Goal: Check status: Check status

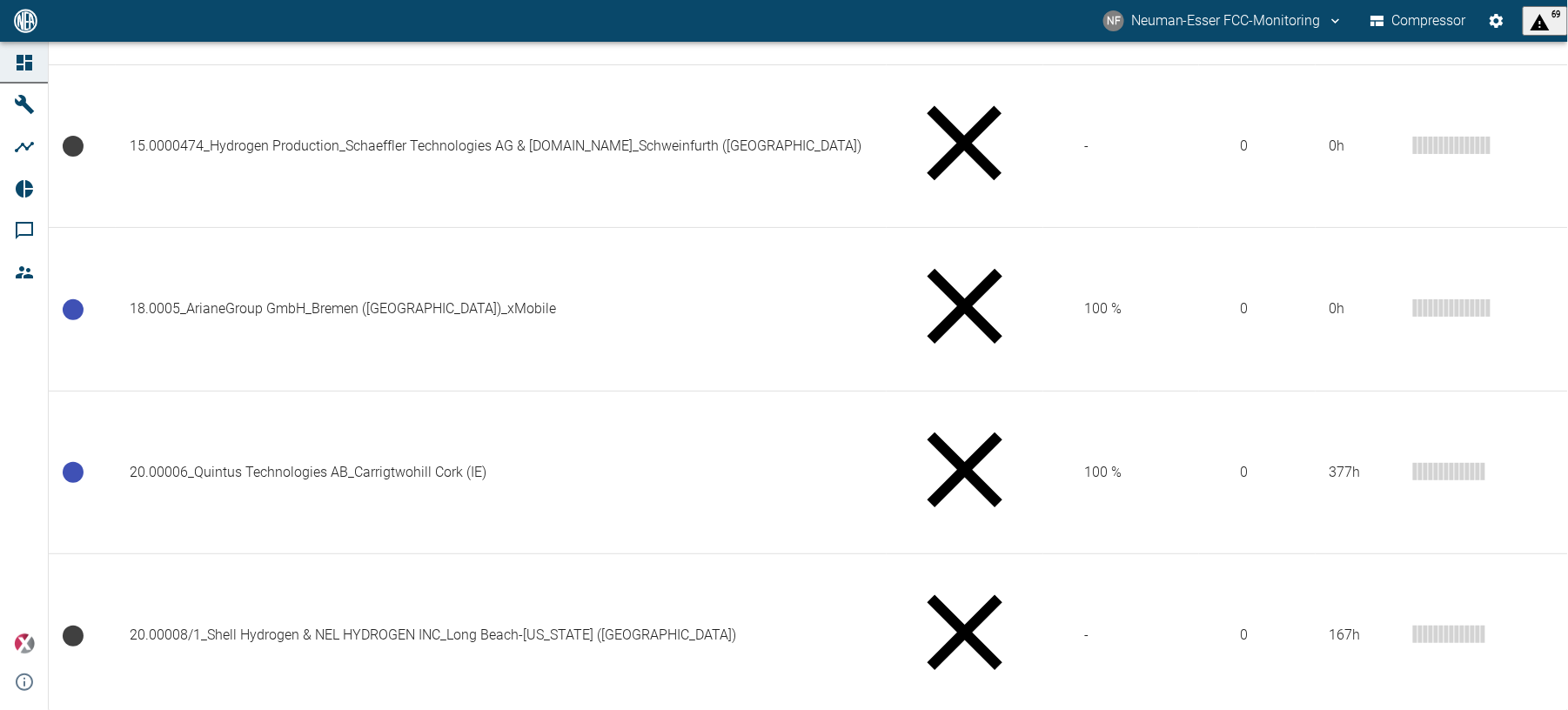
scroll to position [1508, 0]
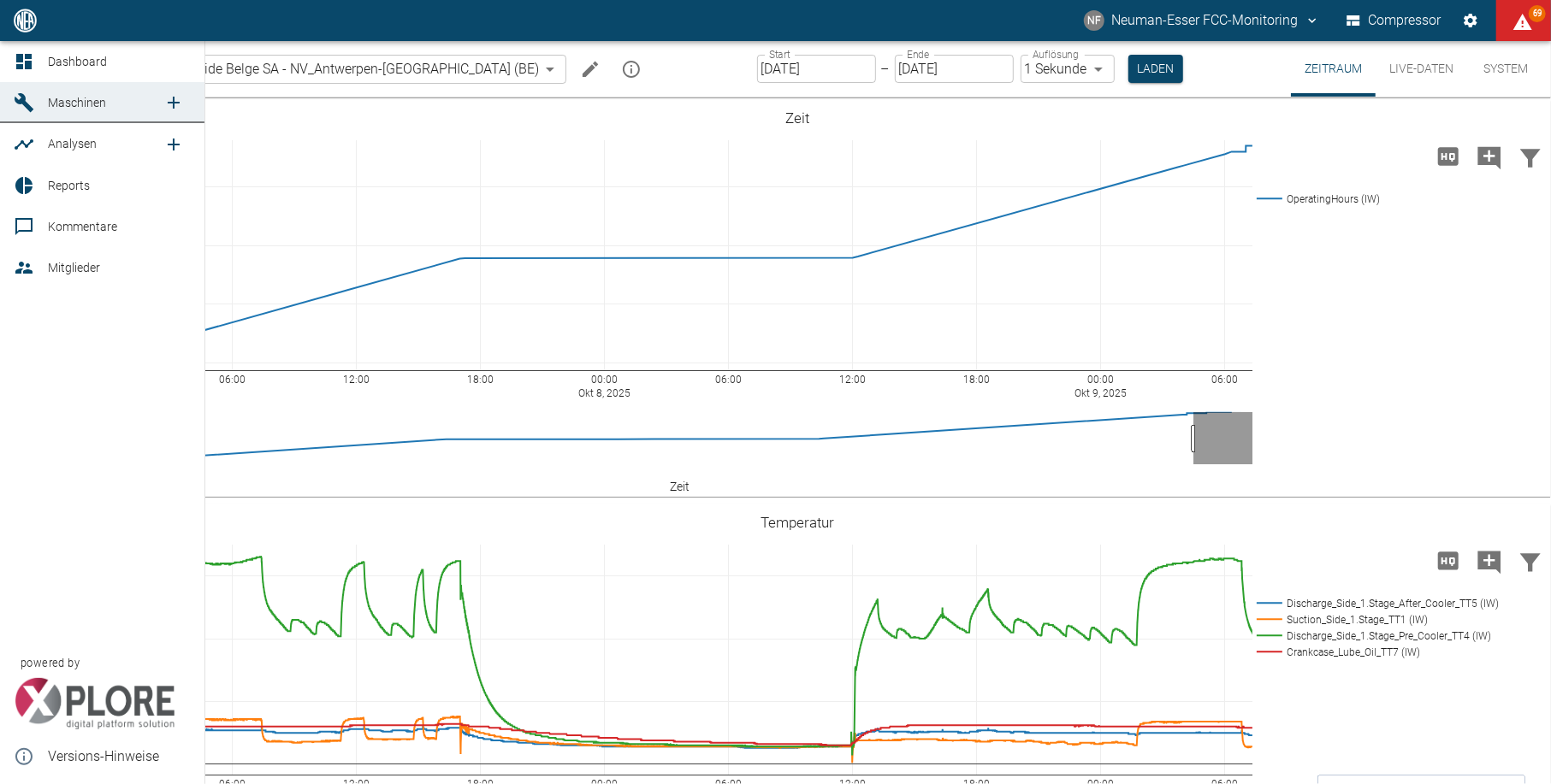
click at [32, 52] on icon at bounding box center [24, 61] width 21 height 21
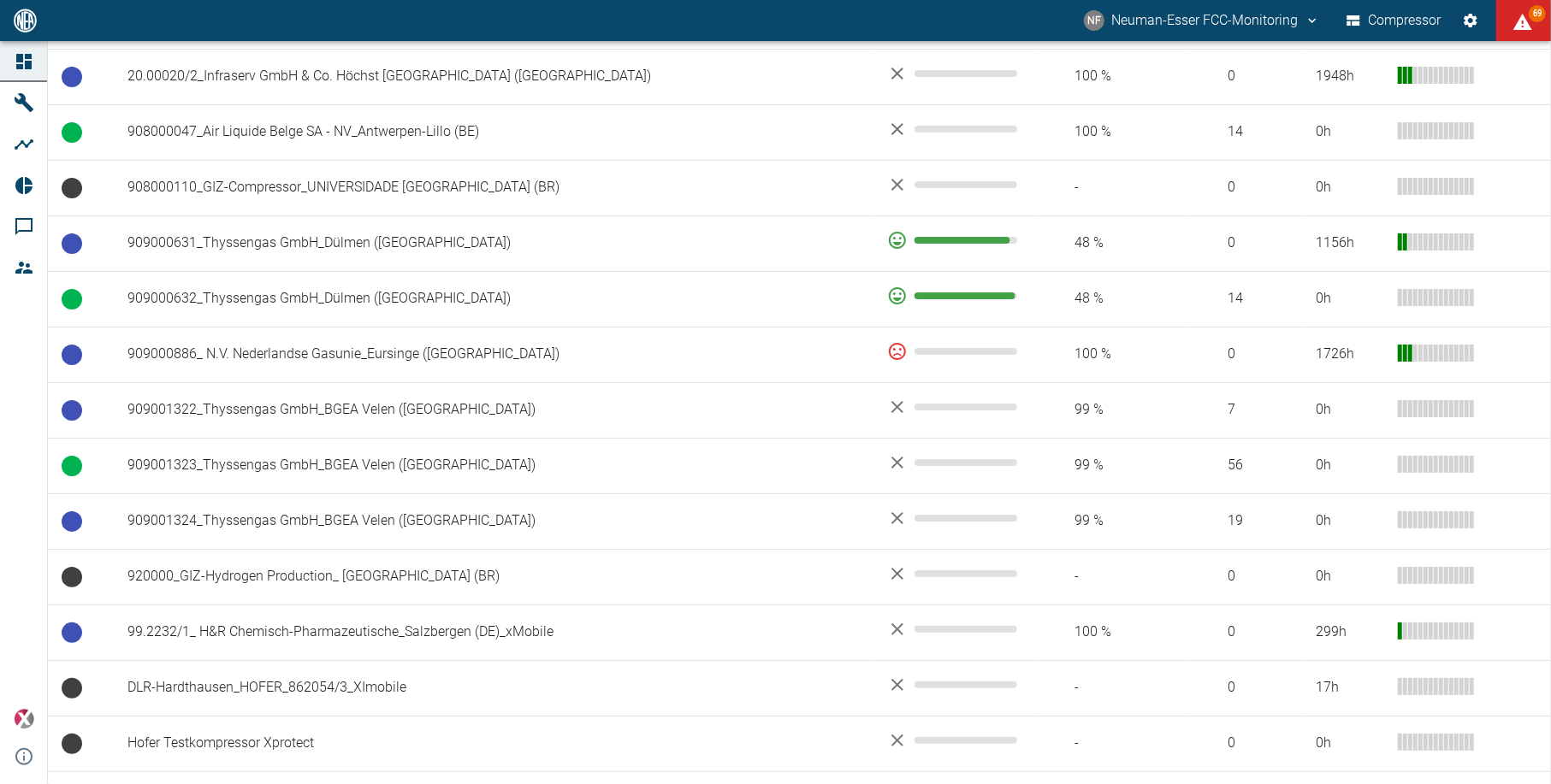
scroll to position [1537, 0]
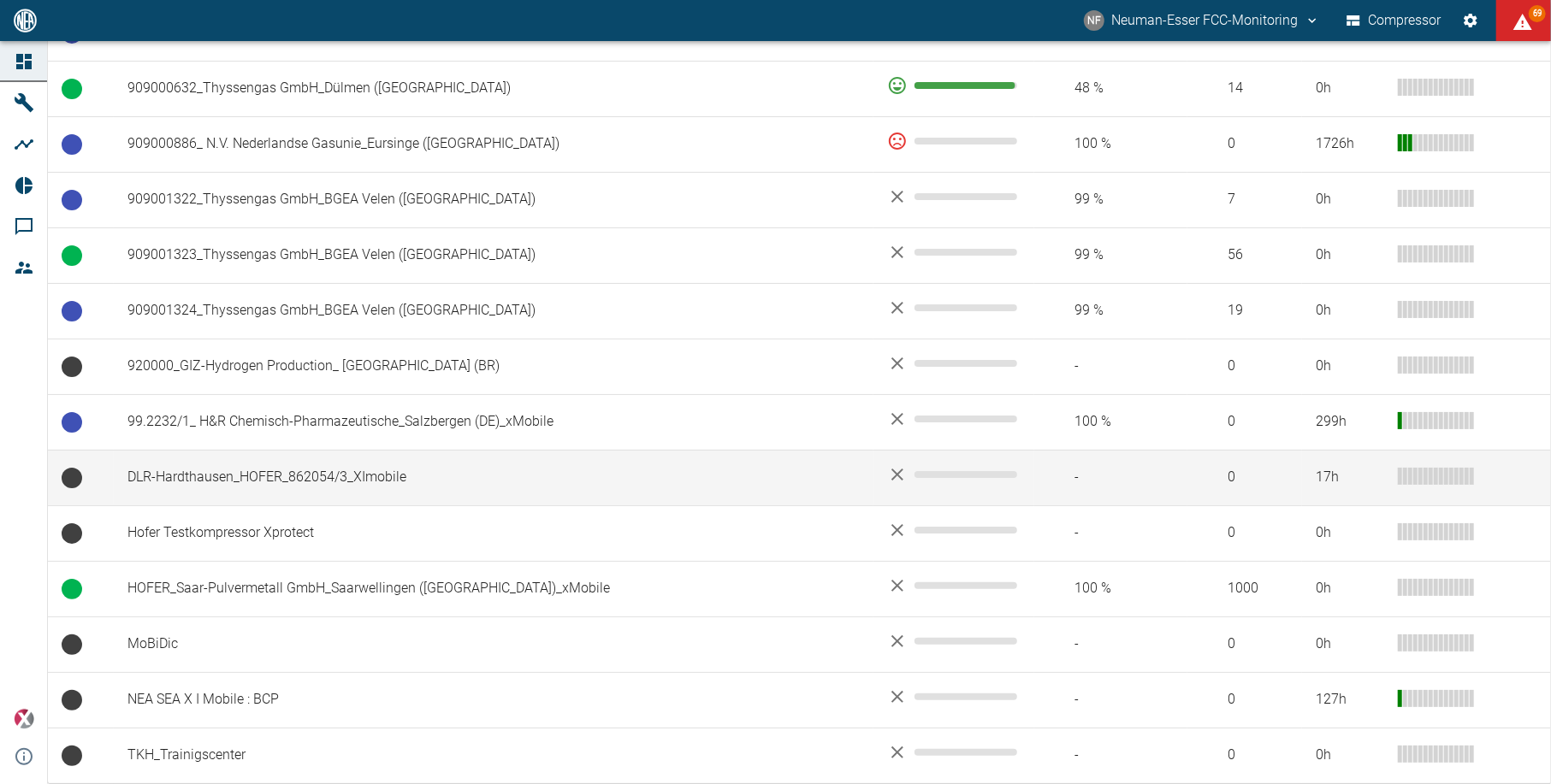
click at [335, 461] on td "DLR-Hardthausen_HOFER_862054/3_XImobile" at bounding box center [493, 477] width 760 height 56
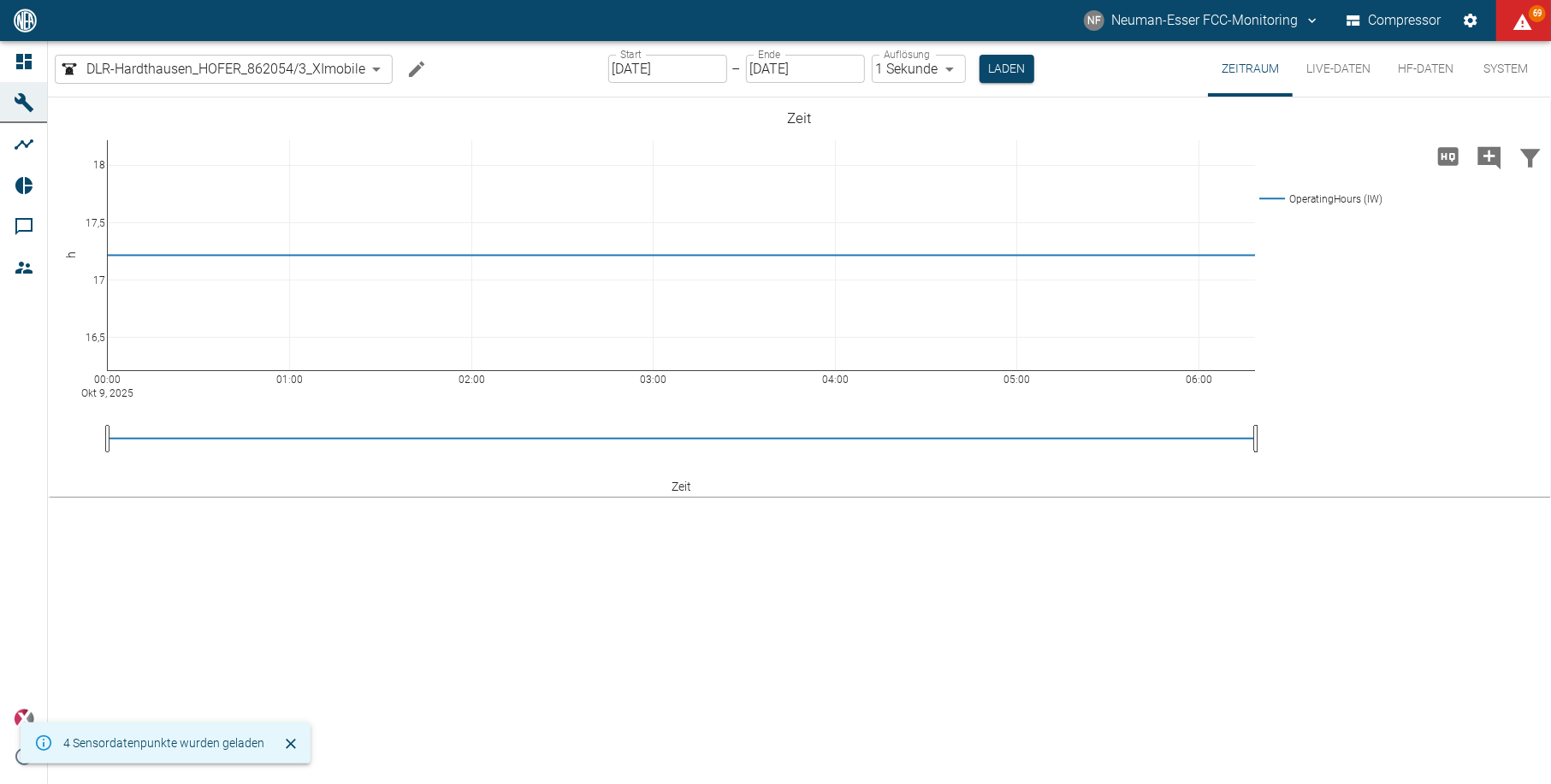
click at [661, 72] on input "09.10.2025" at bounding box center [668, 69] width 119 height 28
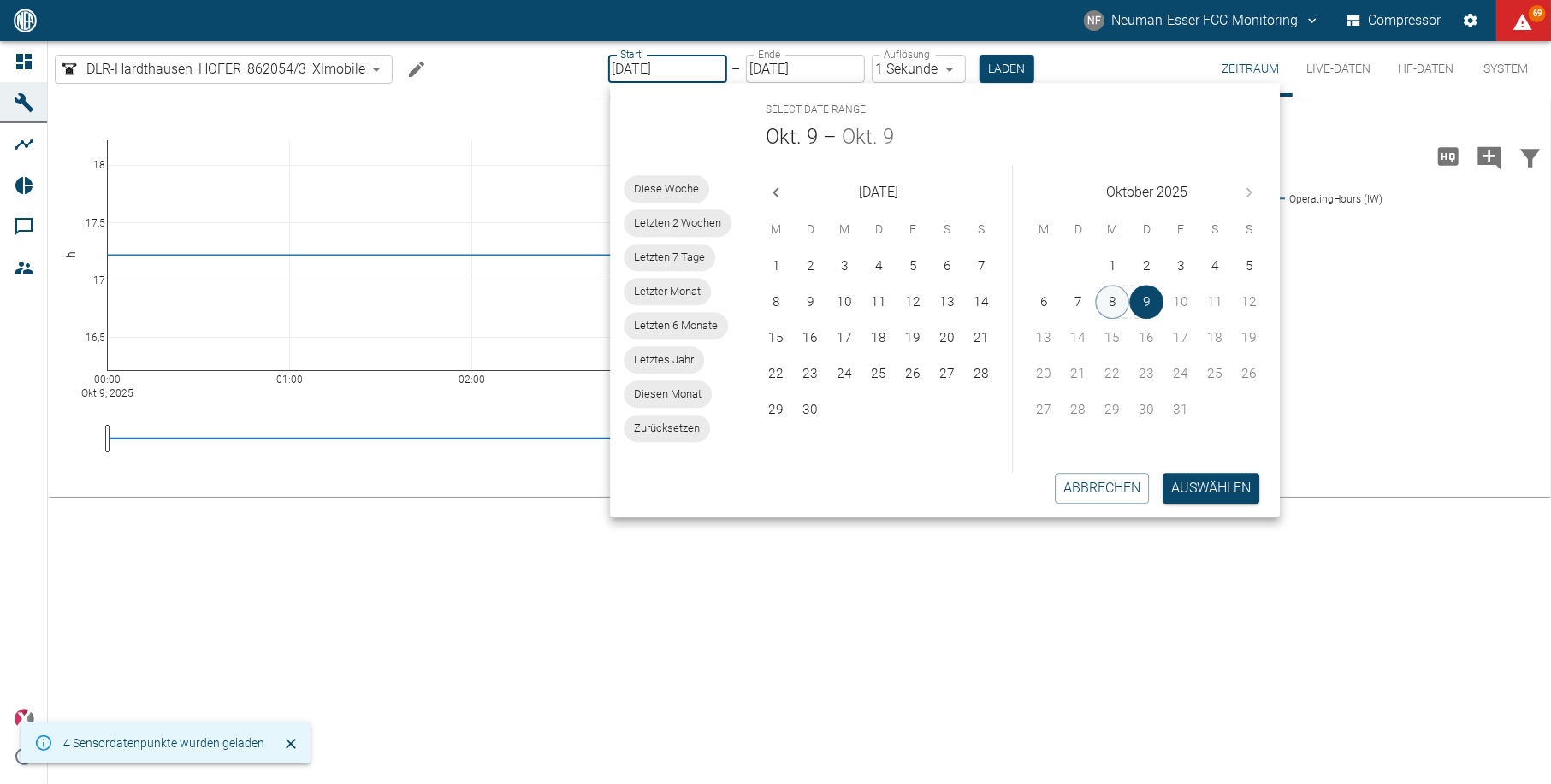
click at [1102, 296] on button "8" at bounding box center [1113, 301] width 34 height 34
type input "08.10.2025"
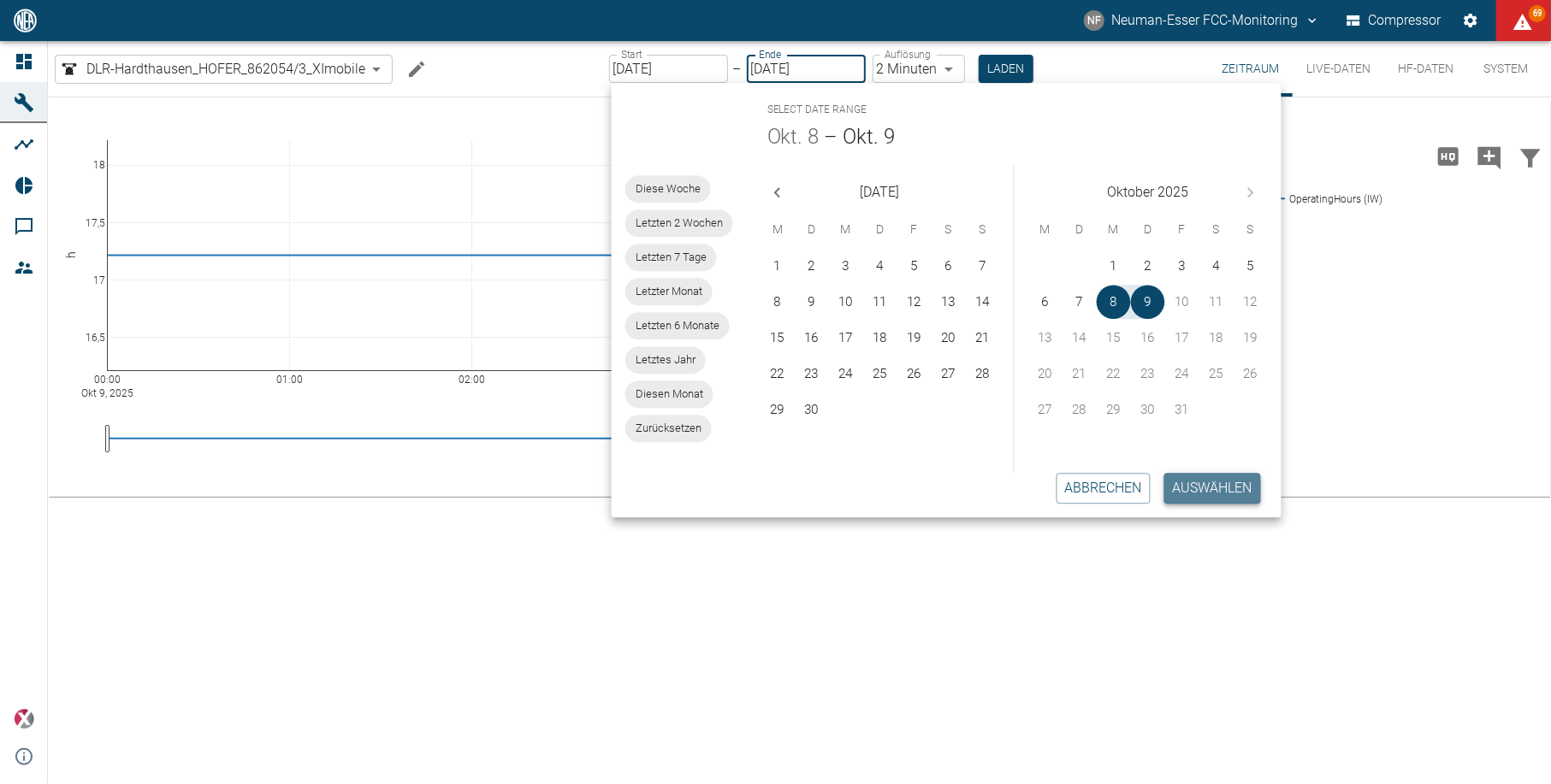
click at [1207, 487] on button "Auswählen" at bounding box center [1212, 488] width 97 height 31
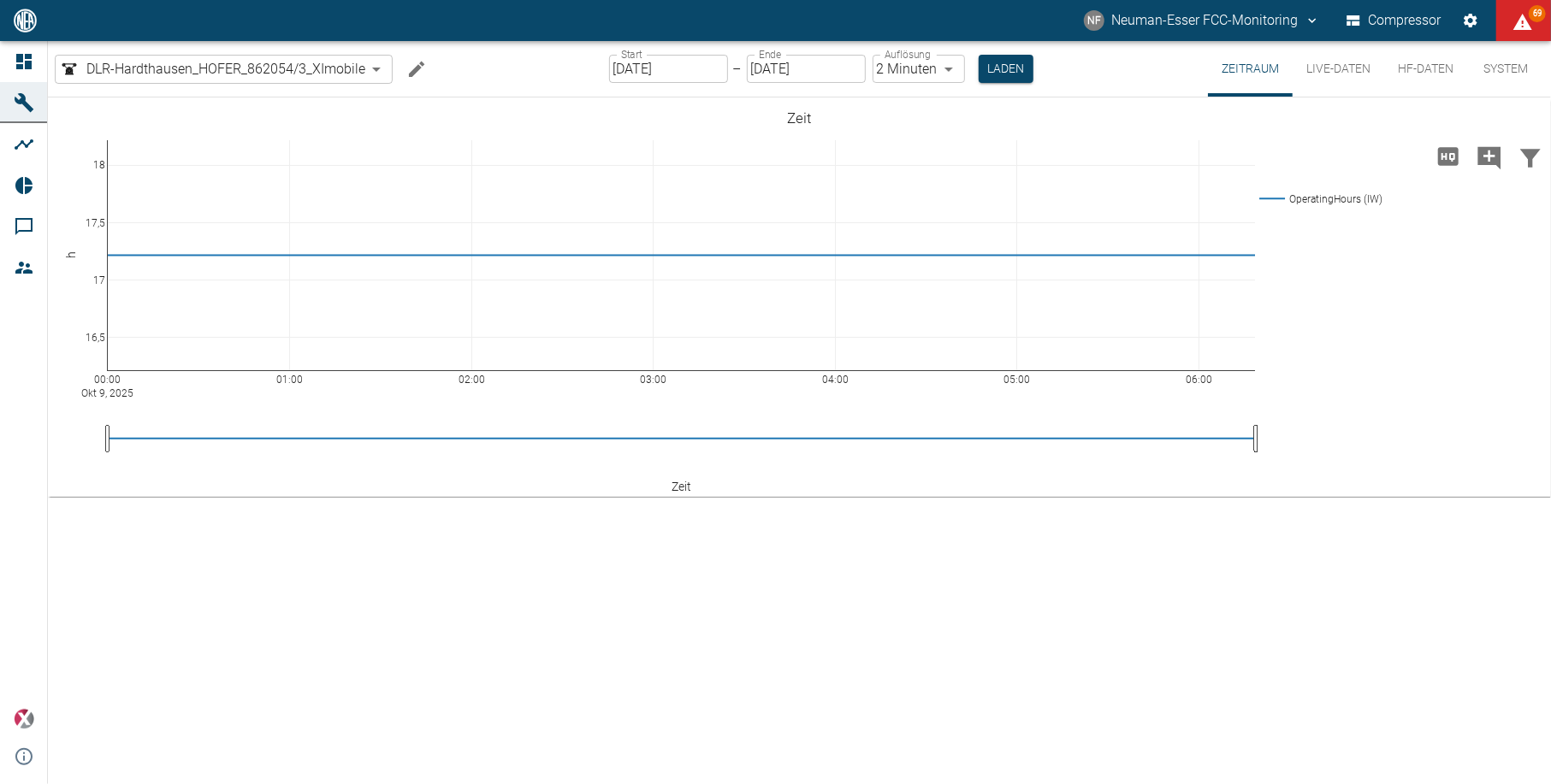
click at [939, 67] on body "NF Neuman-Esser FCC-Monitoring Compressor 69 Dashboard Maschinen Analysen Repor…" at bounding box center [775, 392] width 1551 height 784
click at [947, 99] on li "1 Sekunde" at bounding box center [920, 104] width 96 height 31
type input "1sec"
click at [987, 72] on button "Laden" at bounding box center [1007, 69] width 55 height 28
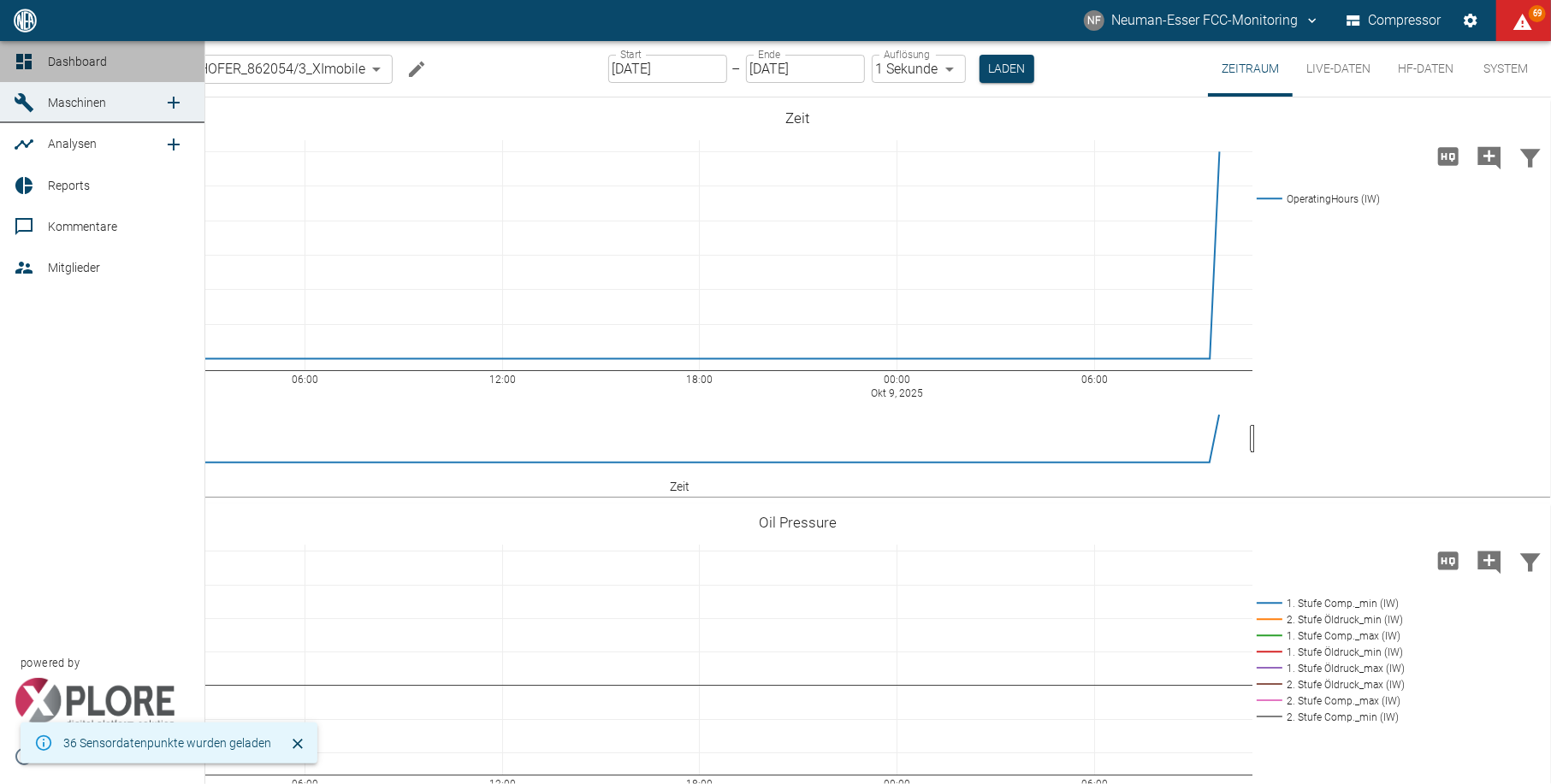
click at [14, 51] on icon at bounding box center [24, 61] width 21 height 21
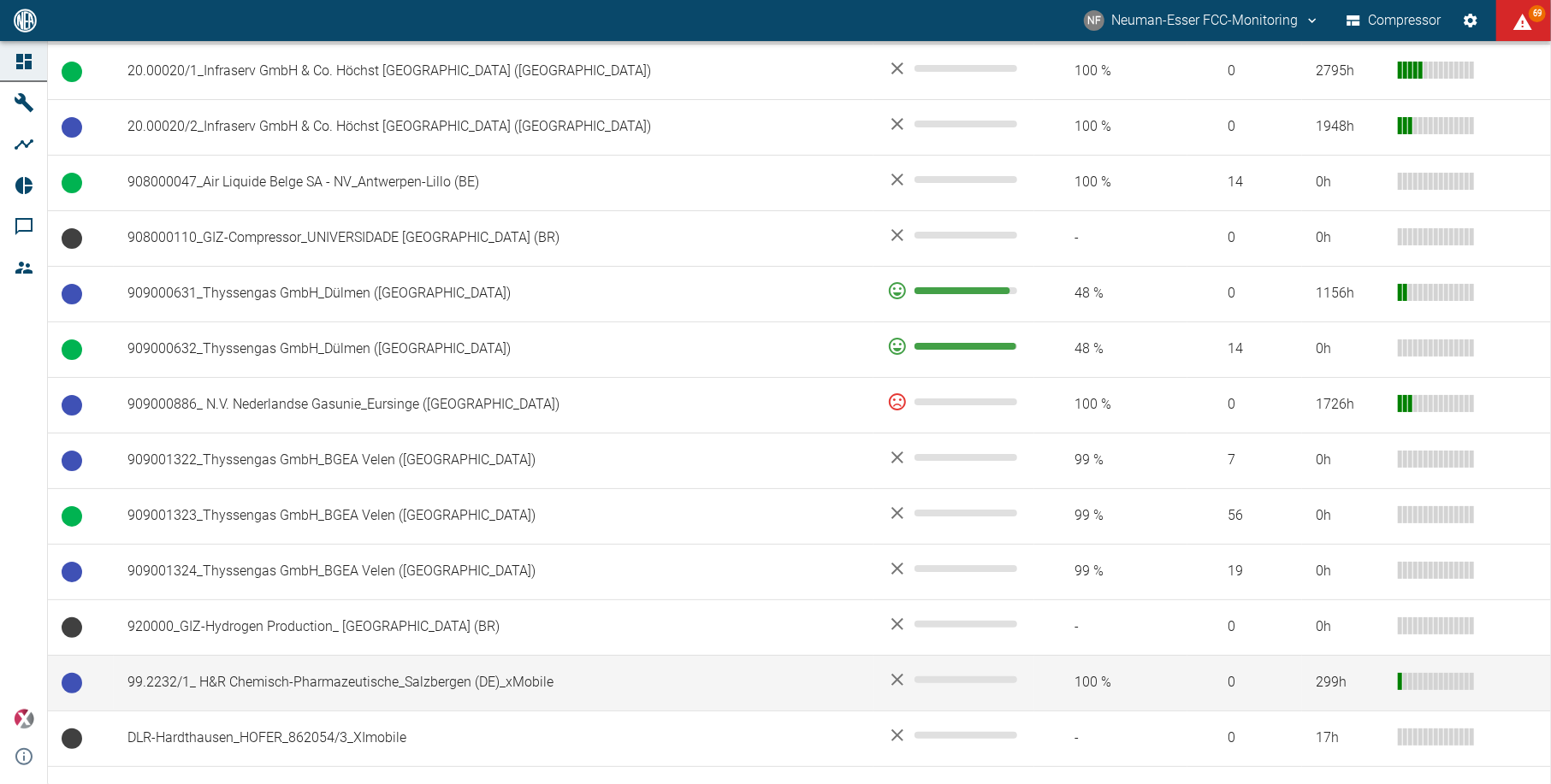
scroll to position [1368, 0]
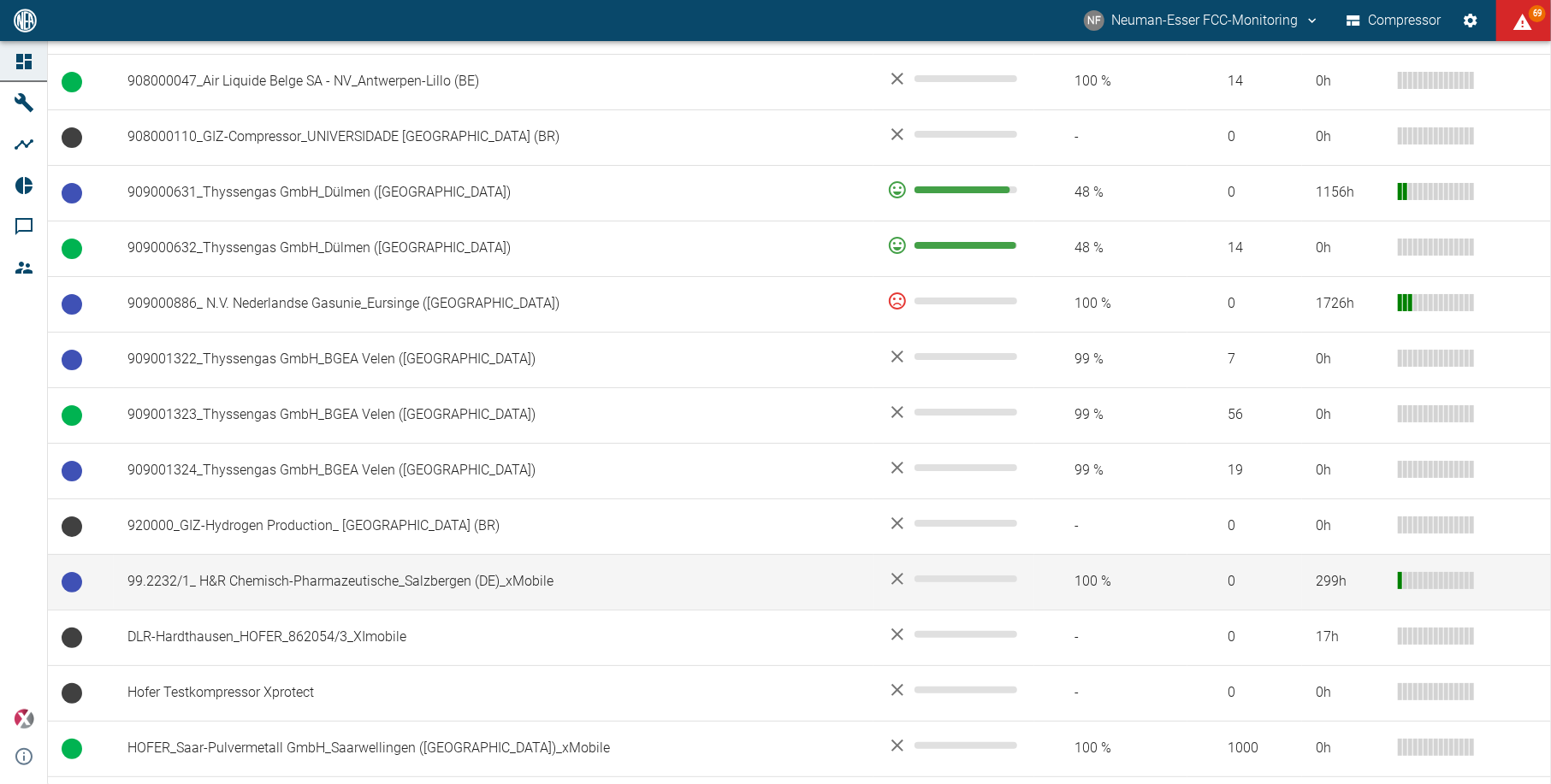
click at [267, 590] on td "99.2232/1_ H&R Chemisch-Pharmazeutische_Salzbergen (DE)_xMobile" at bounding box center [493, 582] width 760 height 56
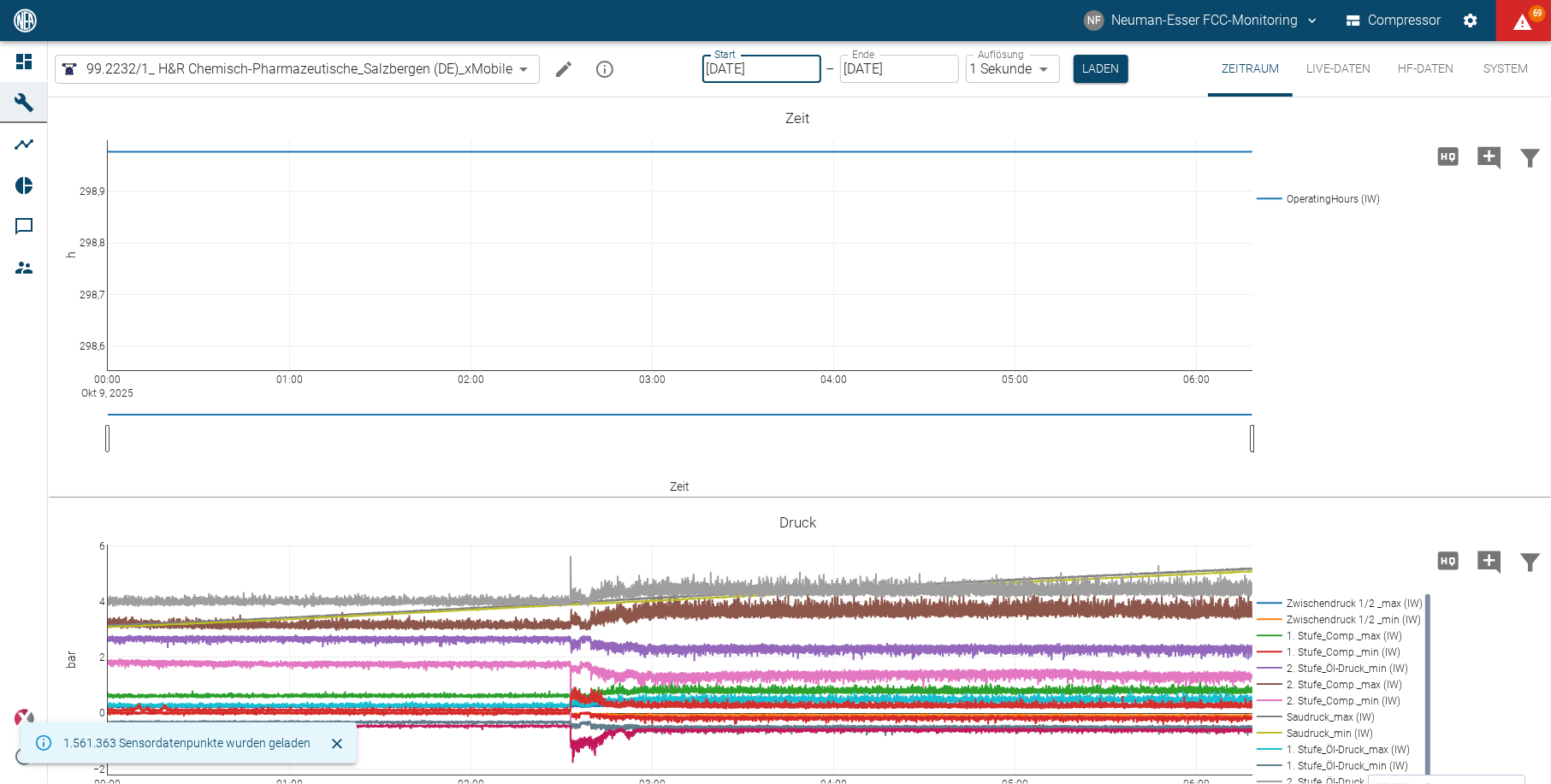
click at [739, 62] on input "[DATE]" at bounding box center [762, 69] width 119 height 28
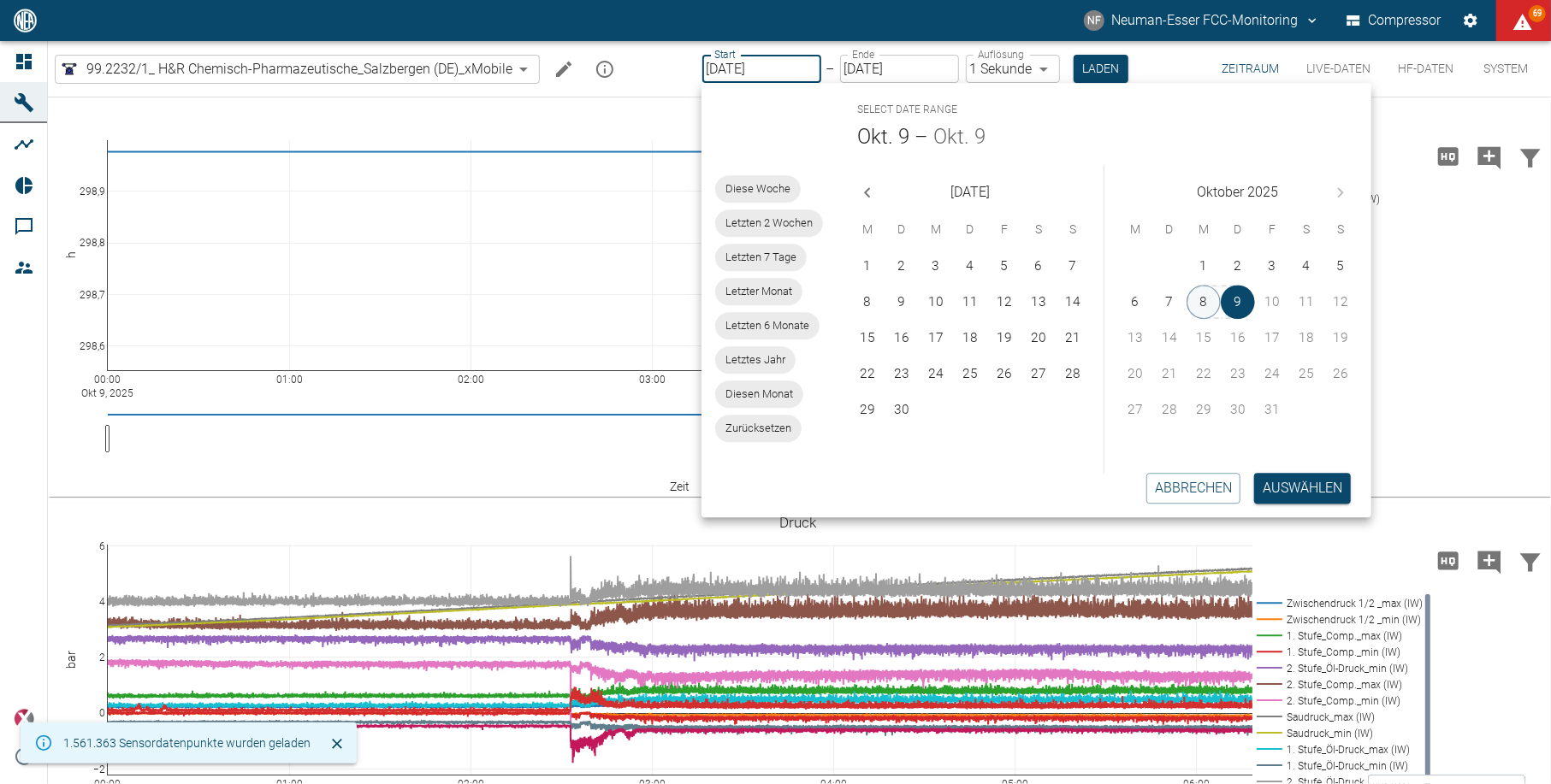
click at [1188, 301] on button "8" at bounding box center [1204, 301] width 34 height 34
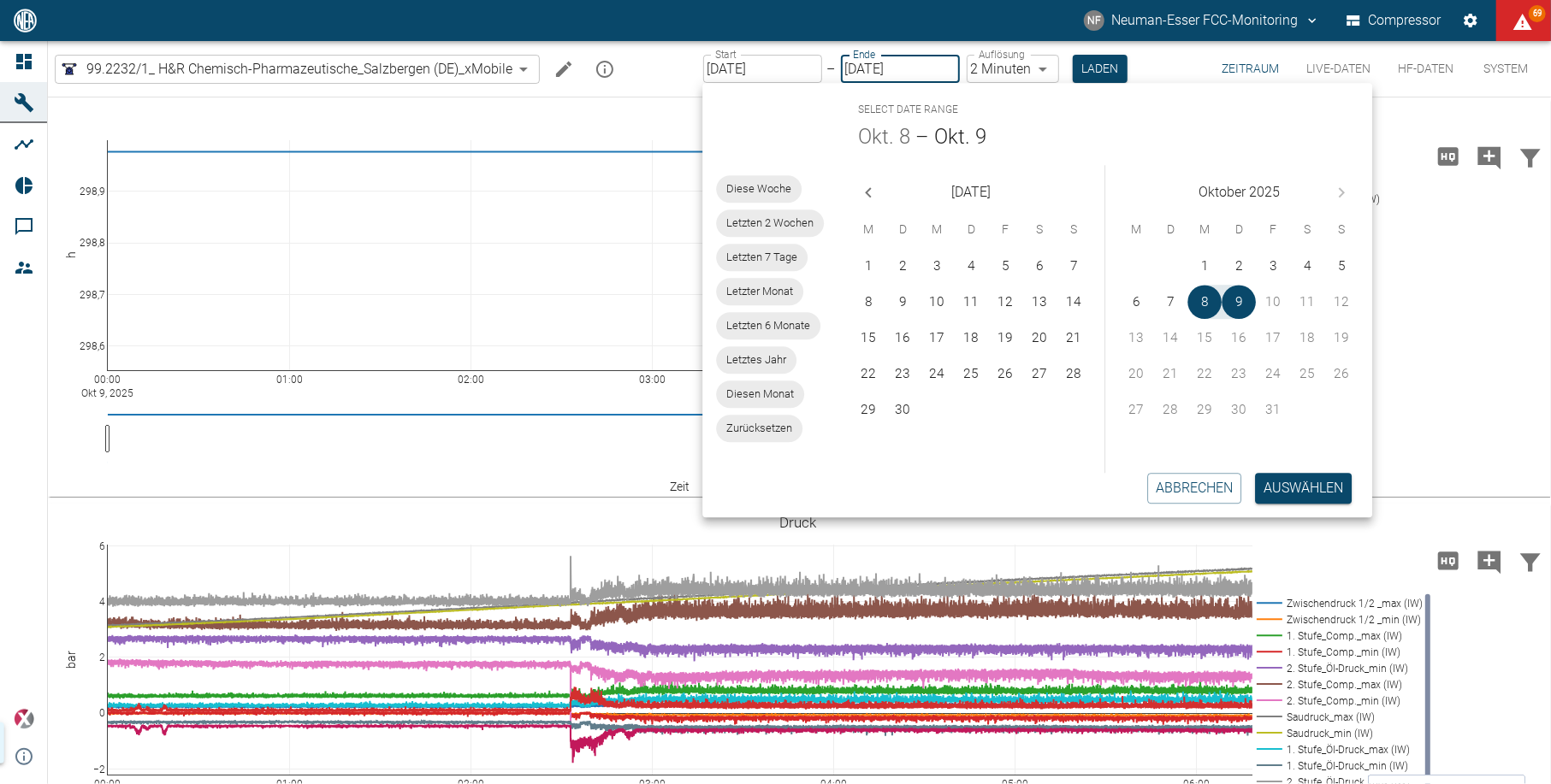
type input "[DATE]"
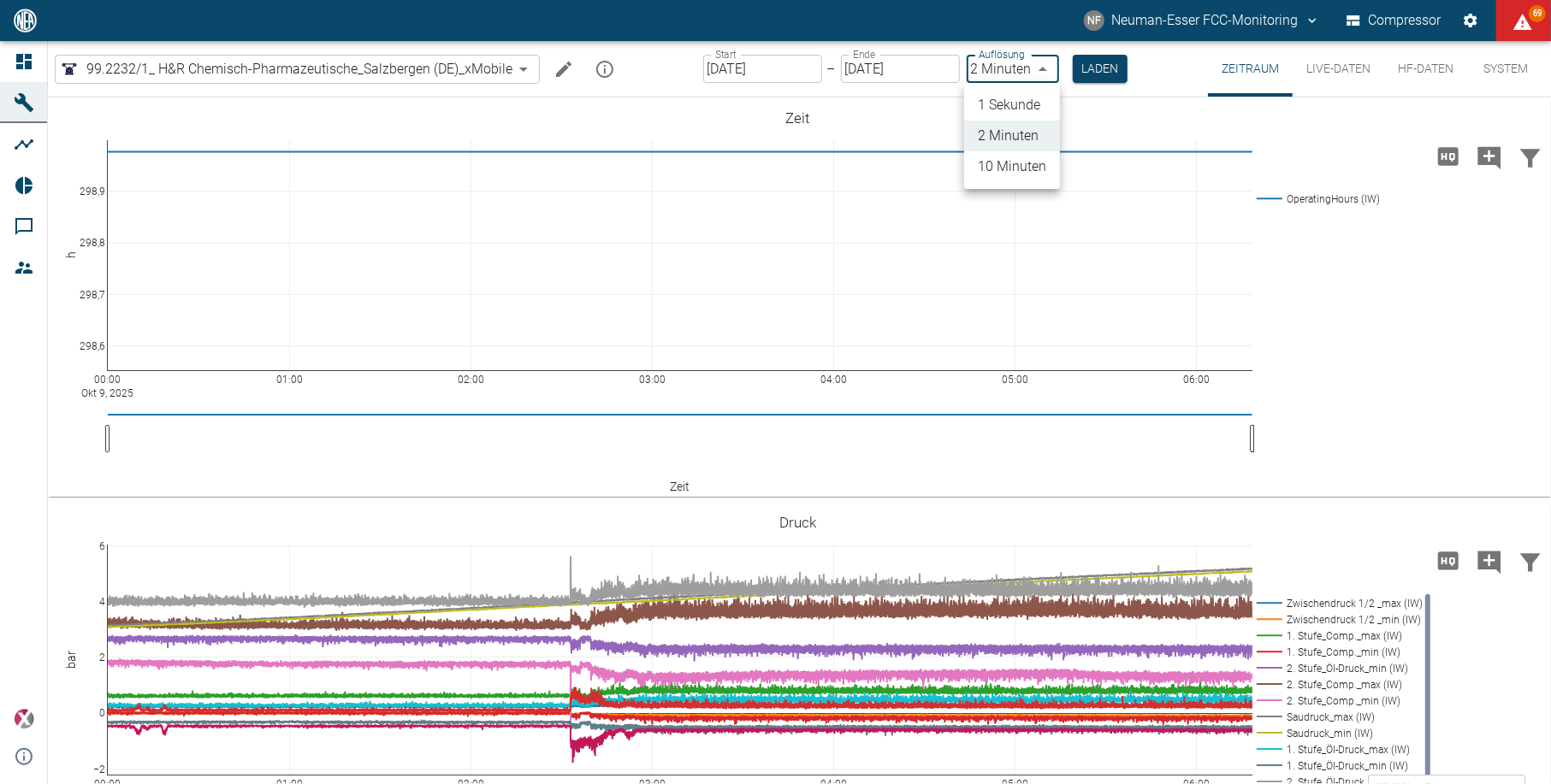
click at [1030, 69] on body "NF Neuman-Esser FCC-Monitoring Compressor 69 Dashboard Maschinen Analysen Repor…" at bounding box center [775, 392] width 1551 height 784
click at [1031, 97] on li "1 Sekunde" at bounding box center [1012, 104] width 96 height 31
type input "1sec"
click at [1091, 70] on button "Laden" at bounding box center [1101, 69] width 55 height 28
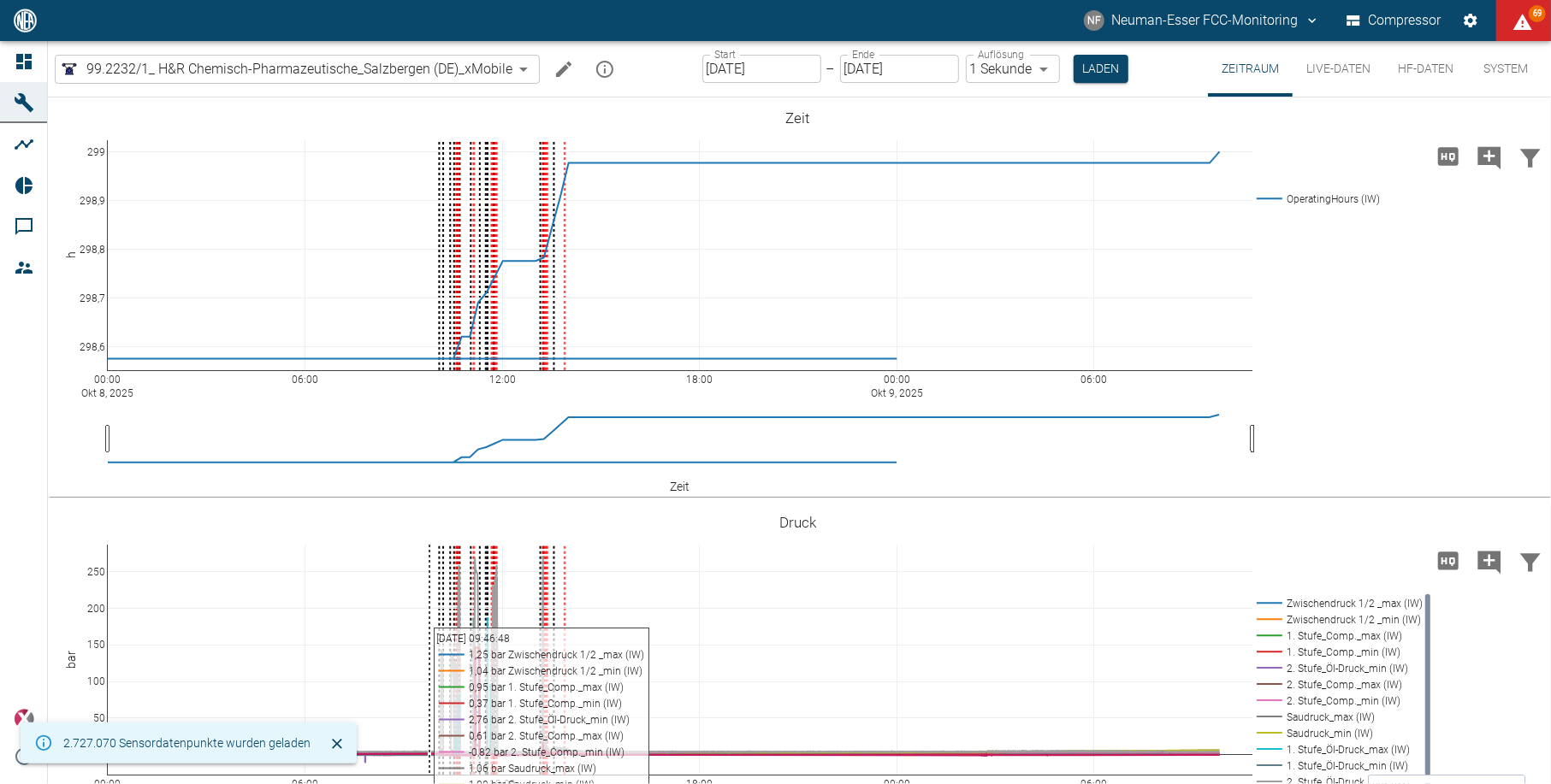
scroll to position [123, 0]
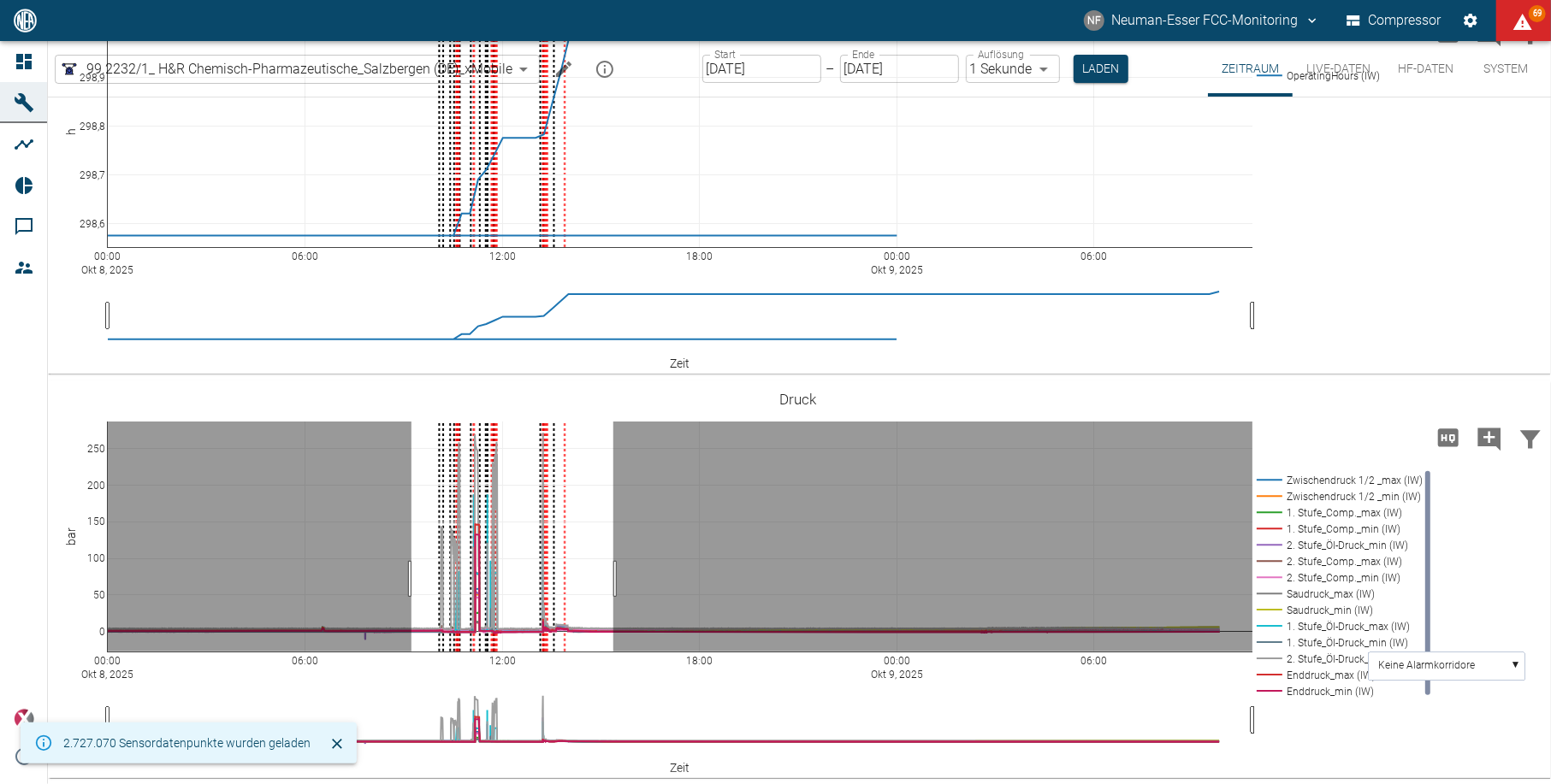
drag, startPoint x: 412, startPoint y: 579, endPoint x: 613, endPoint y: 573, distance: 201.1
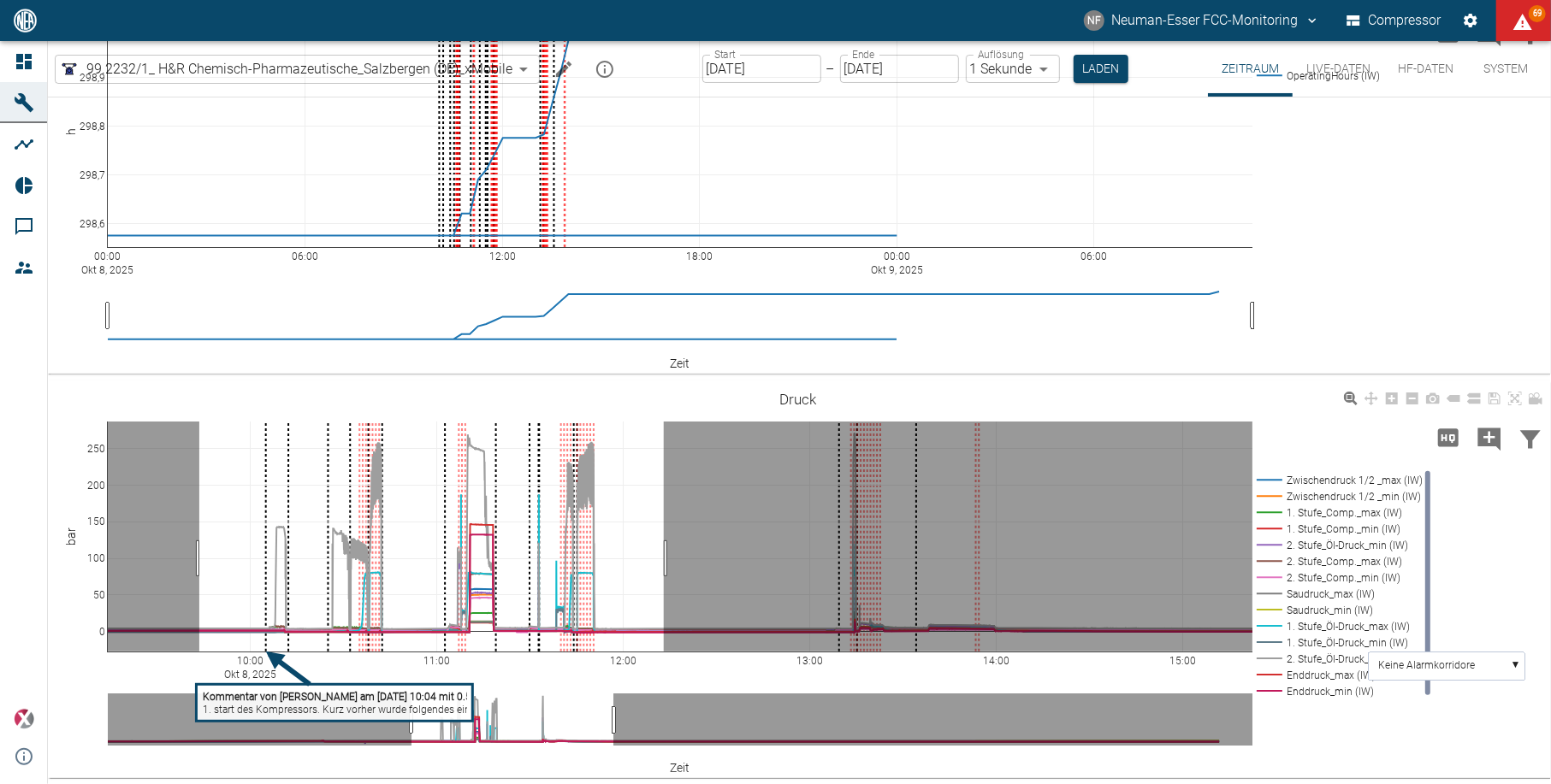
drag, startPoint x: 200, startPoint y: 558, endPoint x: 657, endPoint y: 561, distance: 457.0
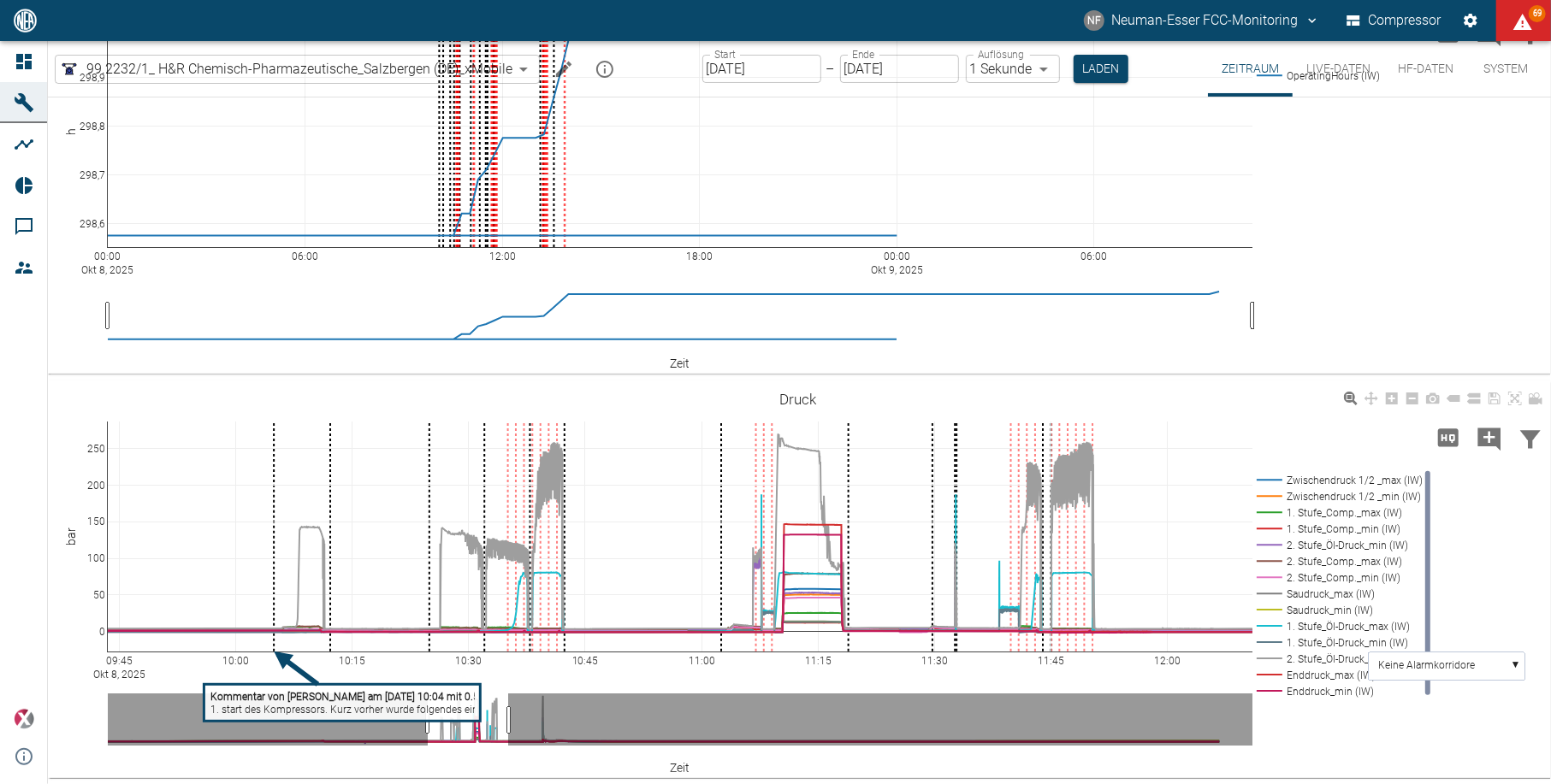
click at [1314, 695] on rect at bounding box center [1336, 691] width 169 height 16
click at [1316, 672] on rect at bounding box center [1336, 674] width 169 height 16
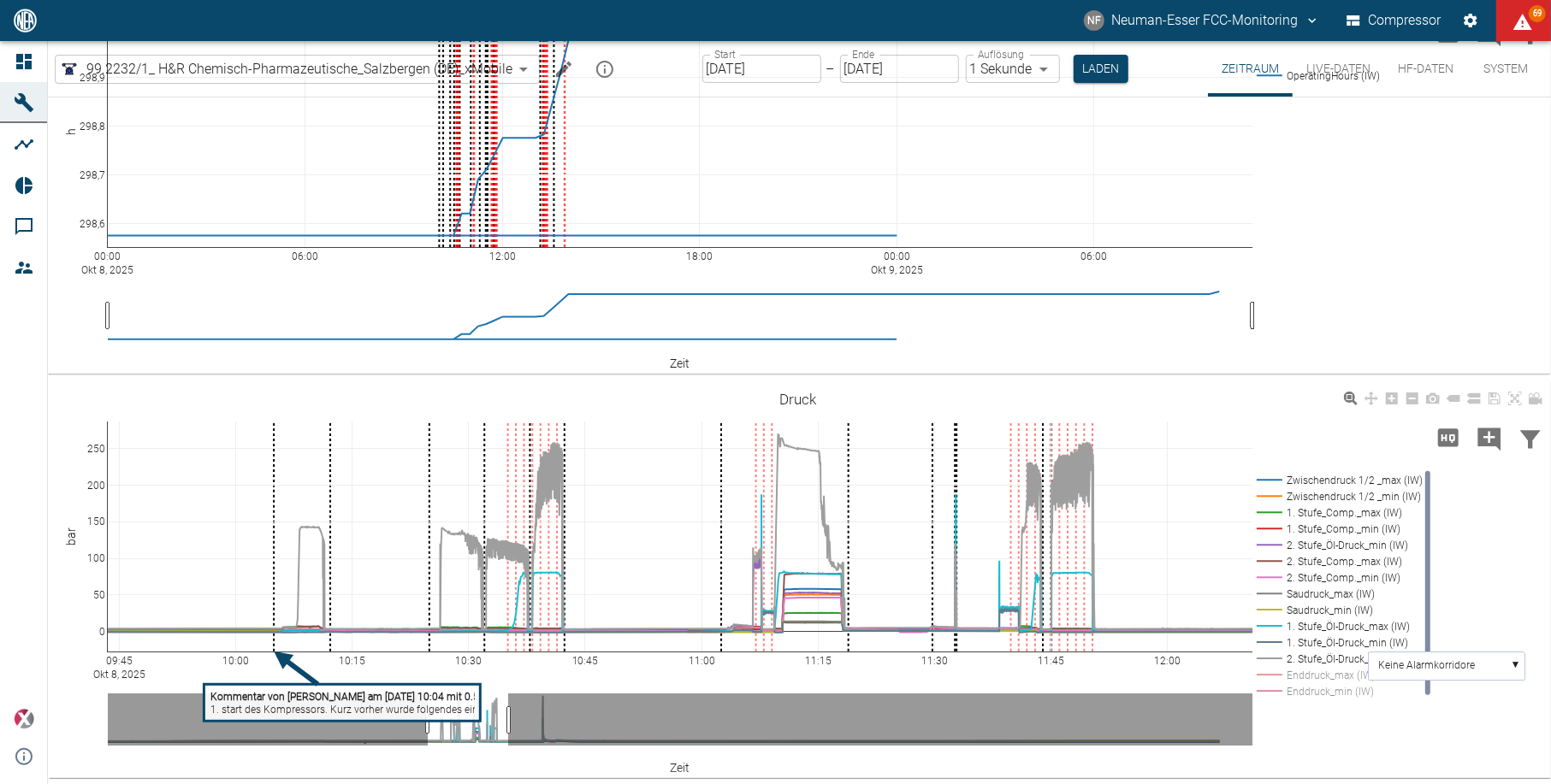
click at [1349, 477] on rect at bounding box center [1336, 479] width 169 height 16
click at [1349, 499] on rect at bounding box center [1336, 496] width 169 height 16
click at [1364, 551] on rect at bounding box center [1336, 544] width 169 height 16
click at [1355, 558] on rect at bounding box center [1336, 561] width 169 height 16
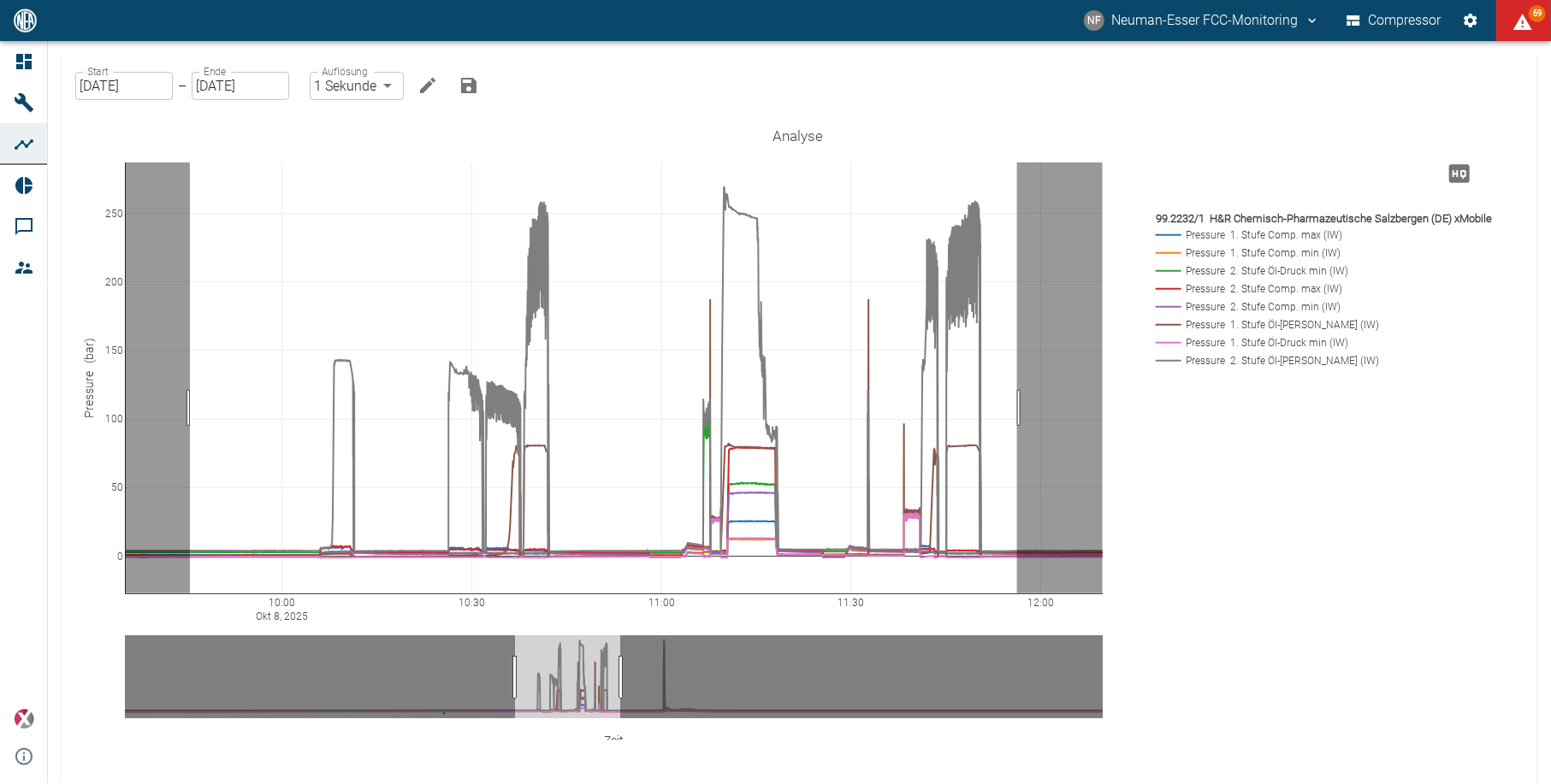
drag, startPoint x: 190, startPoint y: 408, endPoint x: 1017, endPoint y: 417, distance: 827.0
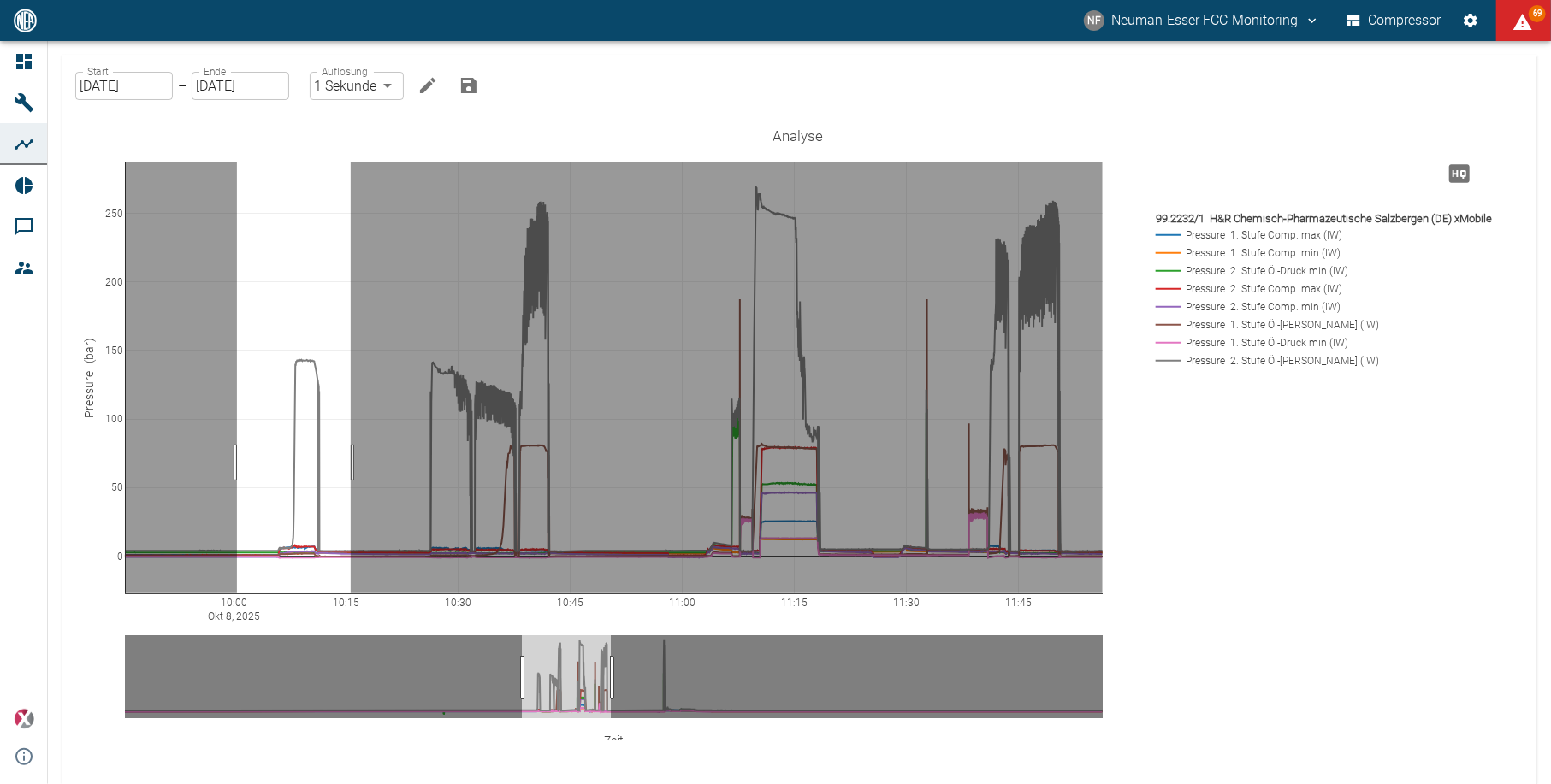
drag, startPoint x: 237, startPoint y: 462, endPoint x: 350, endPoint y: 463, distance: 113.0
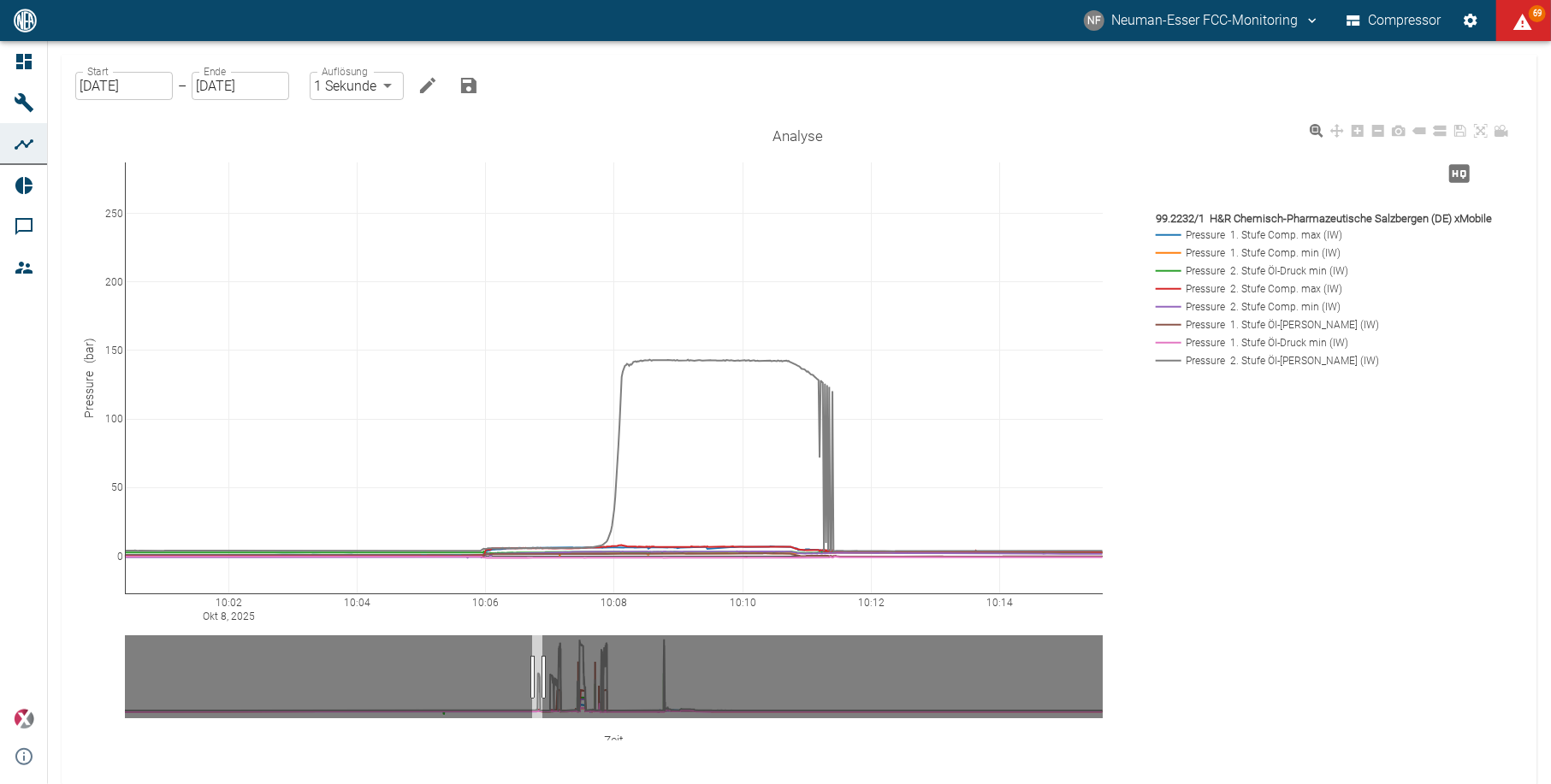
click at [1274, 363] on rect at bounding box center [1326, 360] width 349 height 16
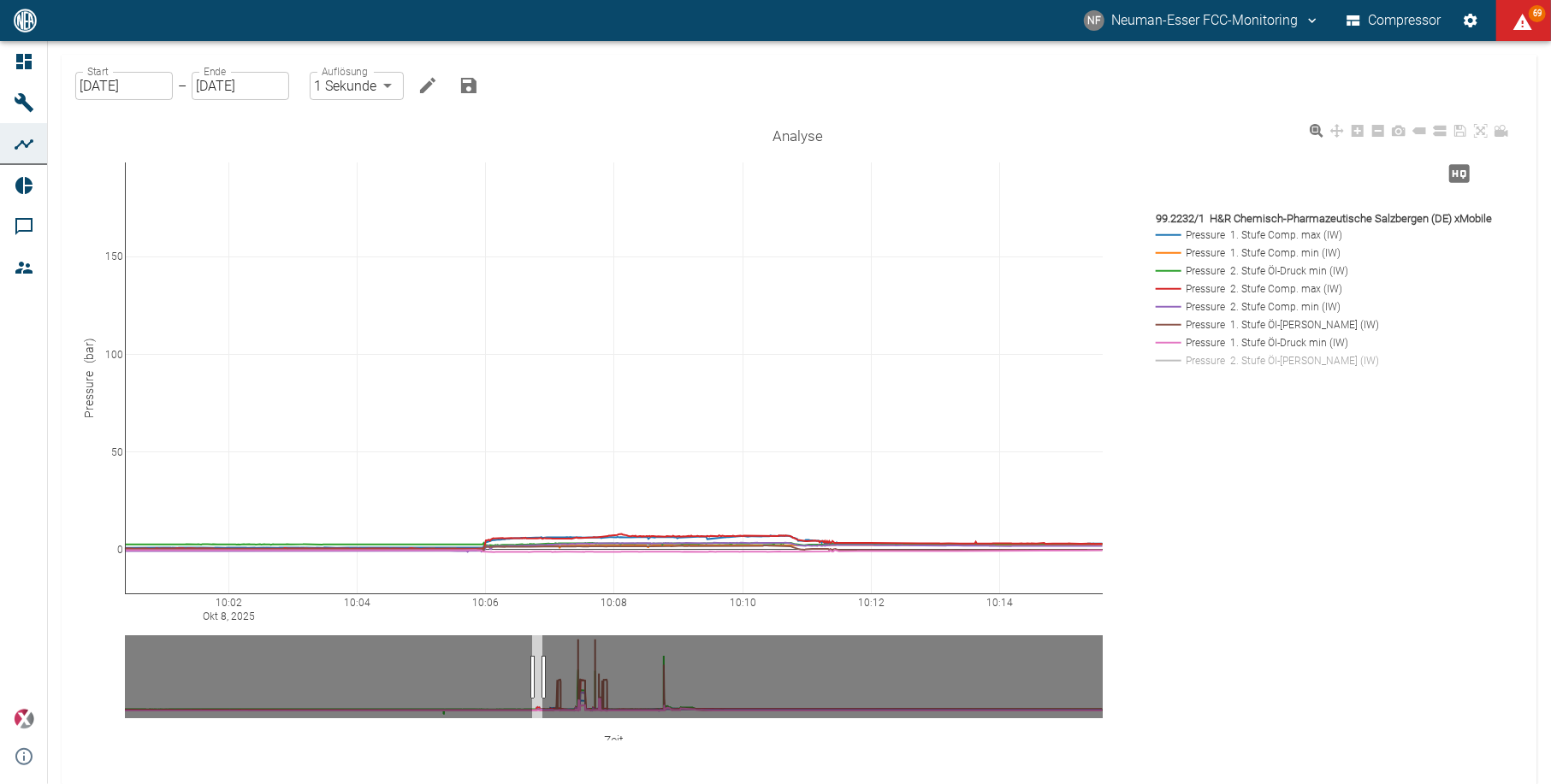
click at [1277, 343] on rect at bounding box center [1326, 342] width 349 height 16
click at [1280, 328] on rect at bounding box center [1326, 324] width 349 height 16
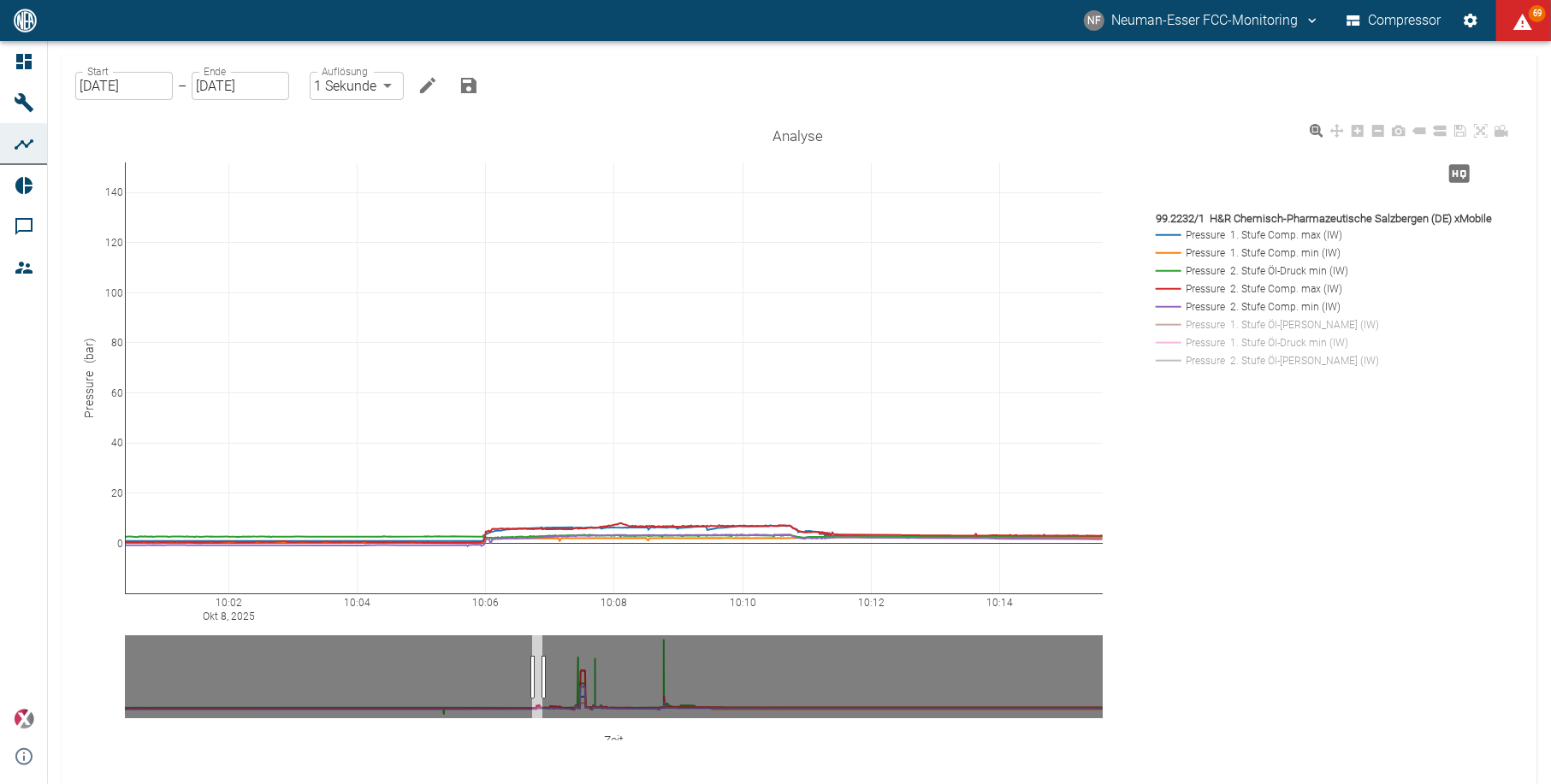
click at [1283, 271] on rect at bounding box center [1326, 270] width 349 height 16
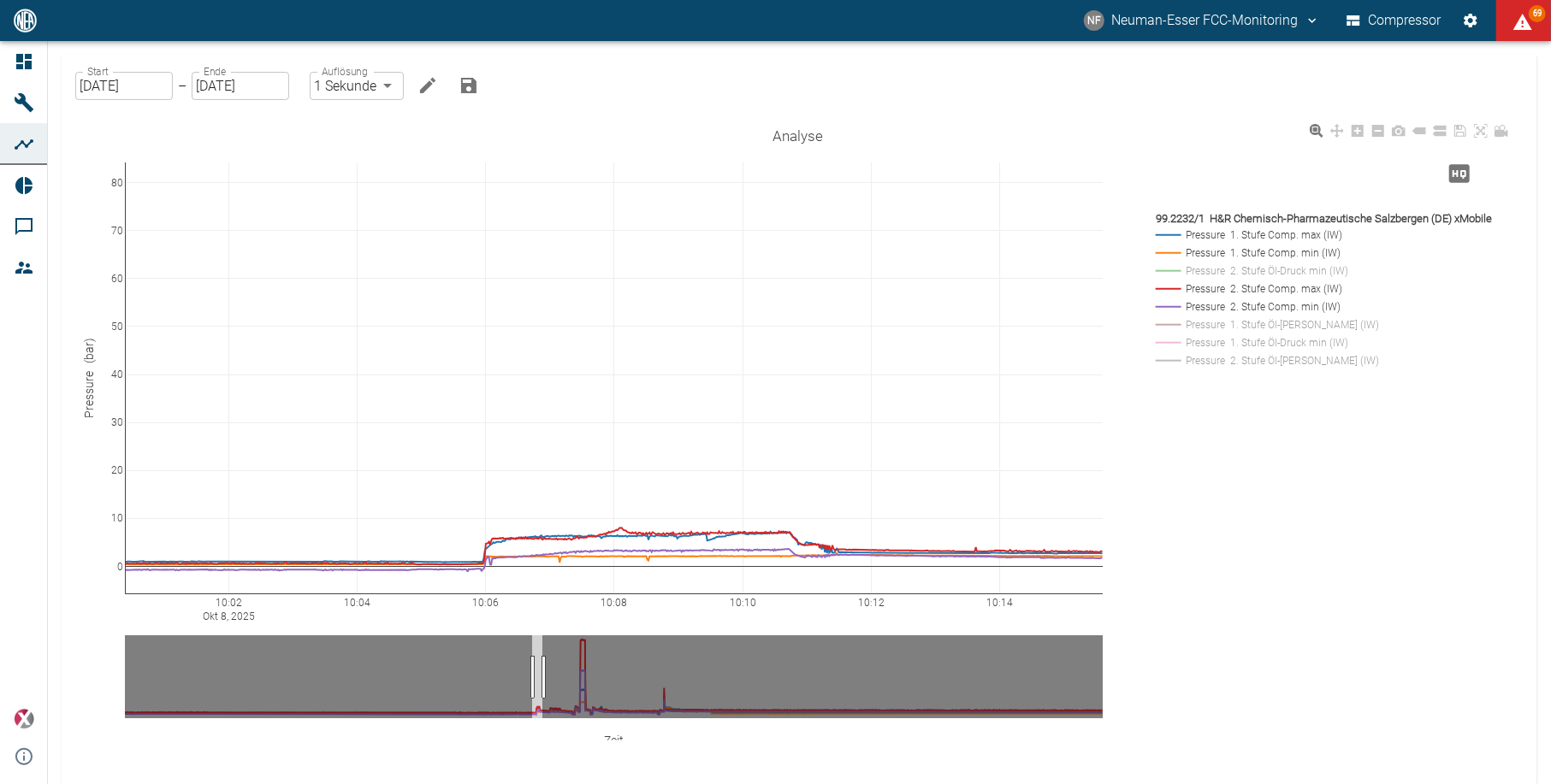
click at [1277, 330] on rect at bounding box center [1326, 324] width 349 height 16
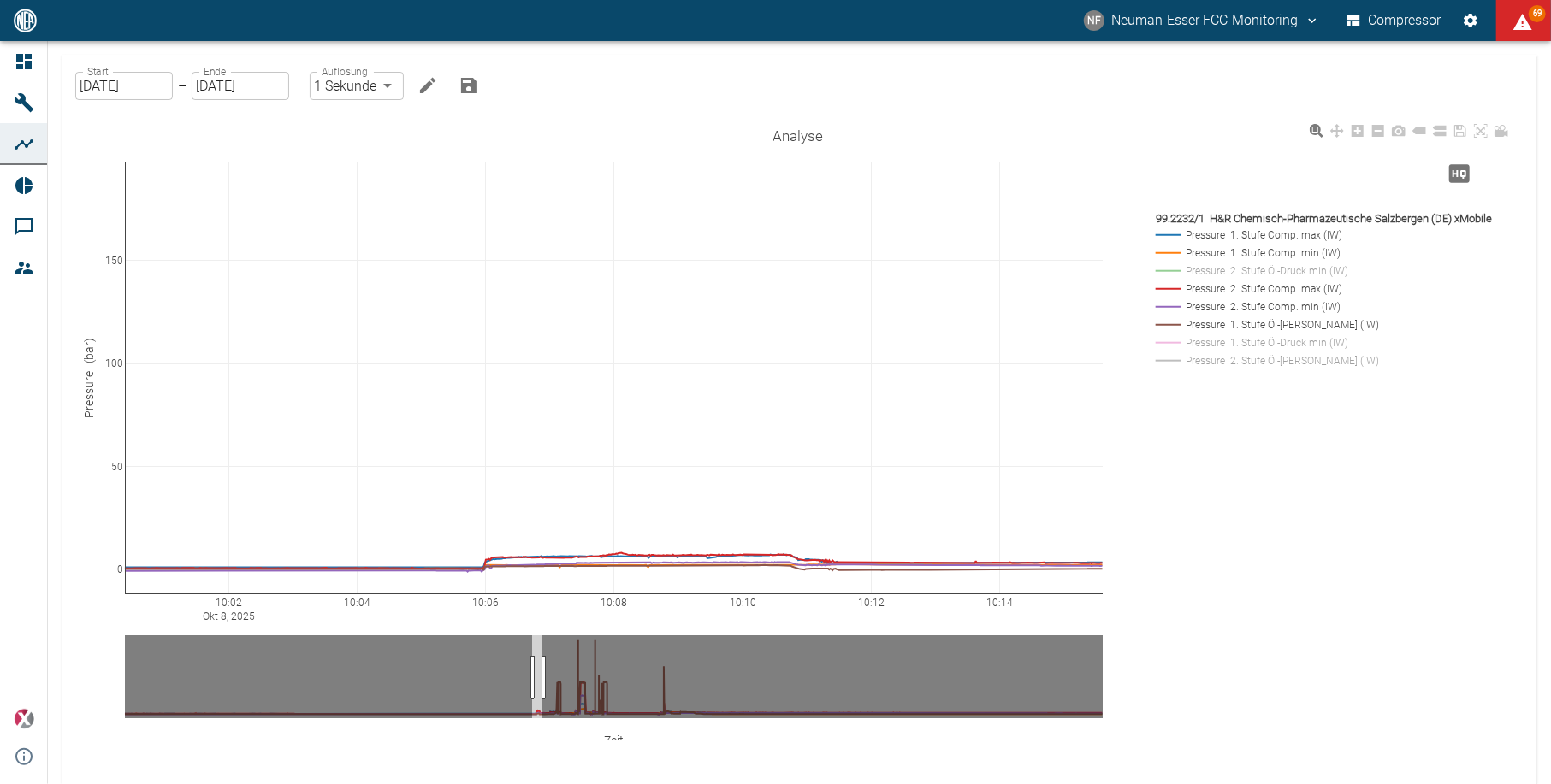
click at [1277, 330] on rect at bounding box center [1326, 324] width 349 height 16
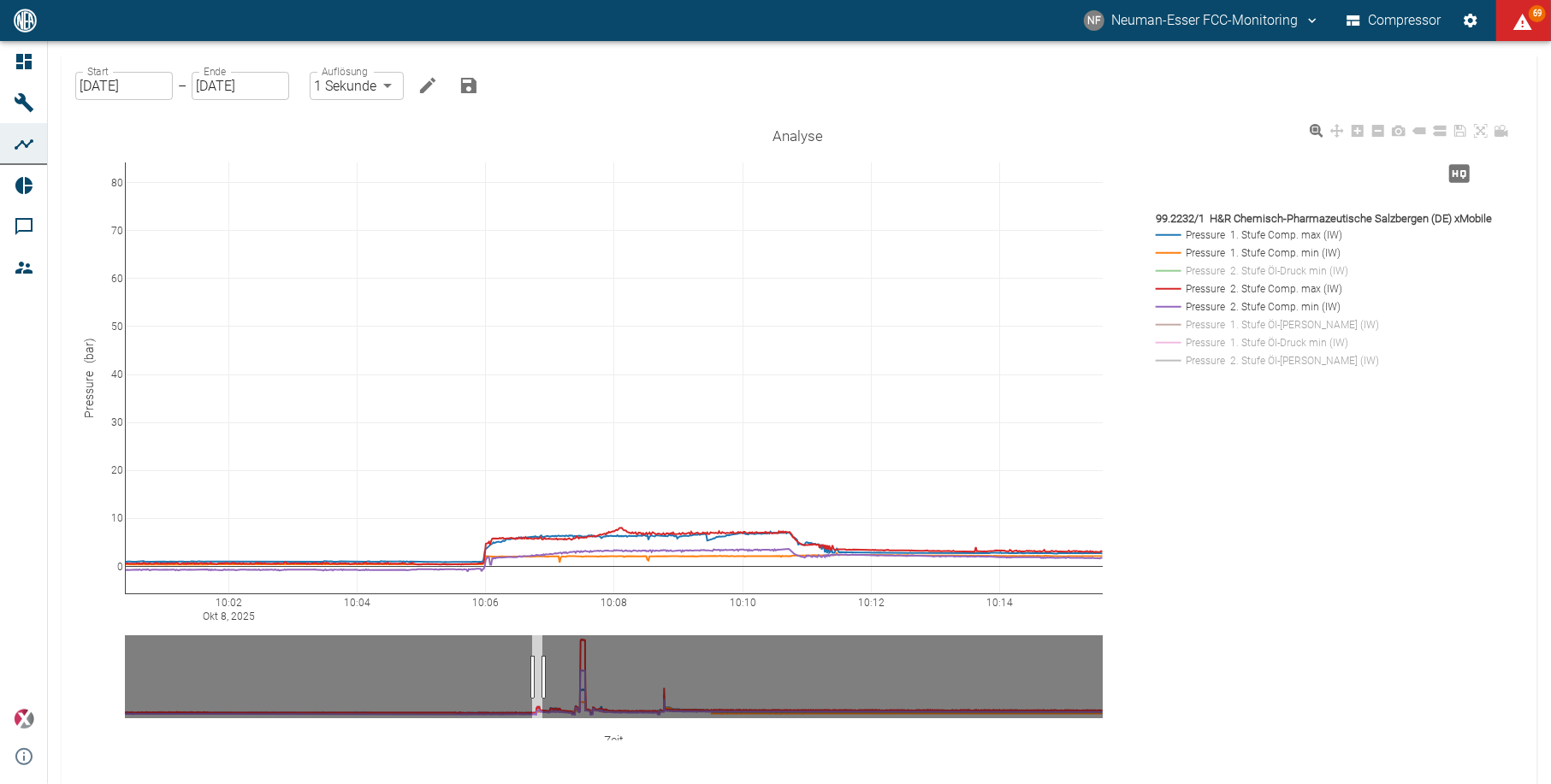
click at [1277, 330] on rect at bounding box center [1326, 324] width 349 height 16
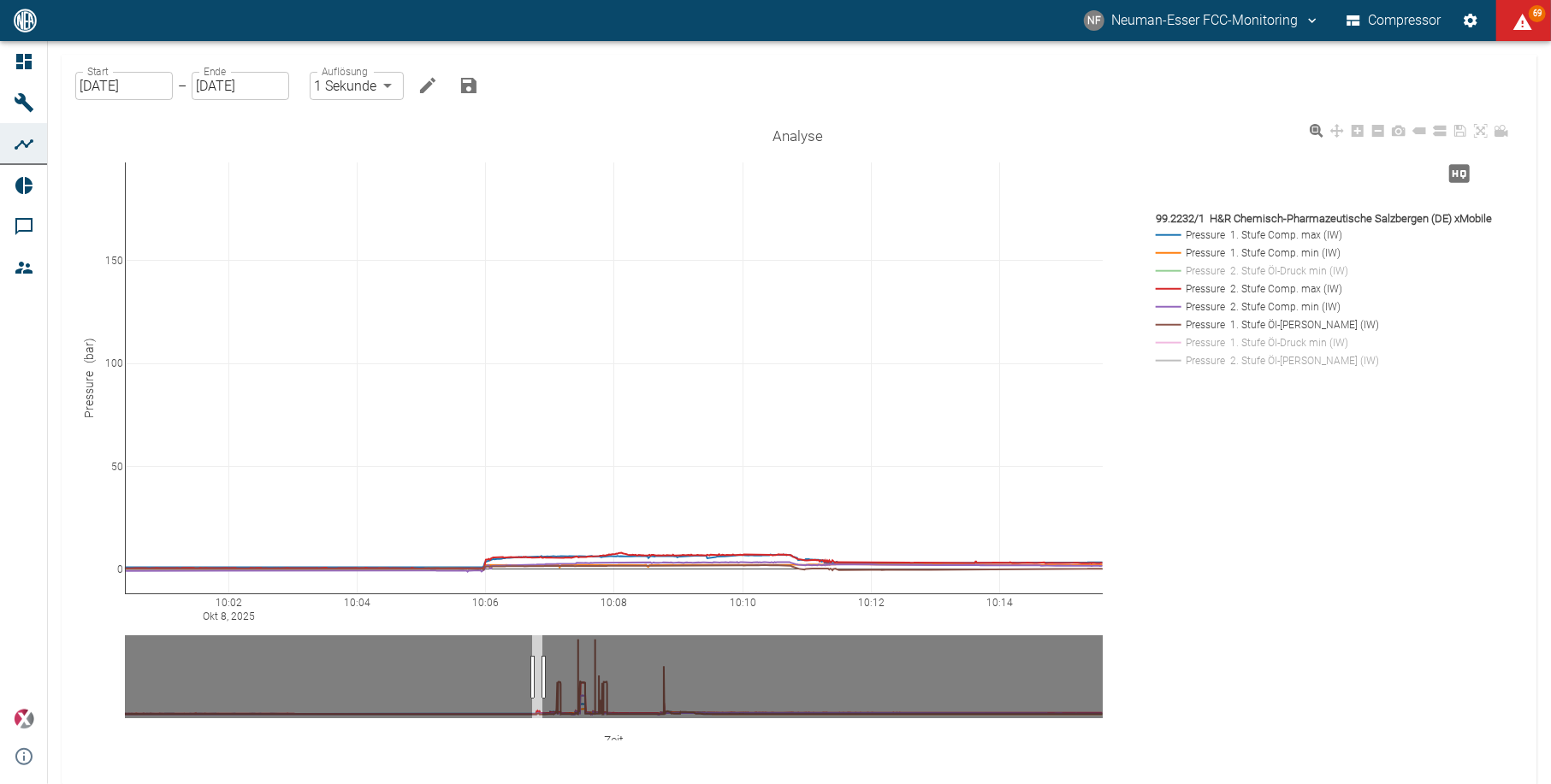
click at [1277, 330] on rect at bounding box center [1326, 324] width 349 height 16
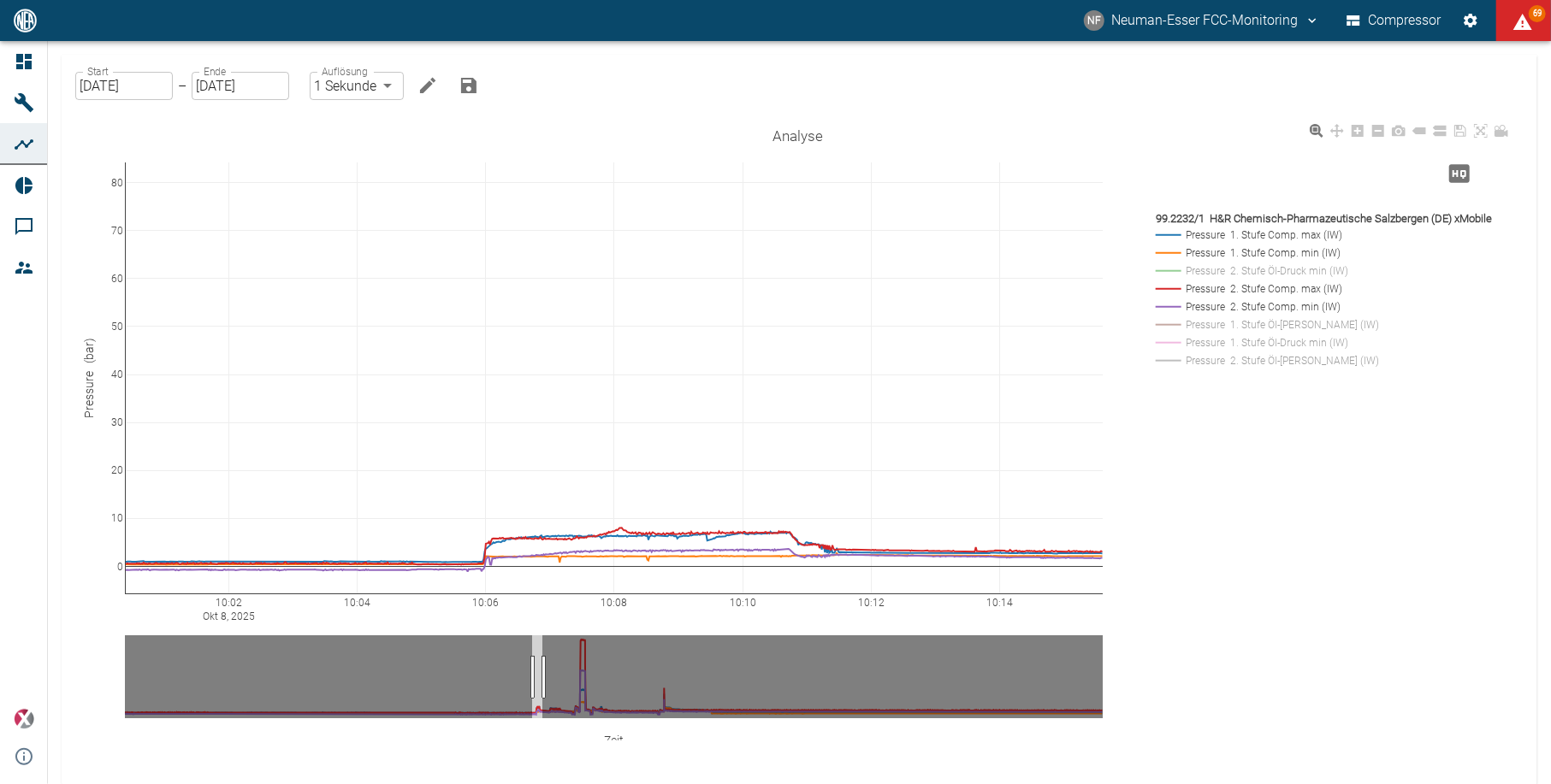
click at [1278, 362] on rect at bounding box center [1326, 360] width 349 height 16
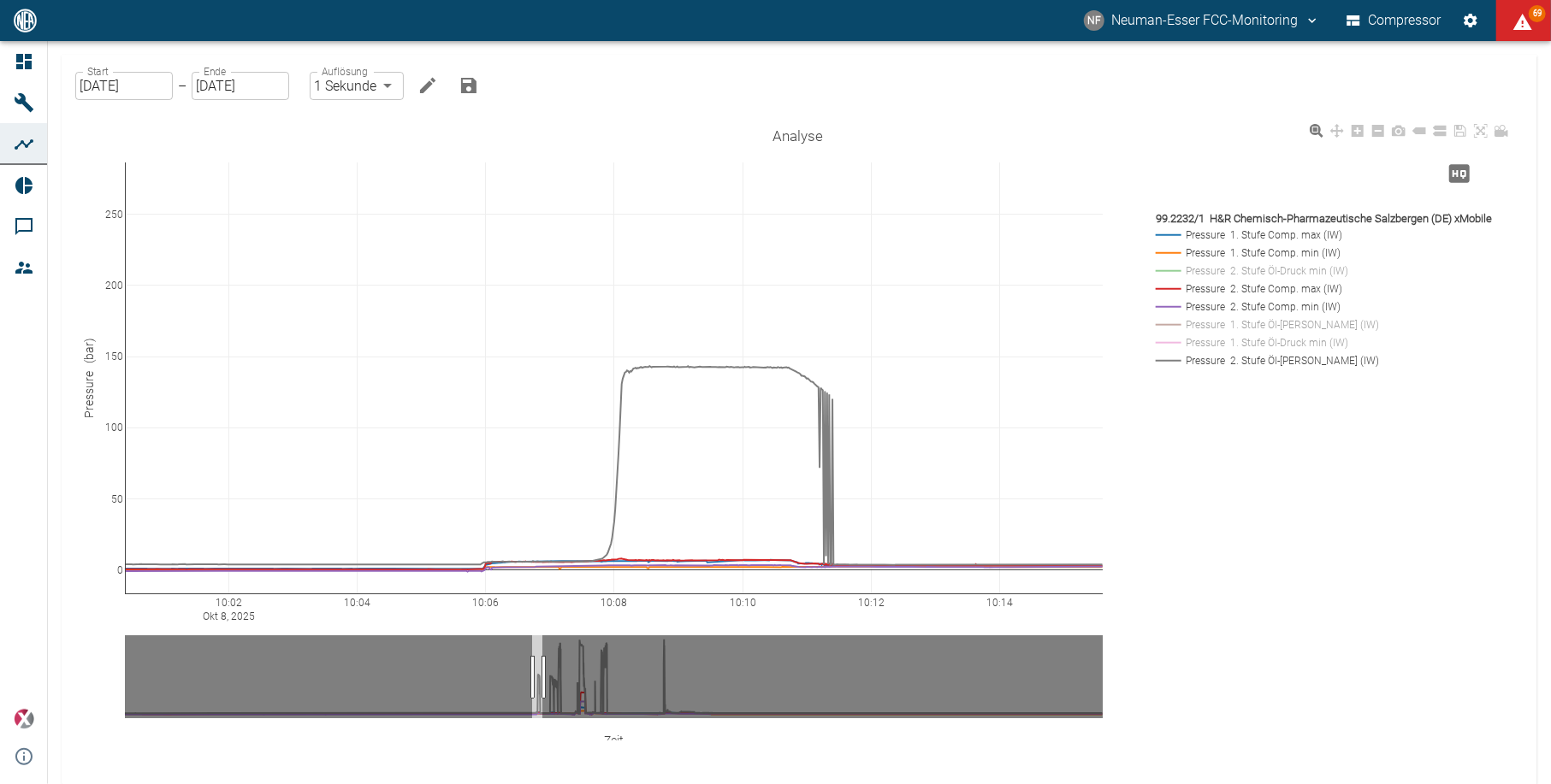
click at [1269, 360] on rect at bounding box center [1326, 360] width 349 height 16
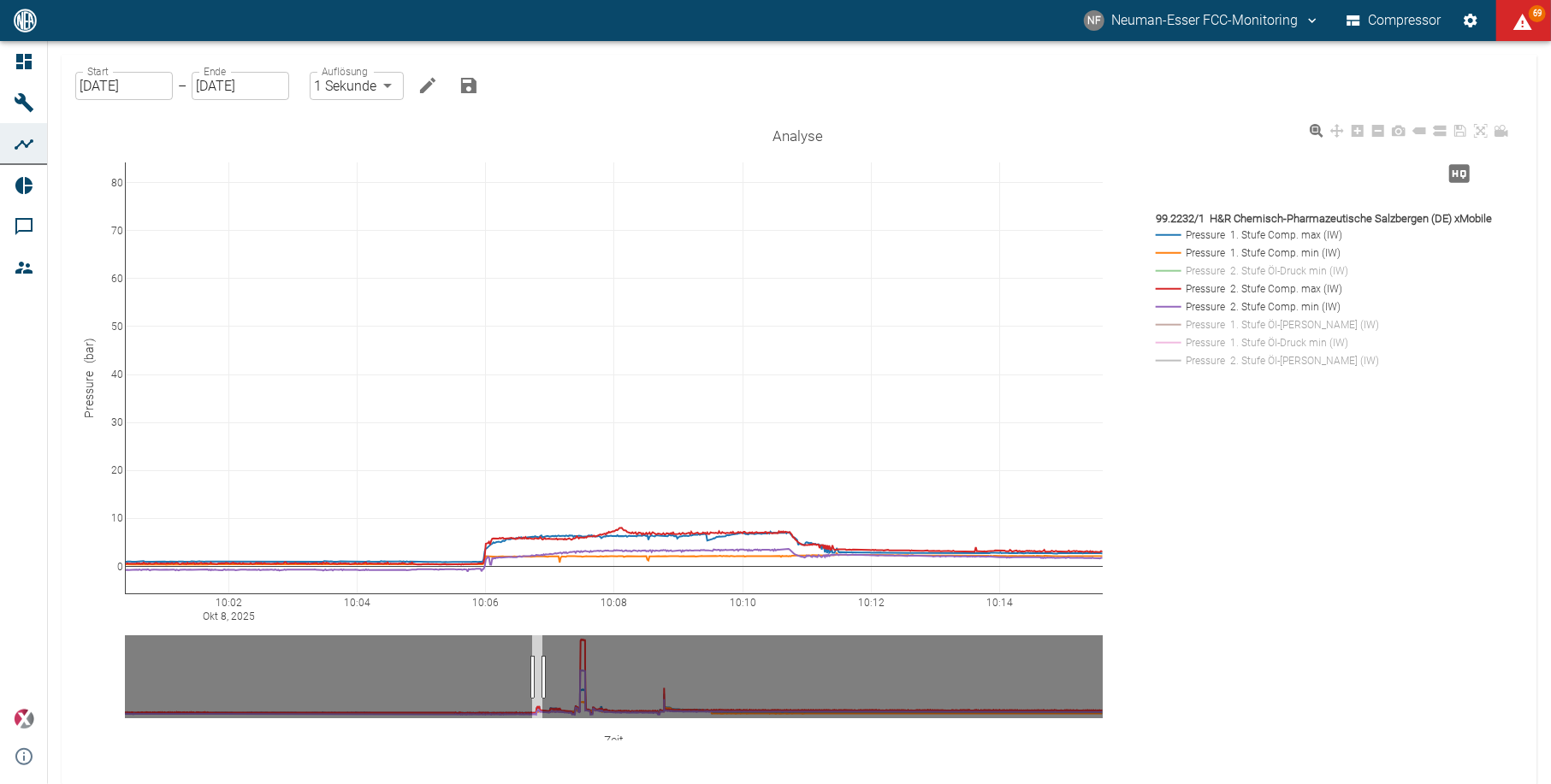
click at [1269, 360] on rect at bounding box center [1326, 360] width 349 height 16
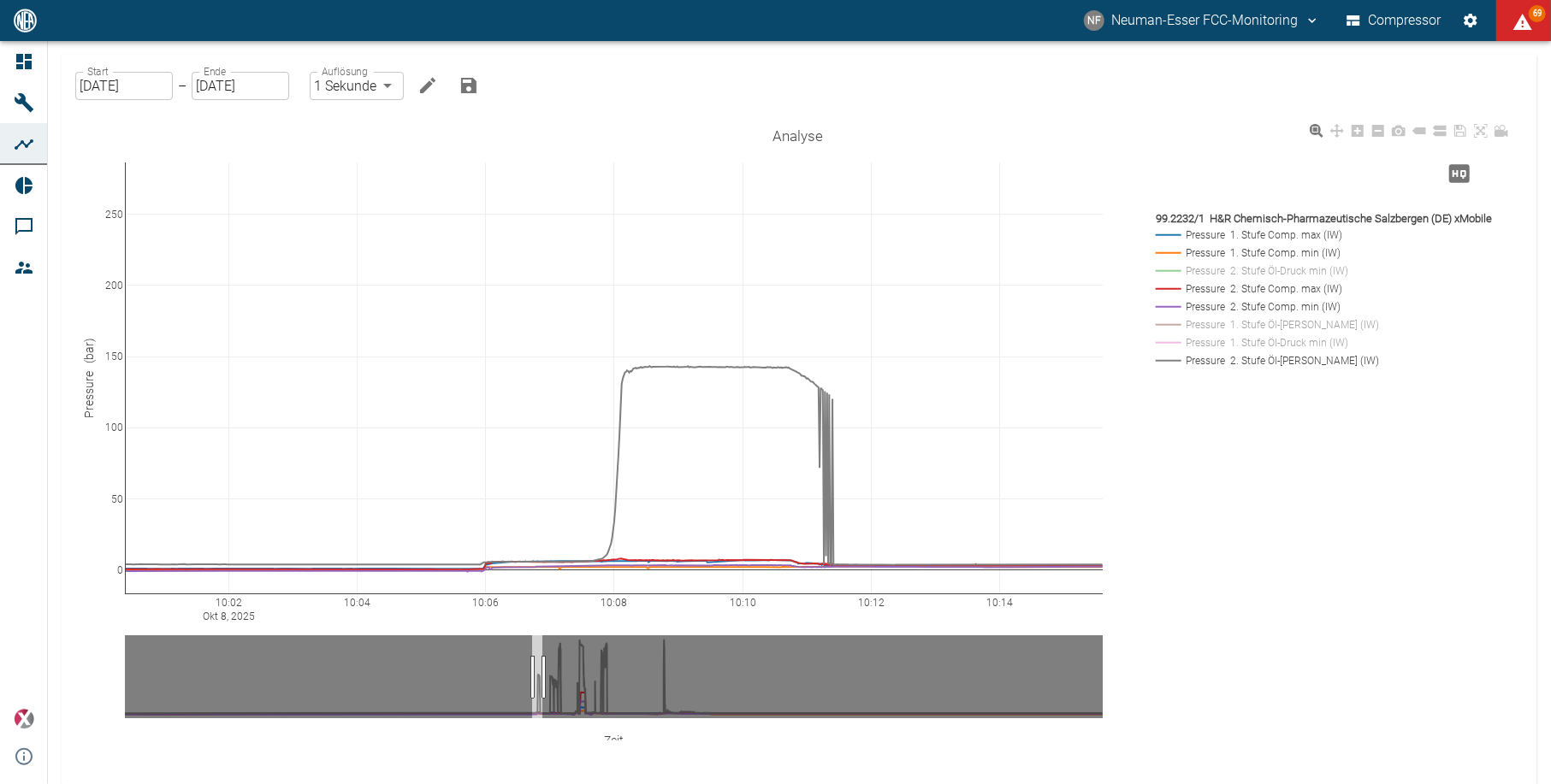
click at [1236, 356] on rect at bounding box center [1326, 360] width 349 height 16
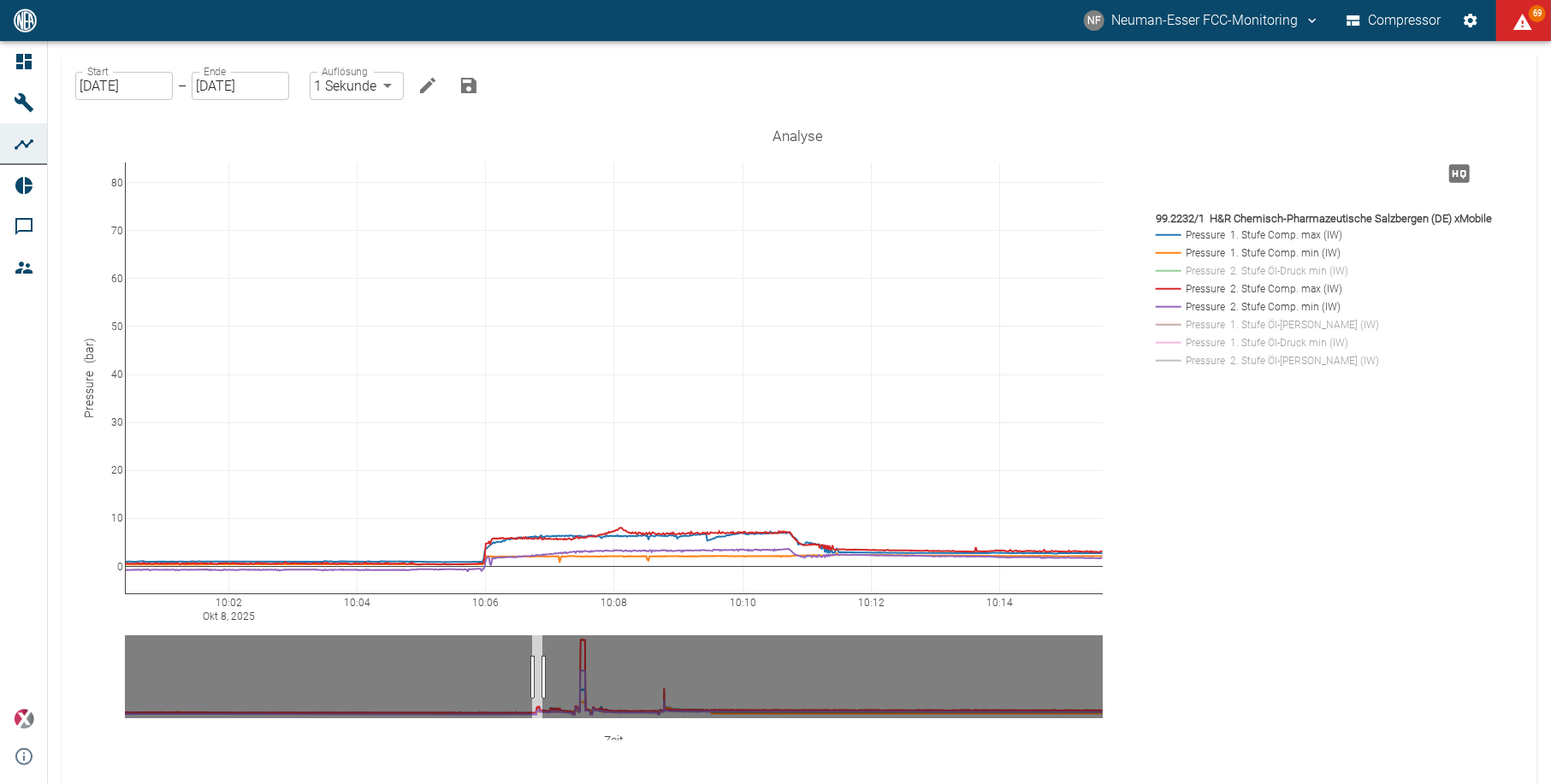
click at [408, 88] on div at bounding box center [425, 82] width 41 height 41
click at [422, 88] on icon "Bearbeiten" at bounding box center [428, 86] width 21 height 21
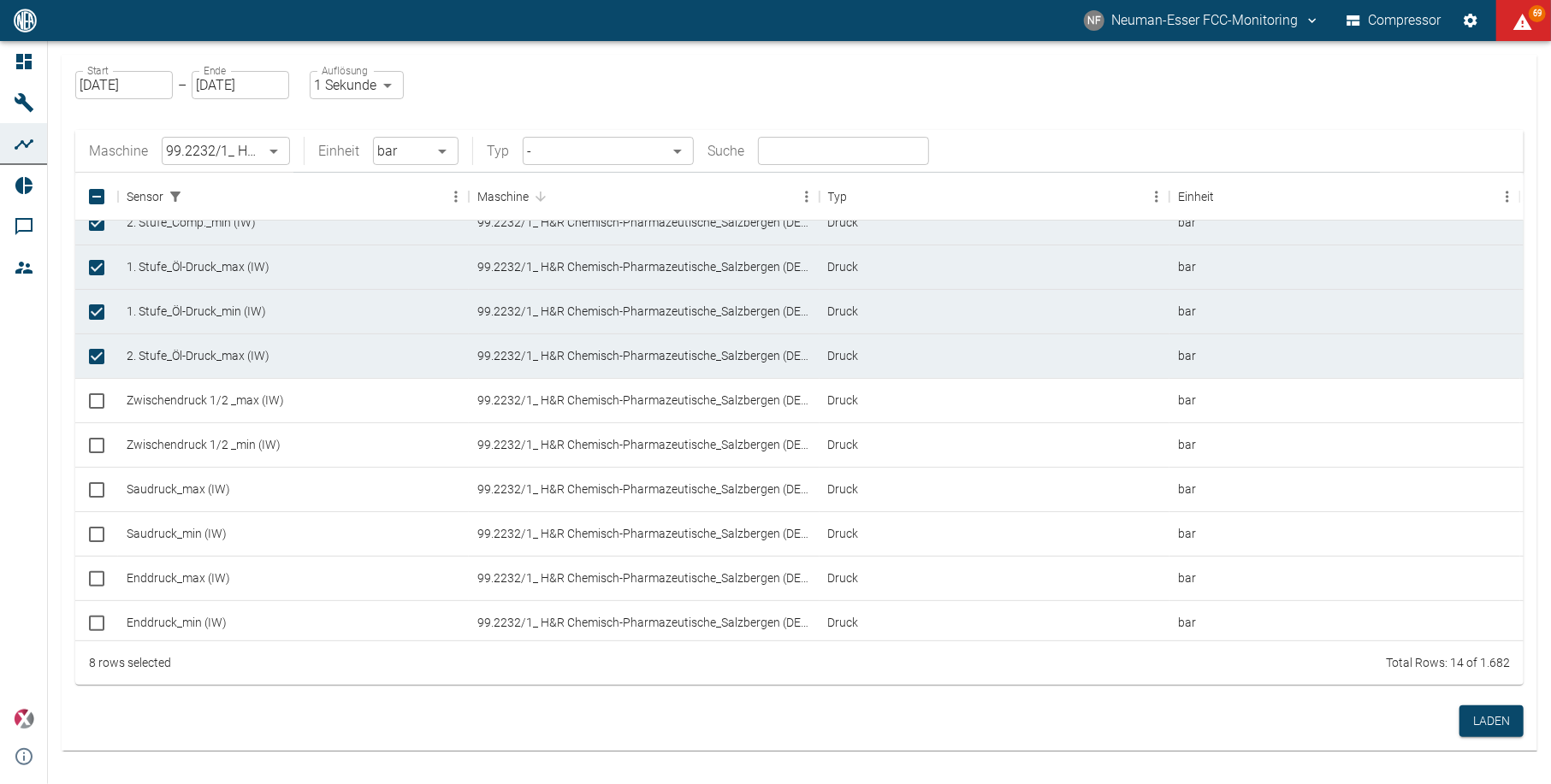
scroll to position [182, 0]
click at [87, 488] on input "Select row" at bounding box center [97, 486] width 36 height 36
checkbox input "true"
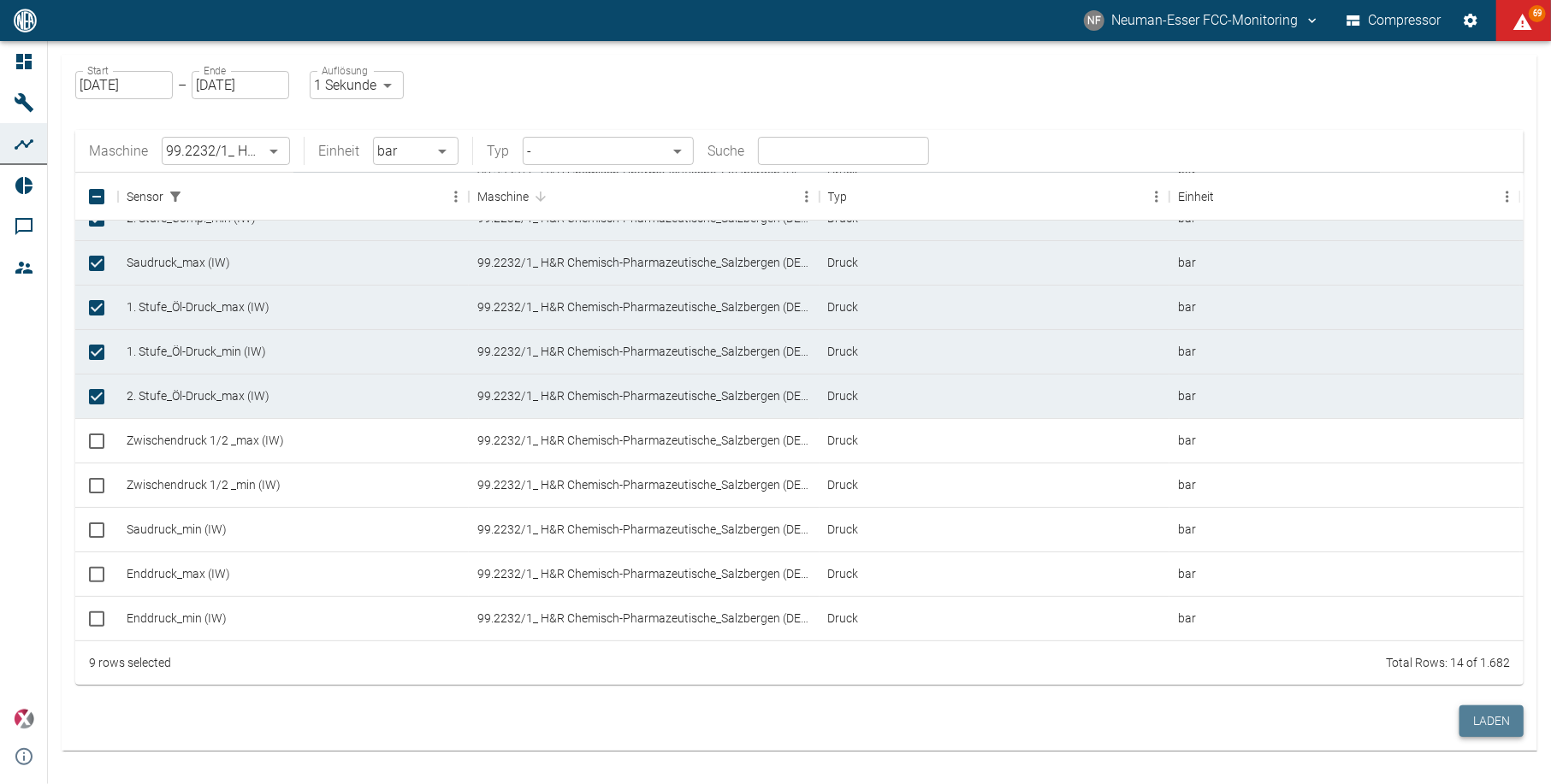
click at [1489, 708] on button "Laden" at bounding box center [1492, 721] width 64 height 32
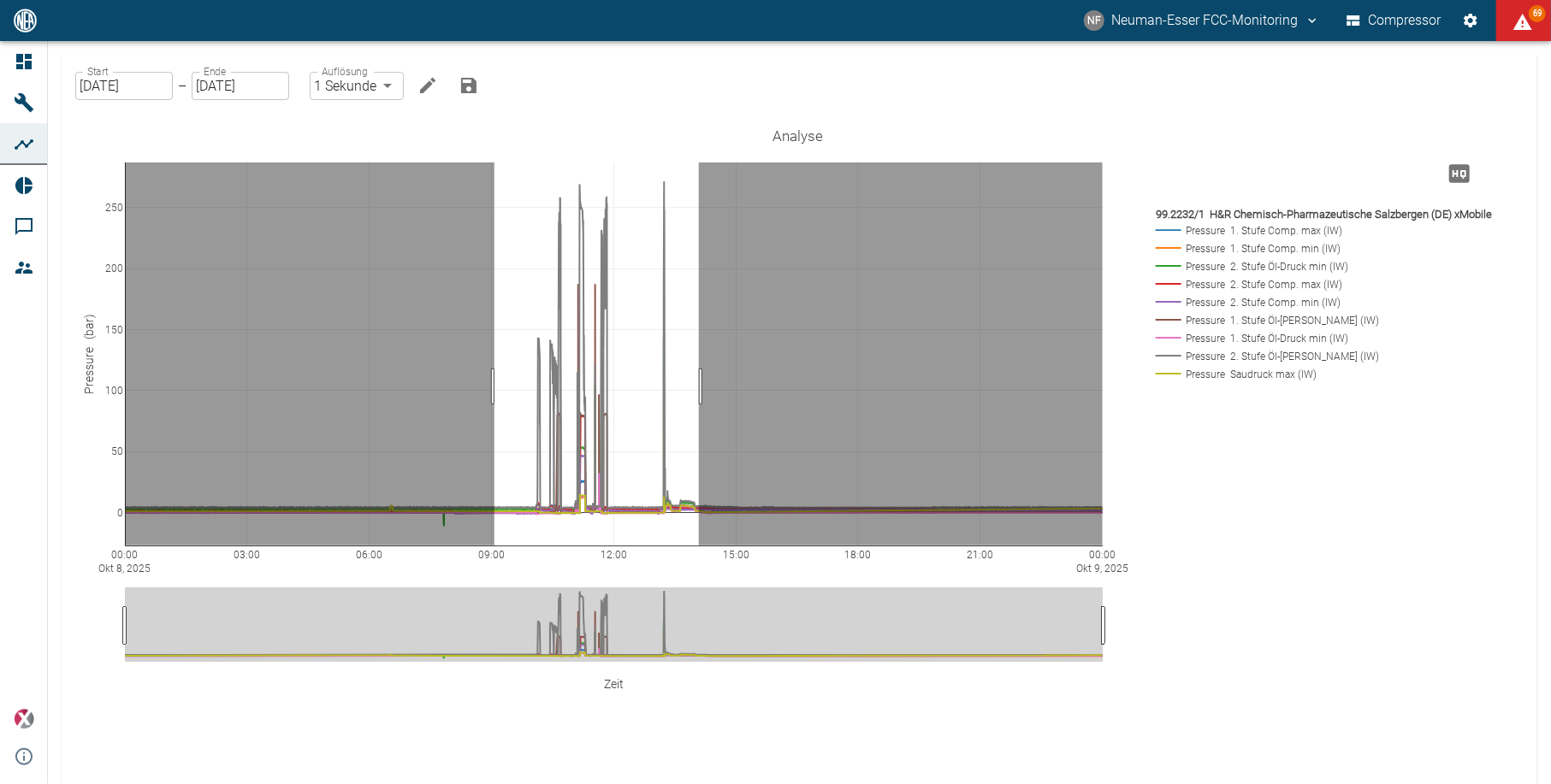
drag, startPoint x: 494, startPoint y: 387, endPoint x: 699, endPoint y: 385, distance: 205.0
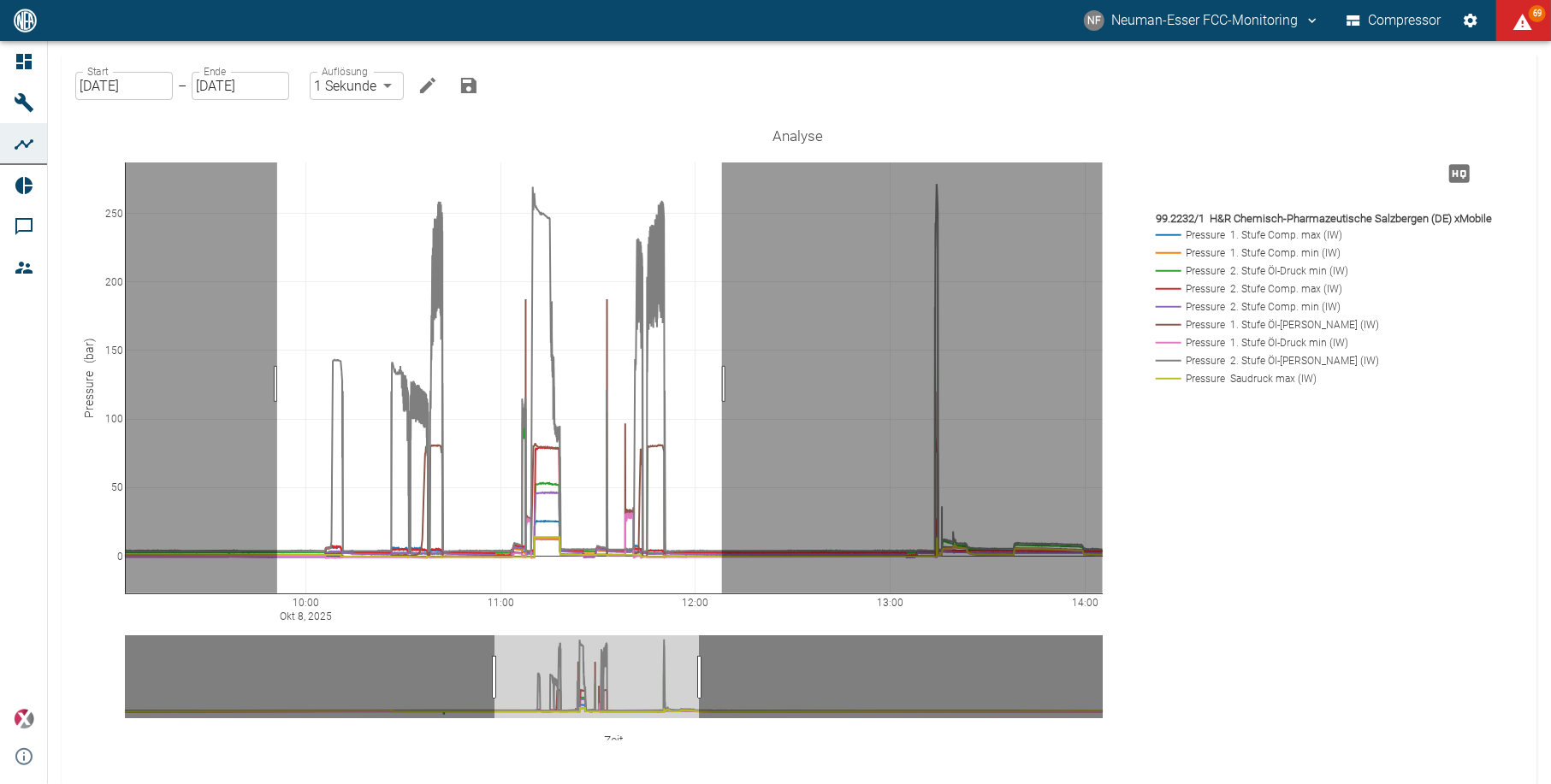
drag, startPoint x: 277, startPoint y: 384, endPoint x: 722, endPoint y: 381, distance: 445.0
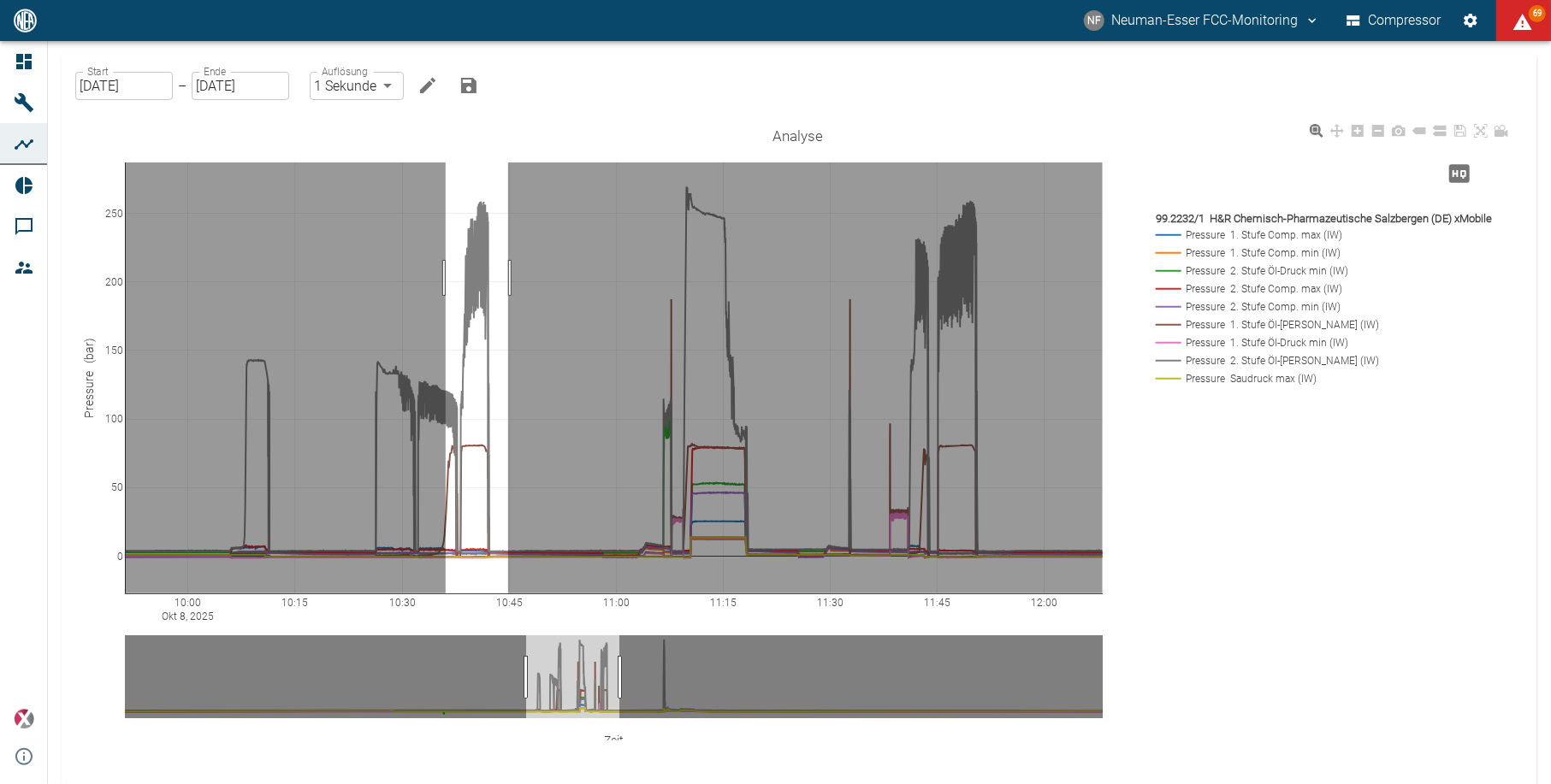
drag, startPoint x: 445, startPoint y: 278, endPoint x: 511, endPoint y: 289, distance: 66.9
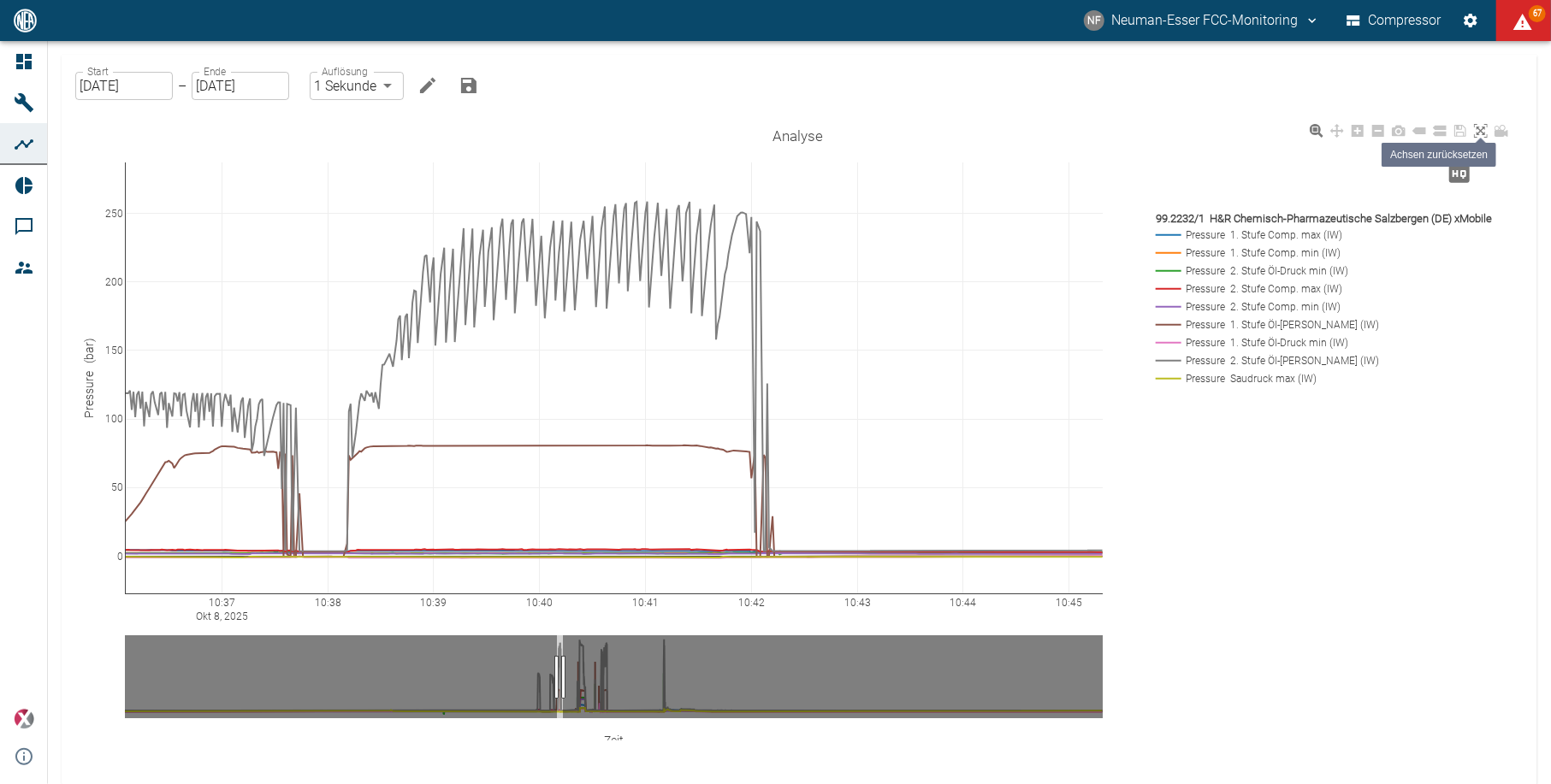
click at [1483, 131] on icon at bounding box center [1480, 131] width 14 height 14
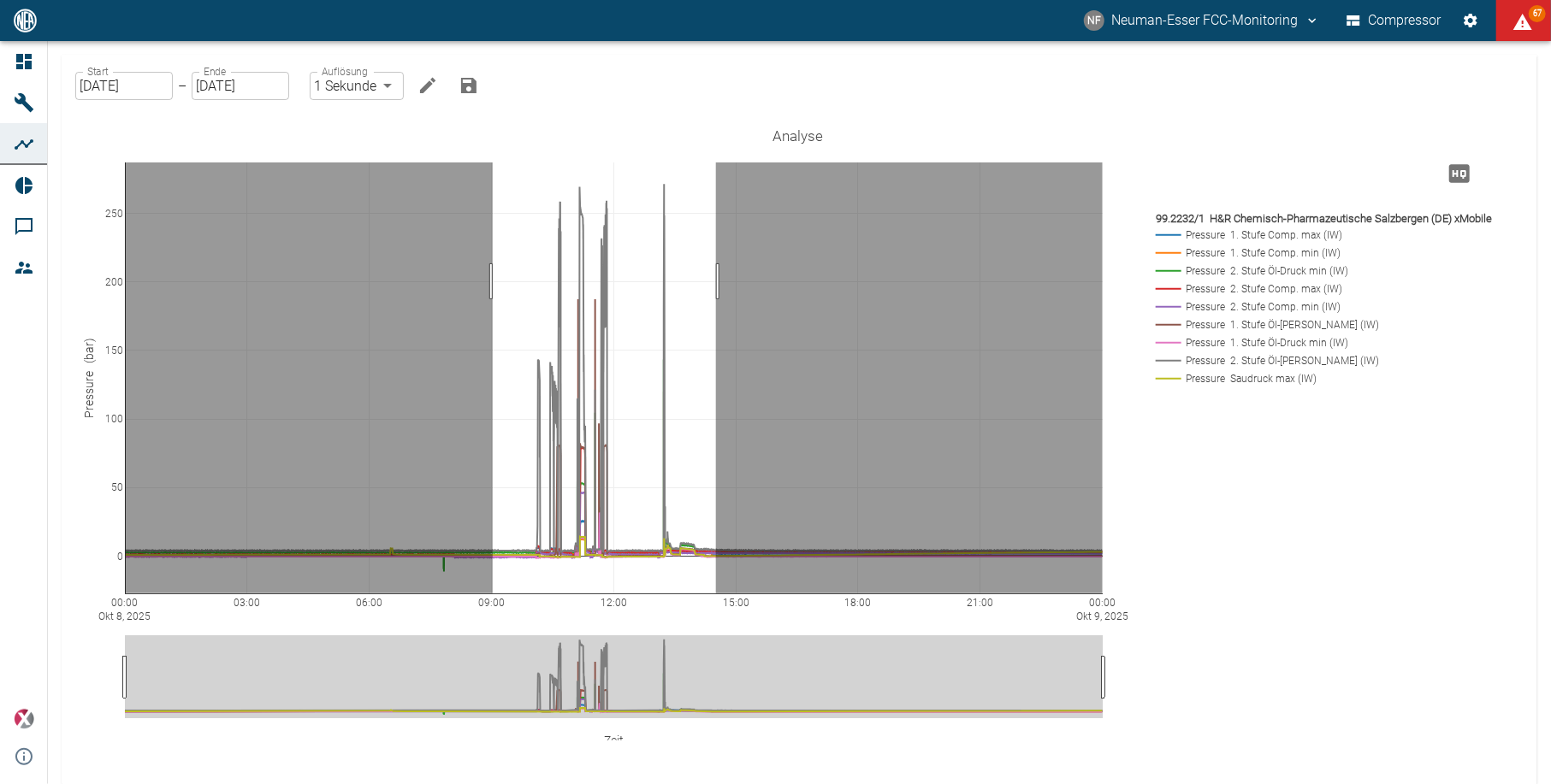
drag, startPoint x: 493, startPoint y: 281, endPoint x: 716, endPoint y: 285, distance: 223.0
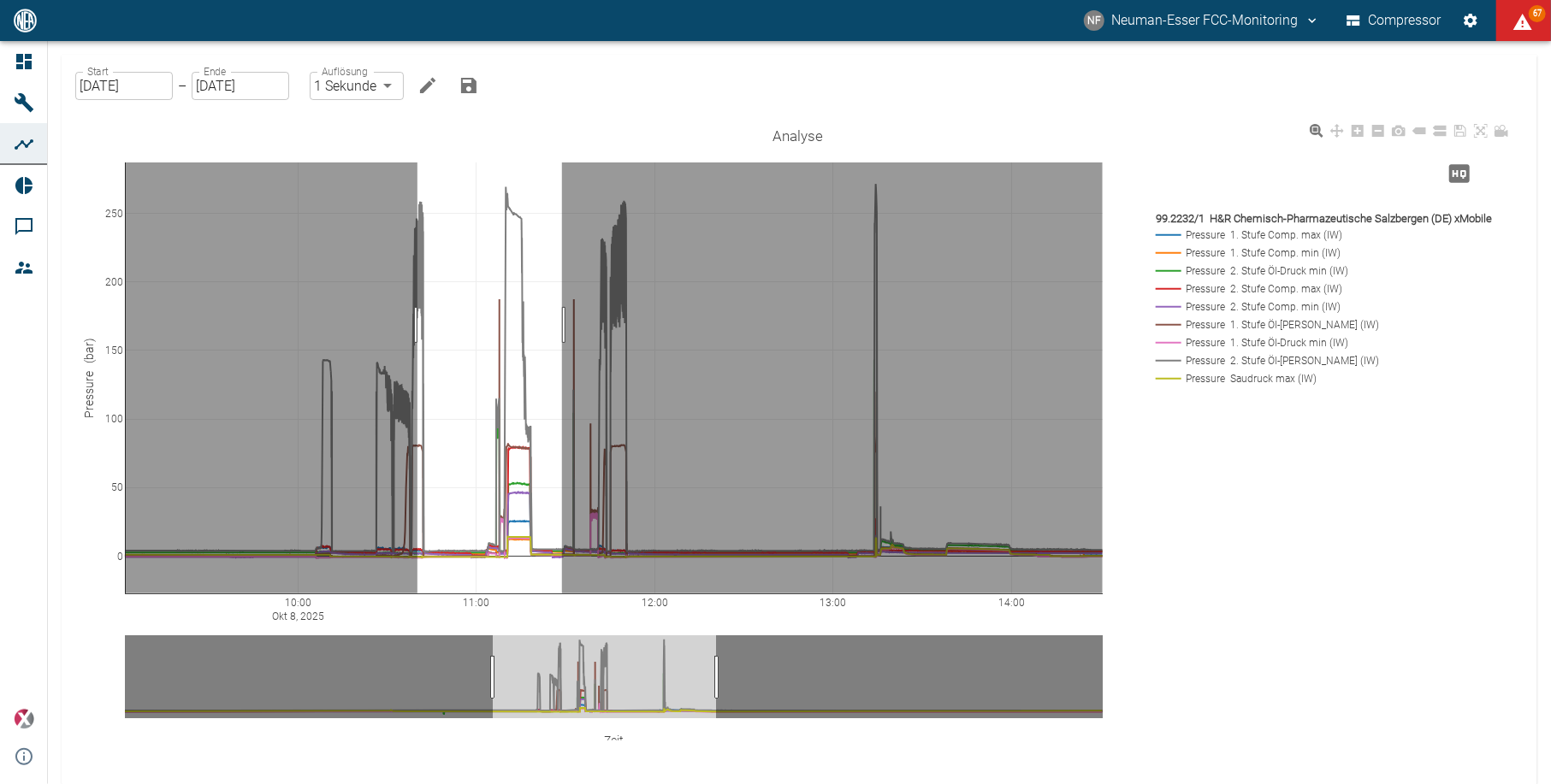
drag, startPoint x: 417, startPoint y: 325, endPoint x: 564, endPoint y: 323, distance: 147.0
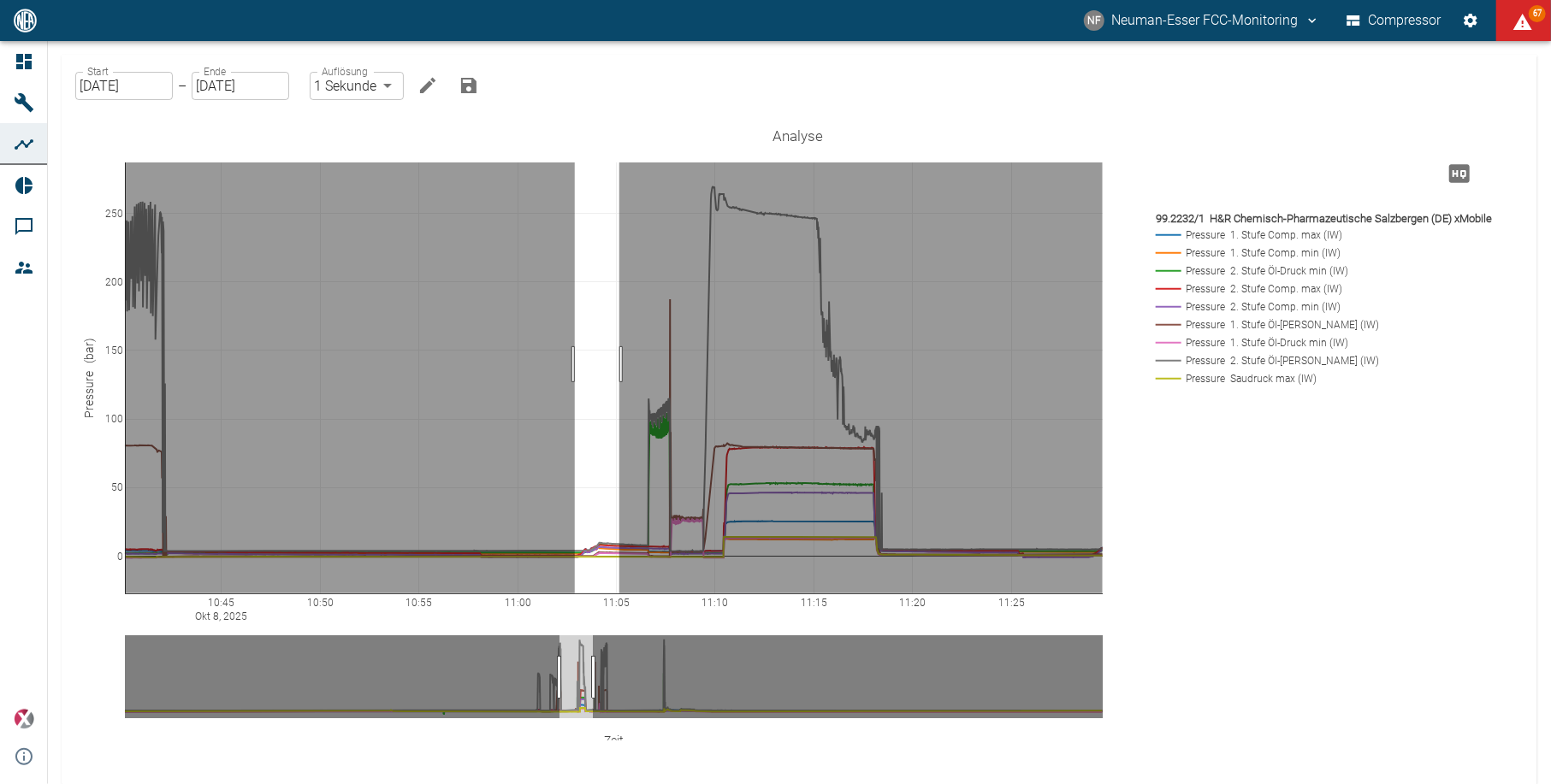
drag, startPoint x: 574, startPoint y: 364, endPoint x: 620, endPoint y: 367, distance: 46.1
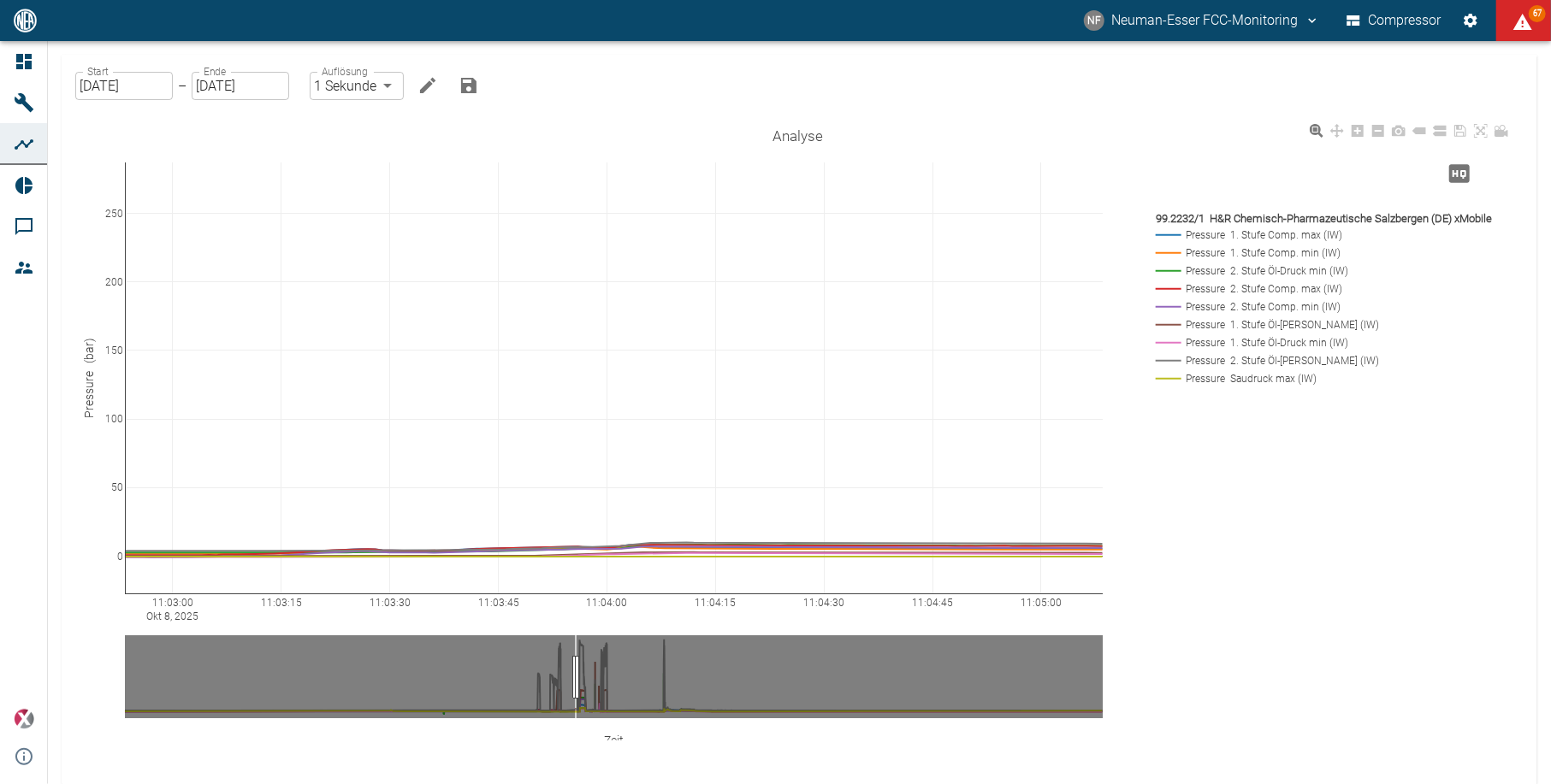
click at [1274, 383] on rect at bounding box center [1326, 377] width 349 height 16
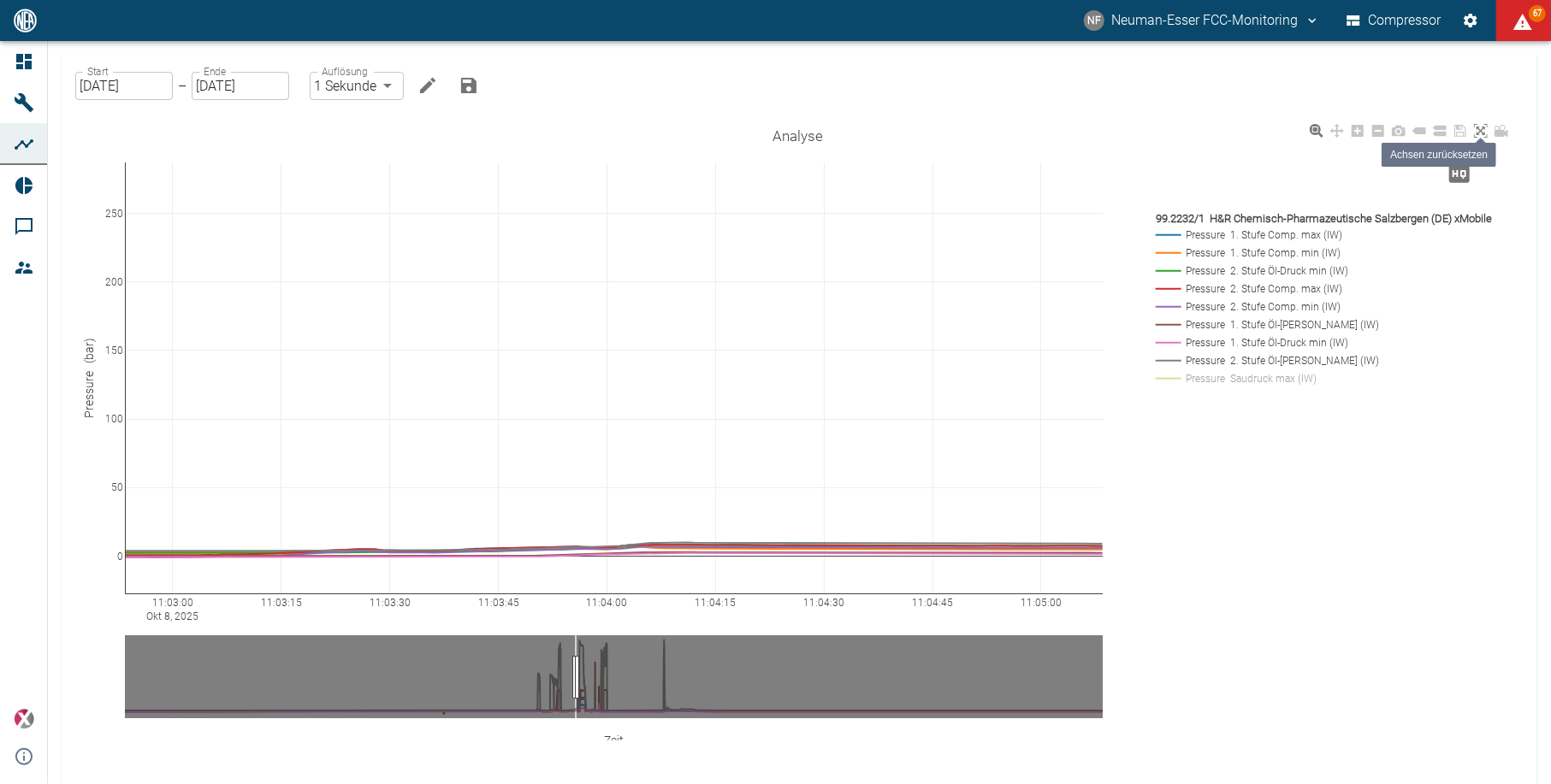
click at [1478, 130] on icon at bounding box center [1480, 131] width 14 height 14
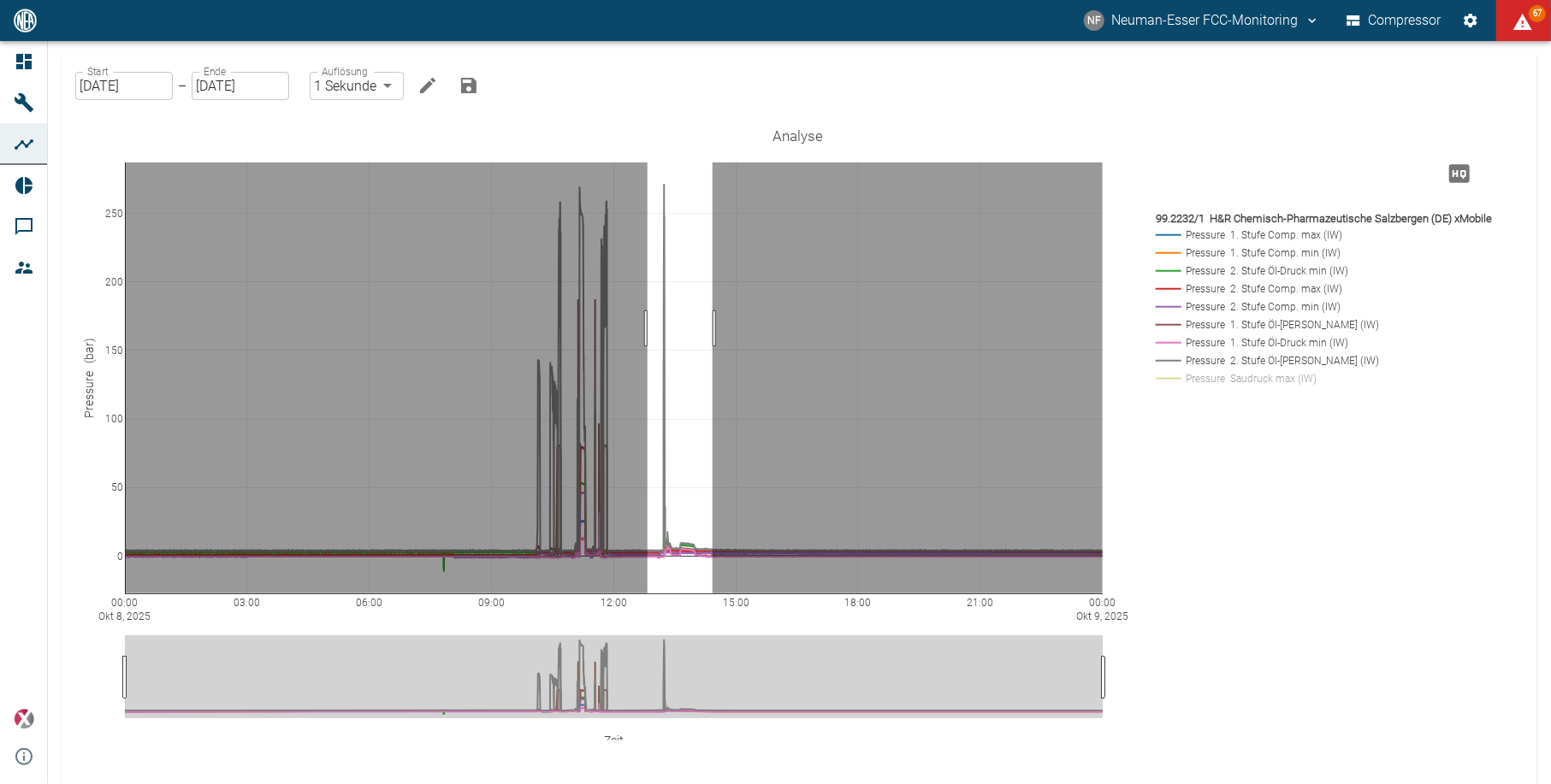
drag, startPoint x: 648, startPoint y: 328, endPoint x: 713, endPoint y: 330, distance: 65.0
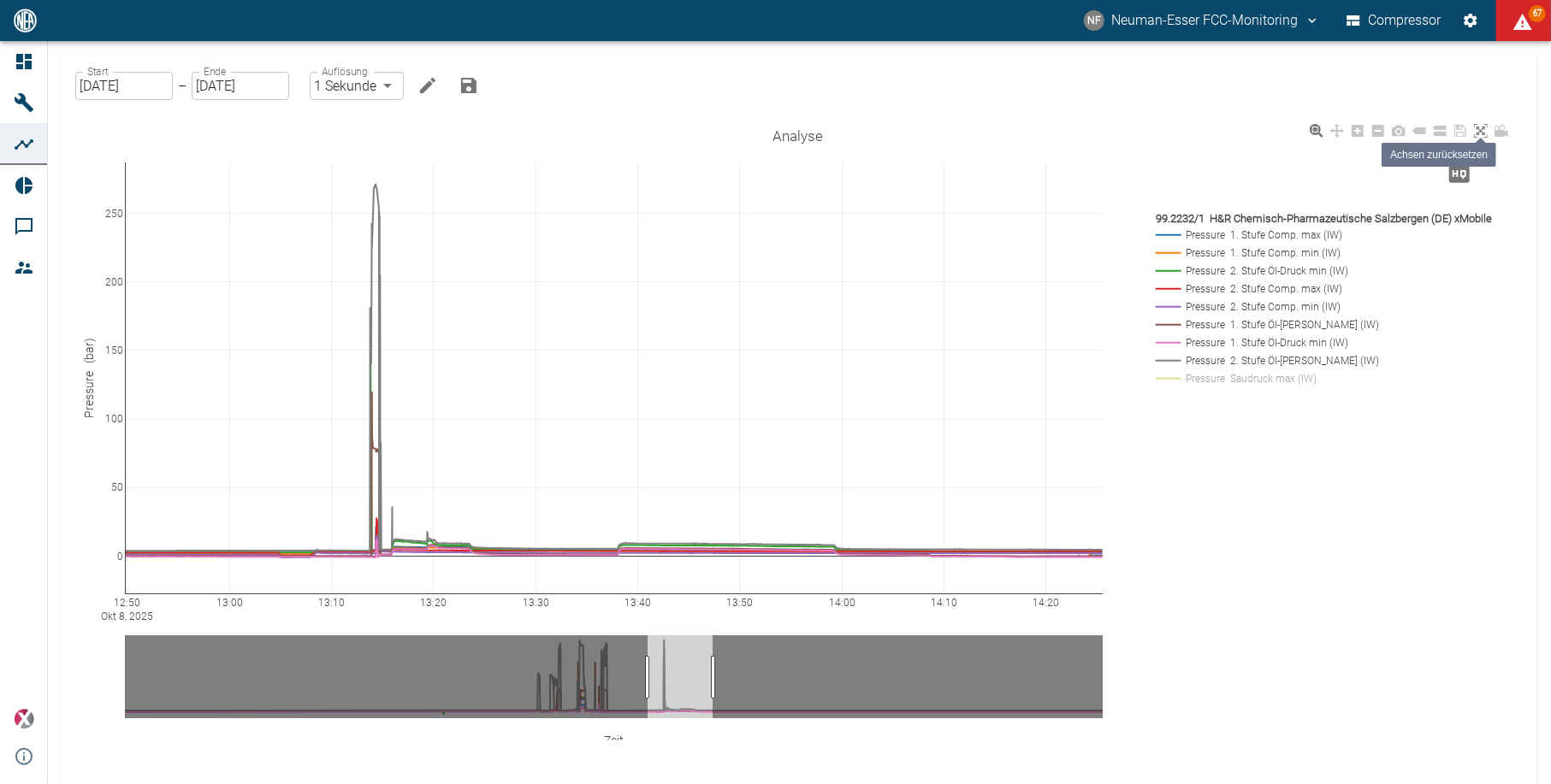
click at [1474, 127] on icon at bounding box center [1480, 131] width 14 height 14
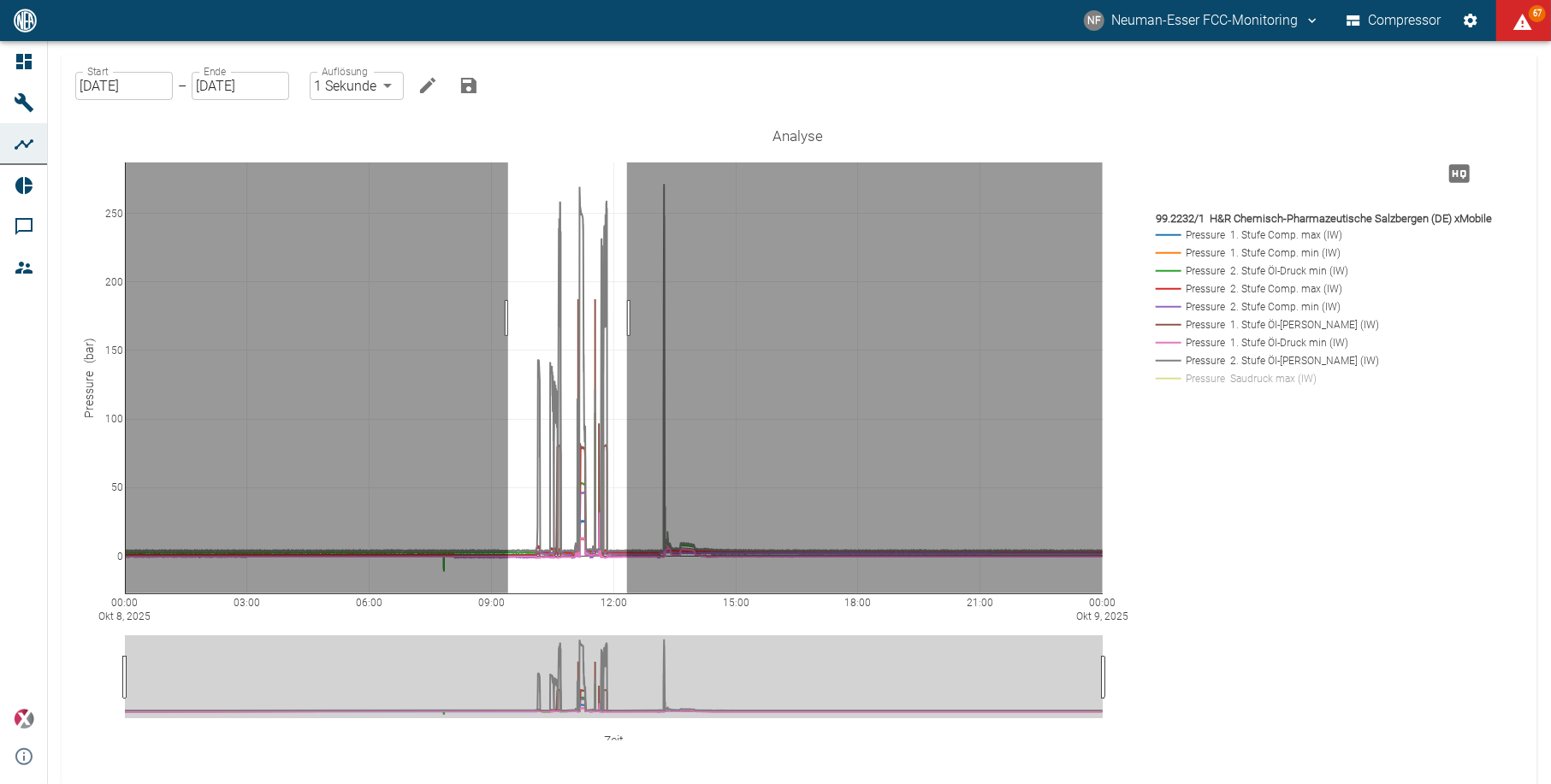
drag, startPoint x: 509, startPoint y: 318, endPoint x: 627, endPoint y: 314, distance: 118.1
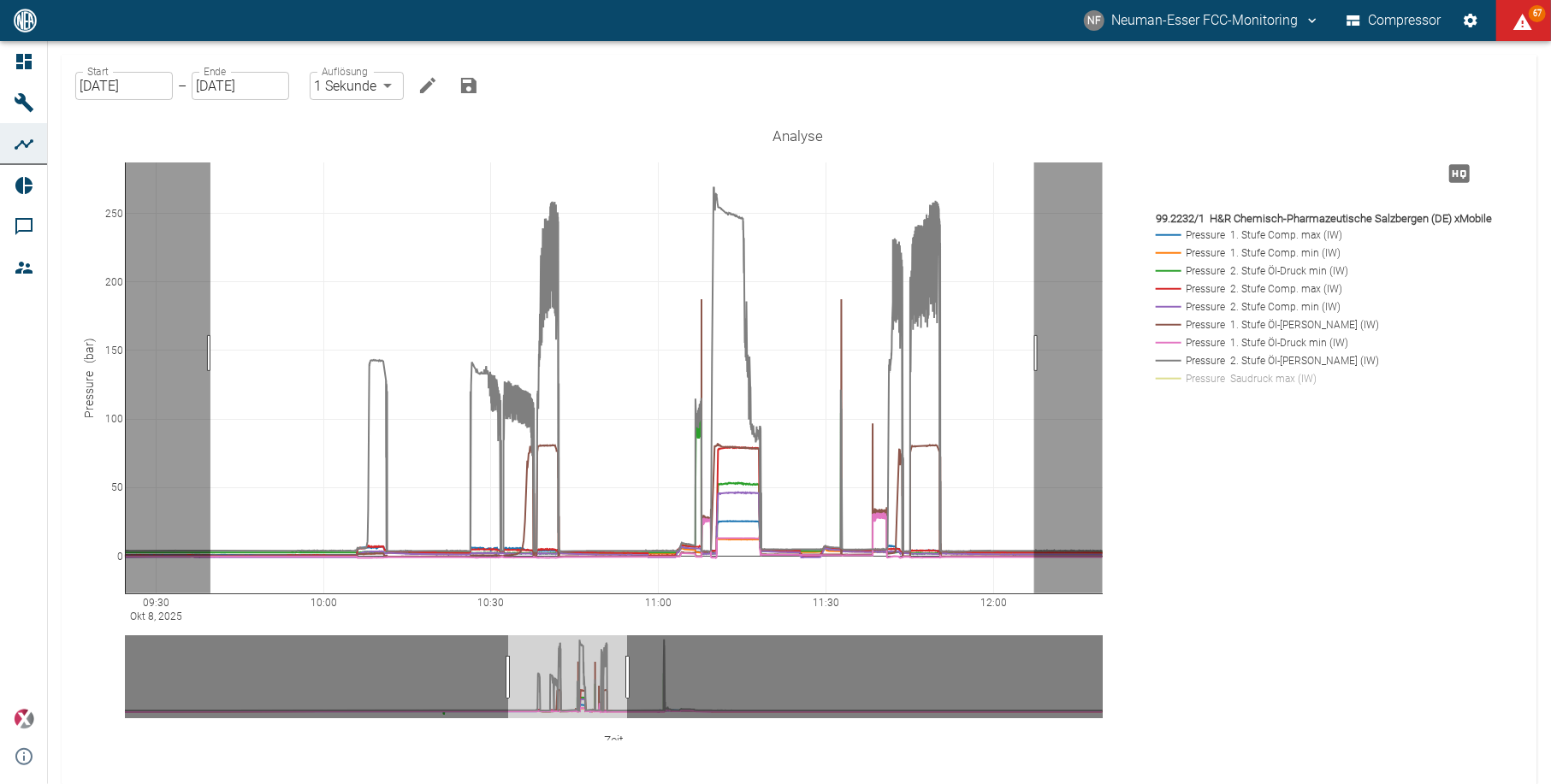
drag, startPoint x: 210, startPoint y: 353, endPoint x: 1033, endPoint y: 349, distance: 823.0
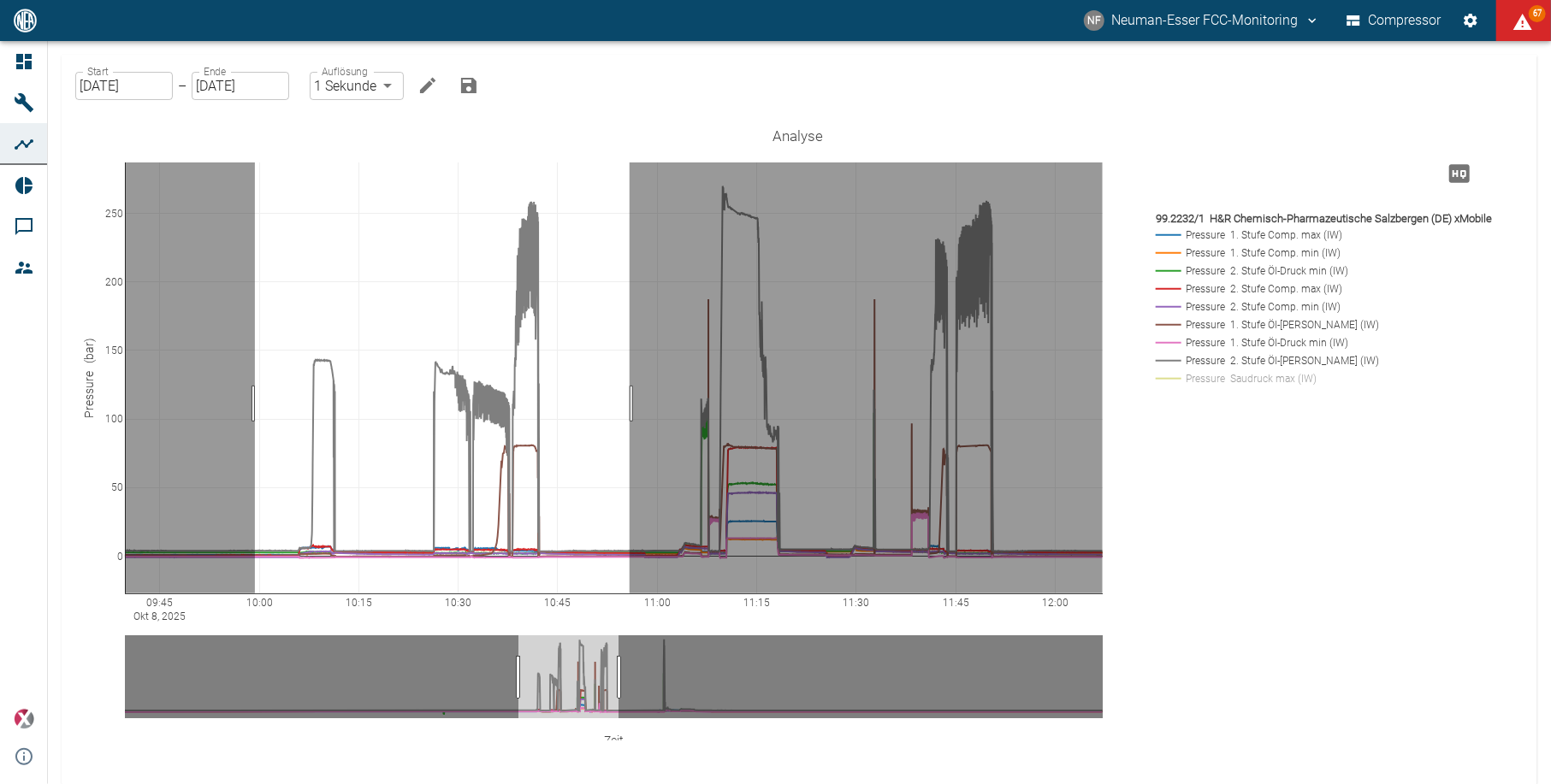
drag, startPoint x: 255, startPoint y: 404, endPoint x: 629, endPoint y: 395, distance: 374.1
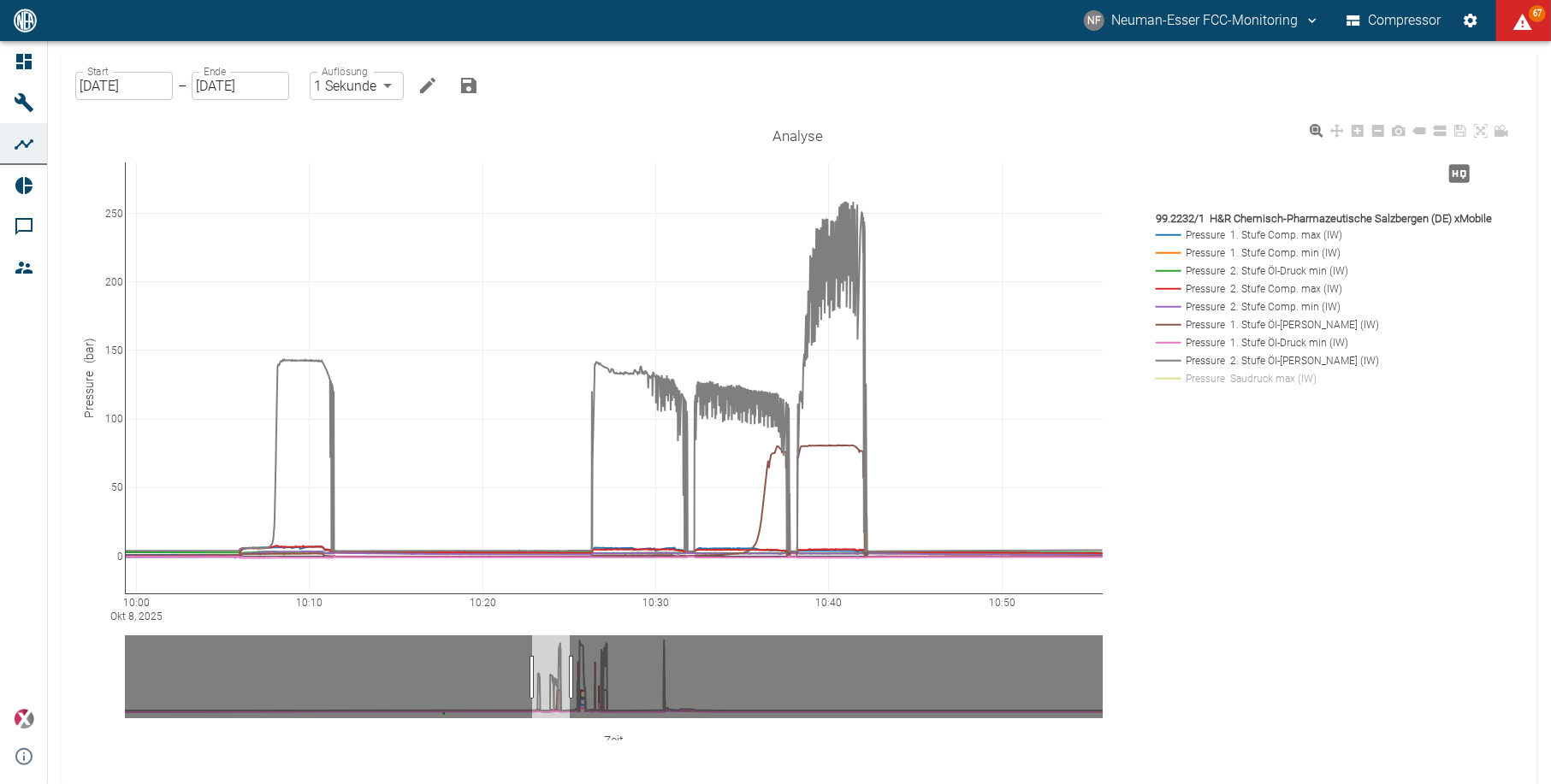
click at [1243, 312] on rect at bounding box center [1326, 306] width 349 height 16
click at [1246, 271] on rect at bounding box center [1326, 270] width 349 height 16
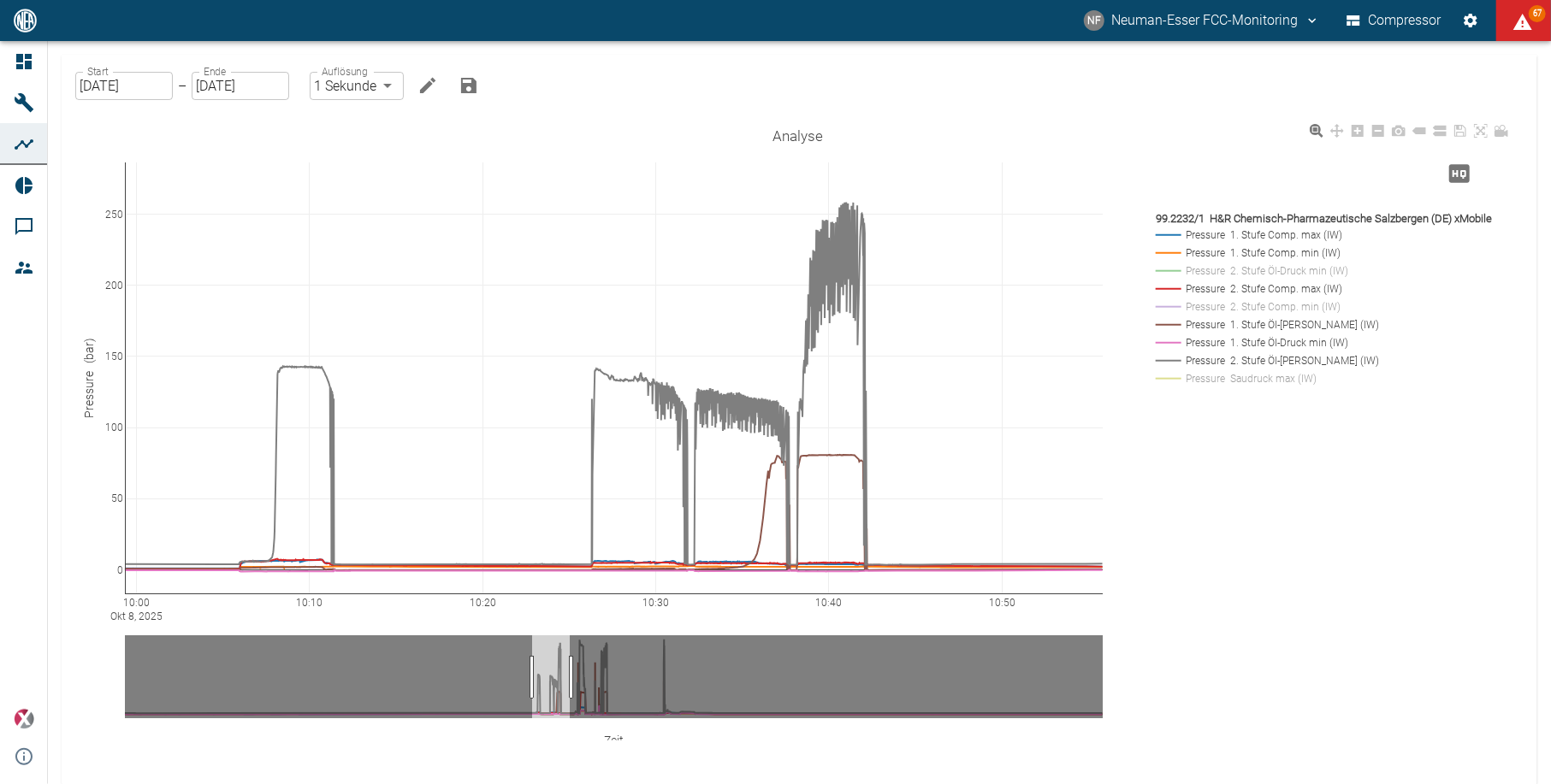
click at [1246, 251] on rect at bounding box center [1326, 252] width 349 height 16
click at [1261, 339] on rect at bounding box center [1326, 342] width 349 height 16
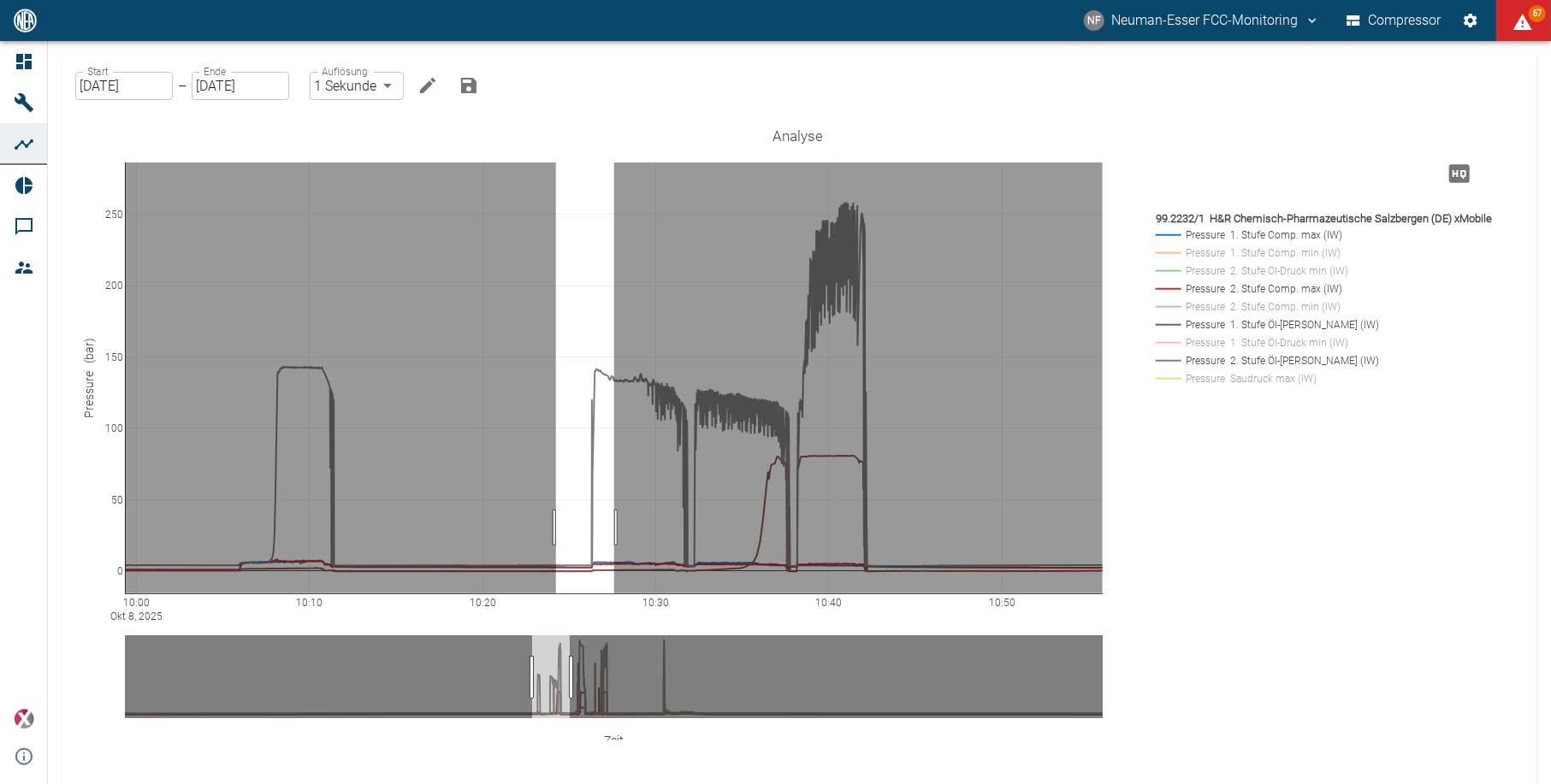
drag, startPoint x: 556, startPoint y: 527, endPoint x: 614, endPoint y: 531, distance: 58.1
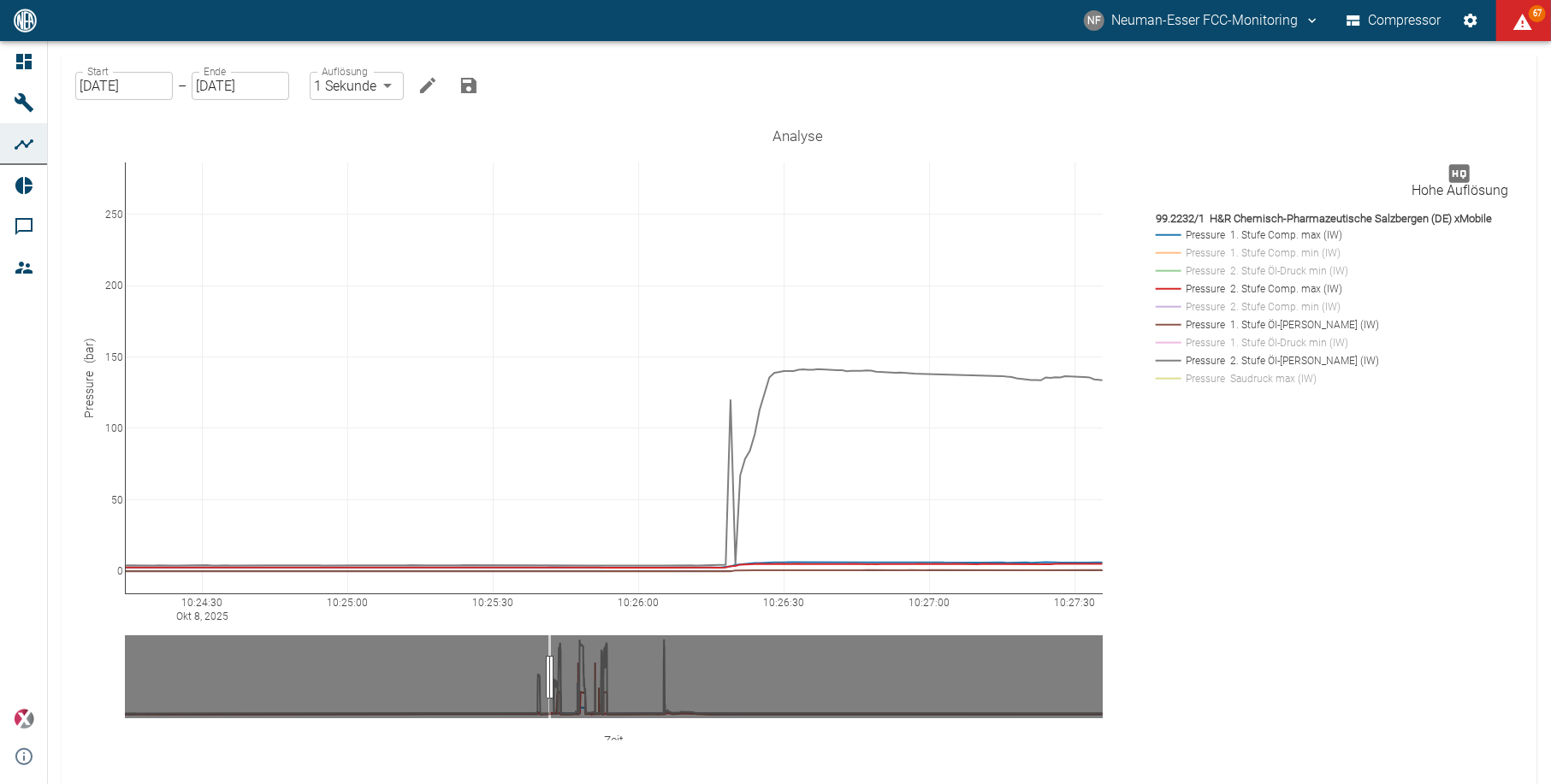
click at [1459, 171] on icon "Hohe Auflösung" at bounding box center [1459, 173] width 27 height 27
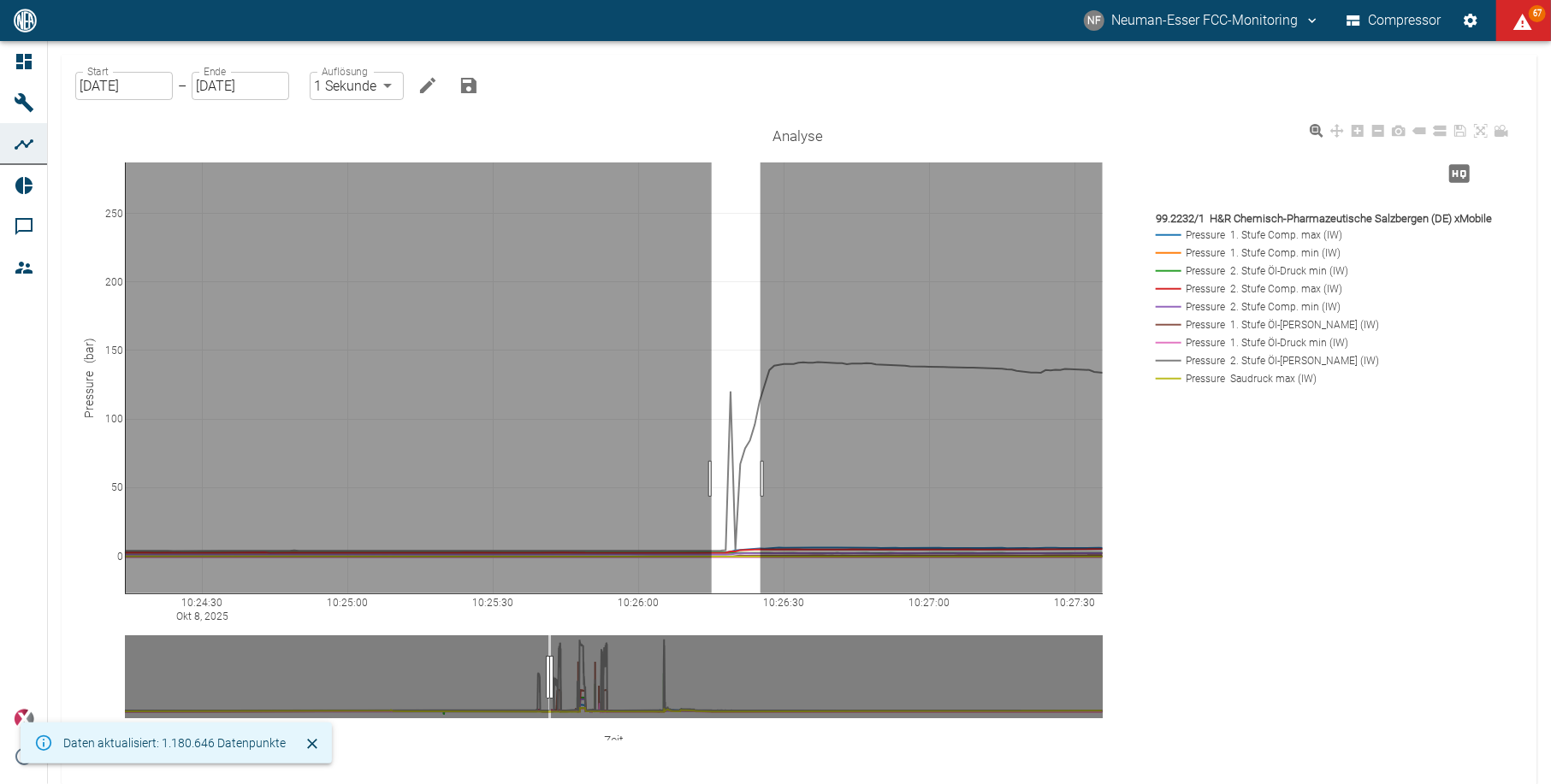
drag, startPoint x: 712, startPoint y: 479, endPoint x: 761, endPoint y: 494, distance: 51.2
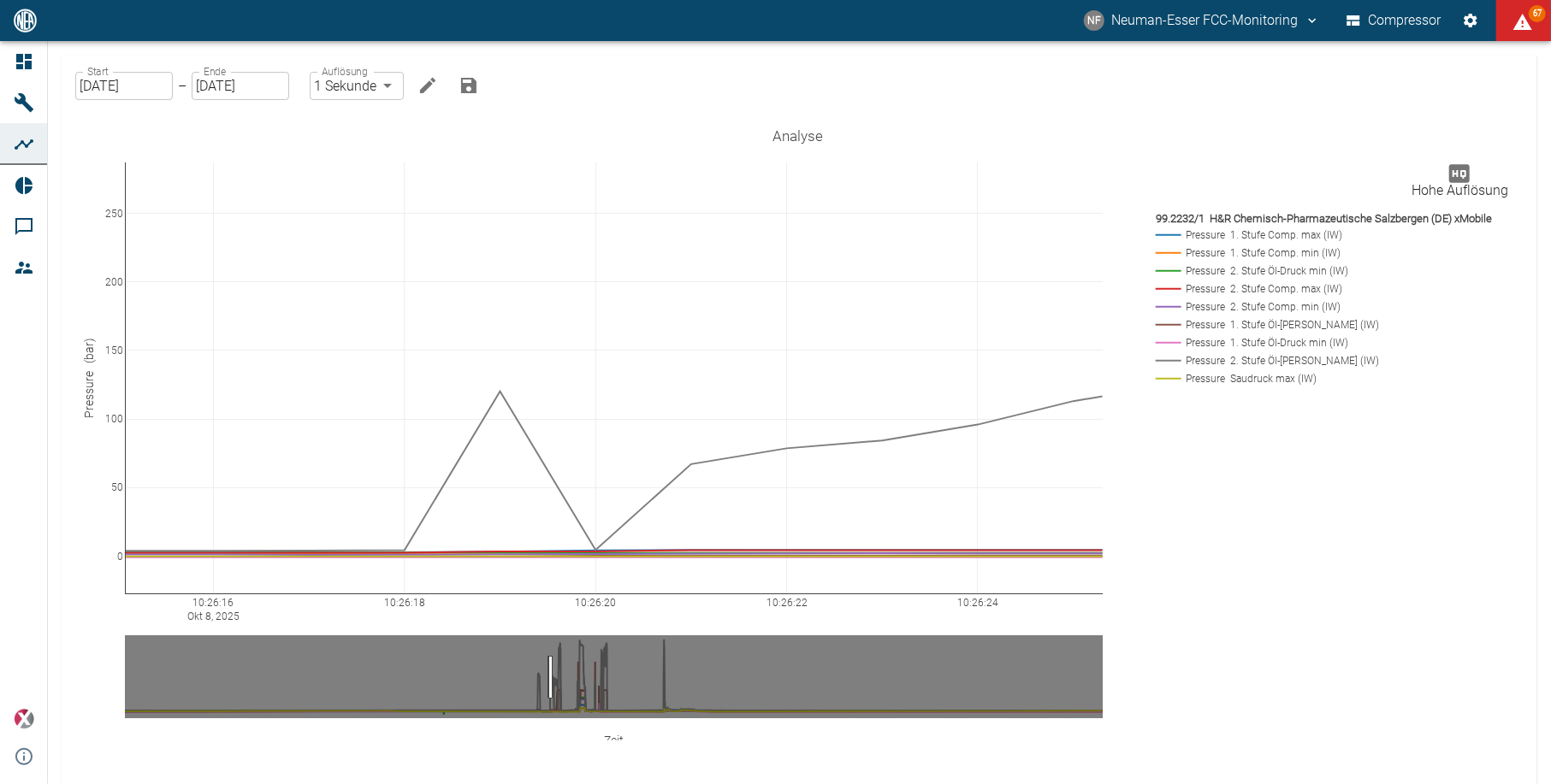
click at [1450, 168] on icon "Hohe Auflösung" at bounding box center [1460, 172] width 21 height 18
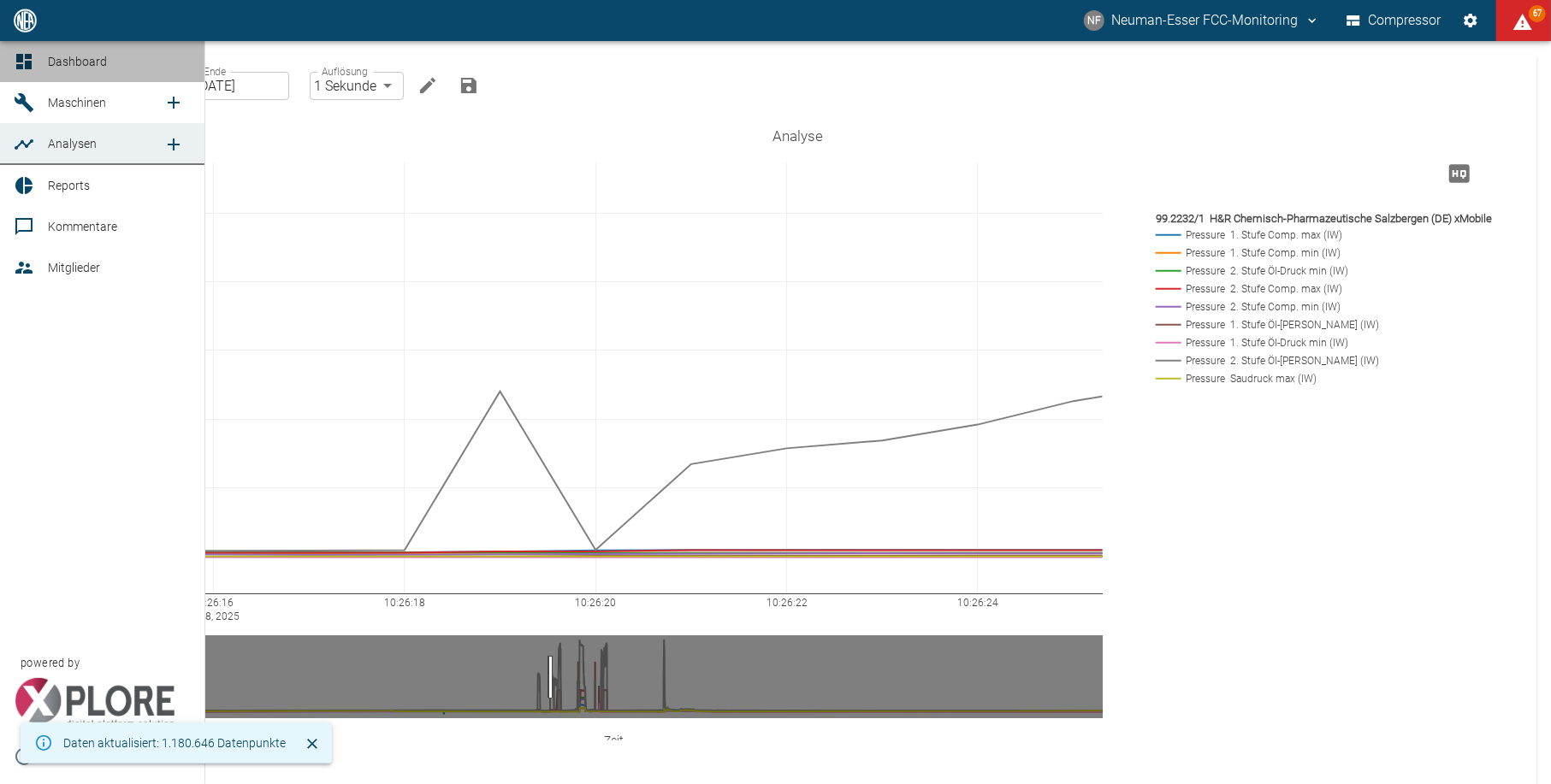
click at [27, 65] on icon at bounding box center [24, 61] width 15 height 15
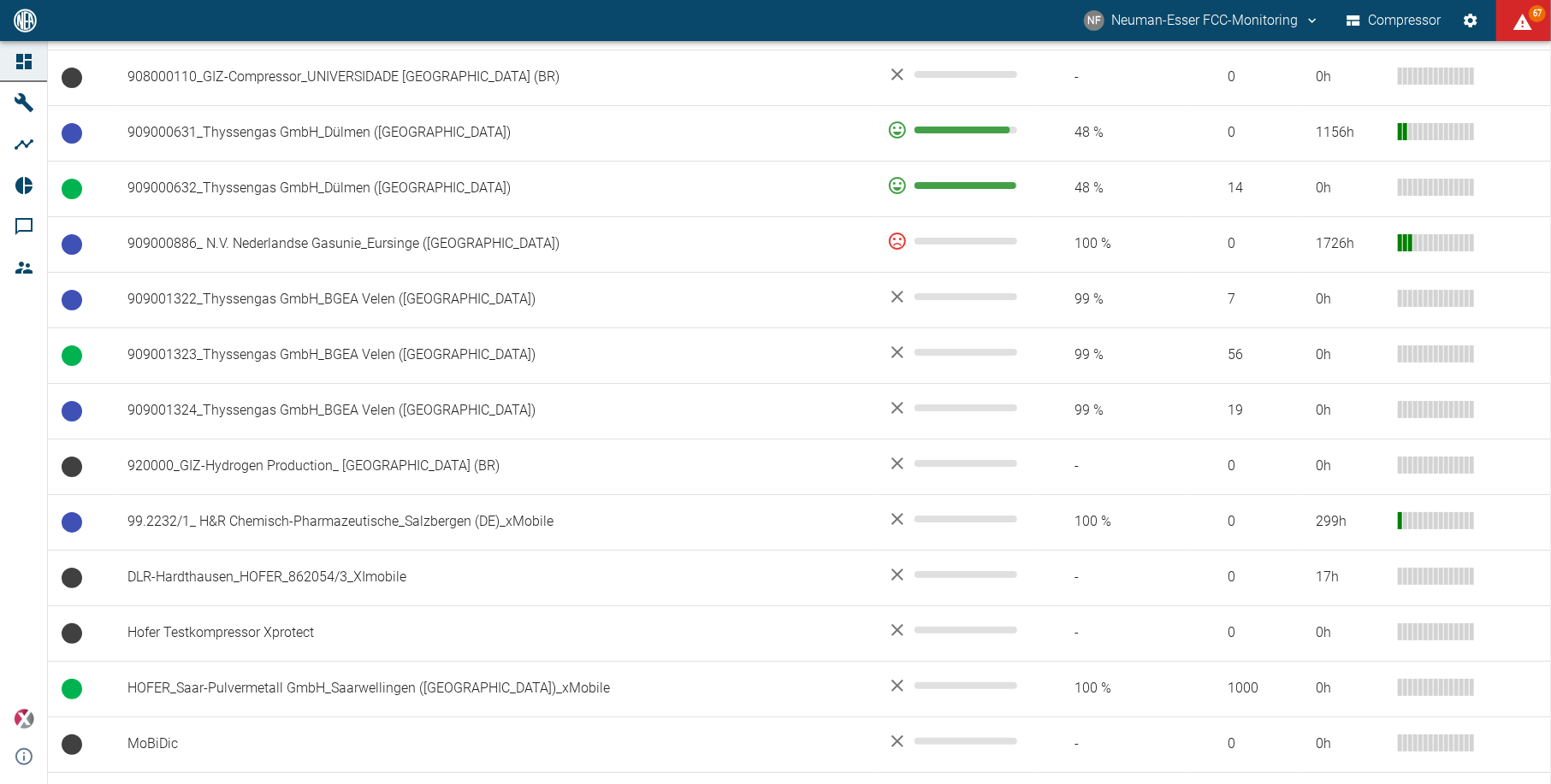
scroll to position [1537, 0]
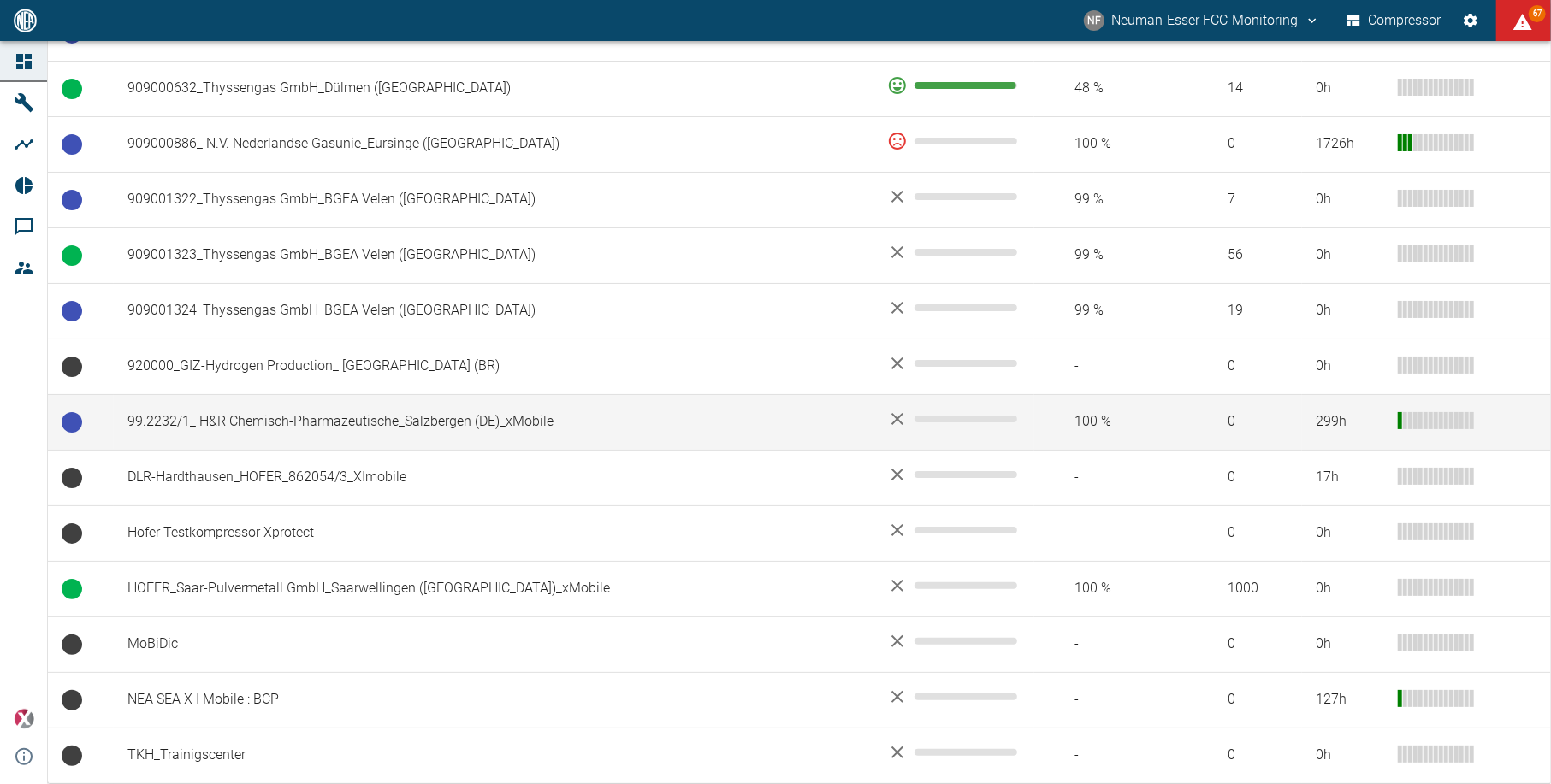
click at [323, 434] on td "99.2232/1_ H&R Chemisch-Pharmazeutische_Salzbergen (DE)_xMobile" at bounding box center [493, 422] width 760 height 56
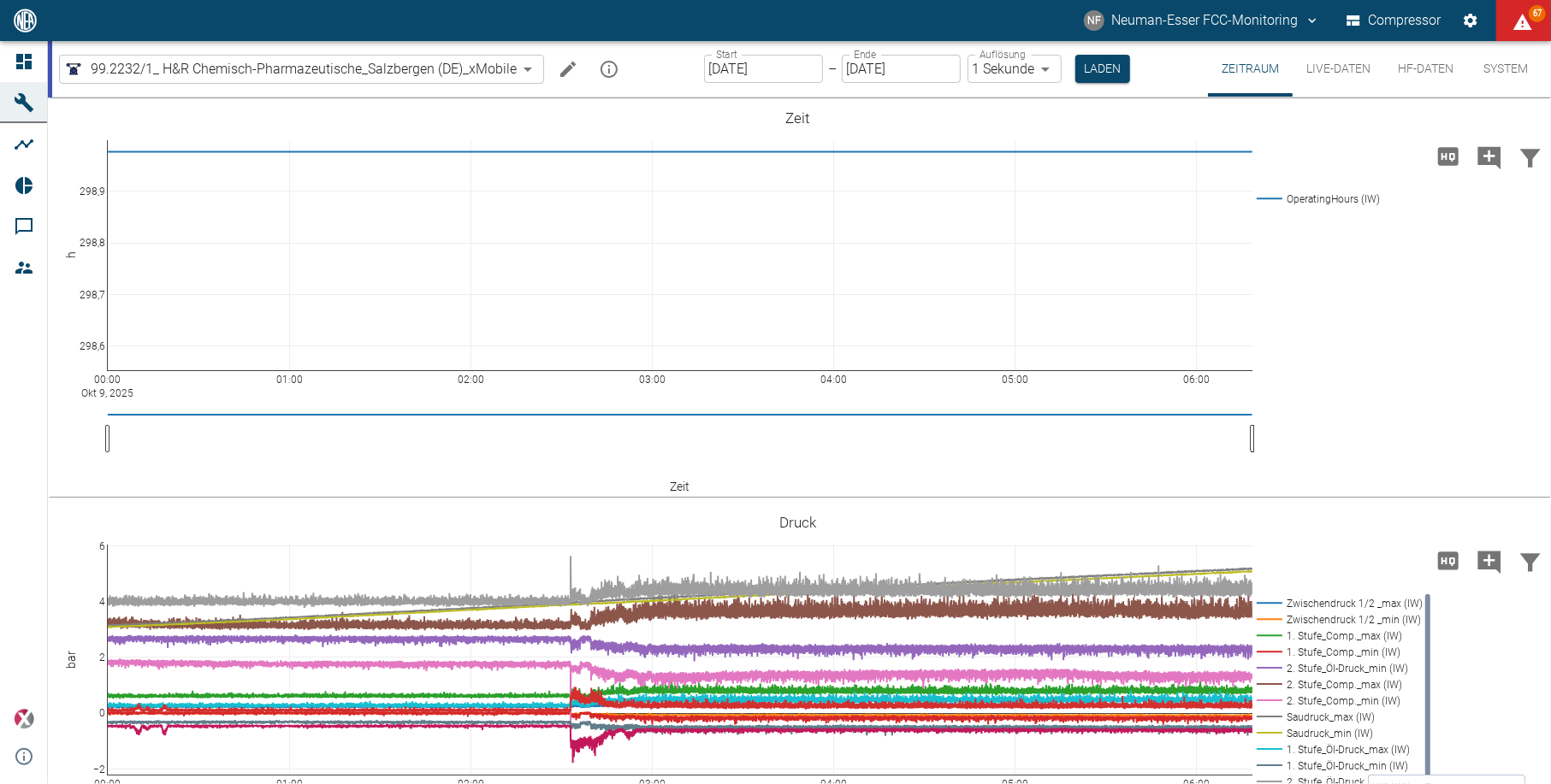
click at [729, 75] on input "09.10.2025" at bounding box center [764, 69] width 119 height 28
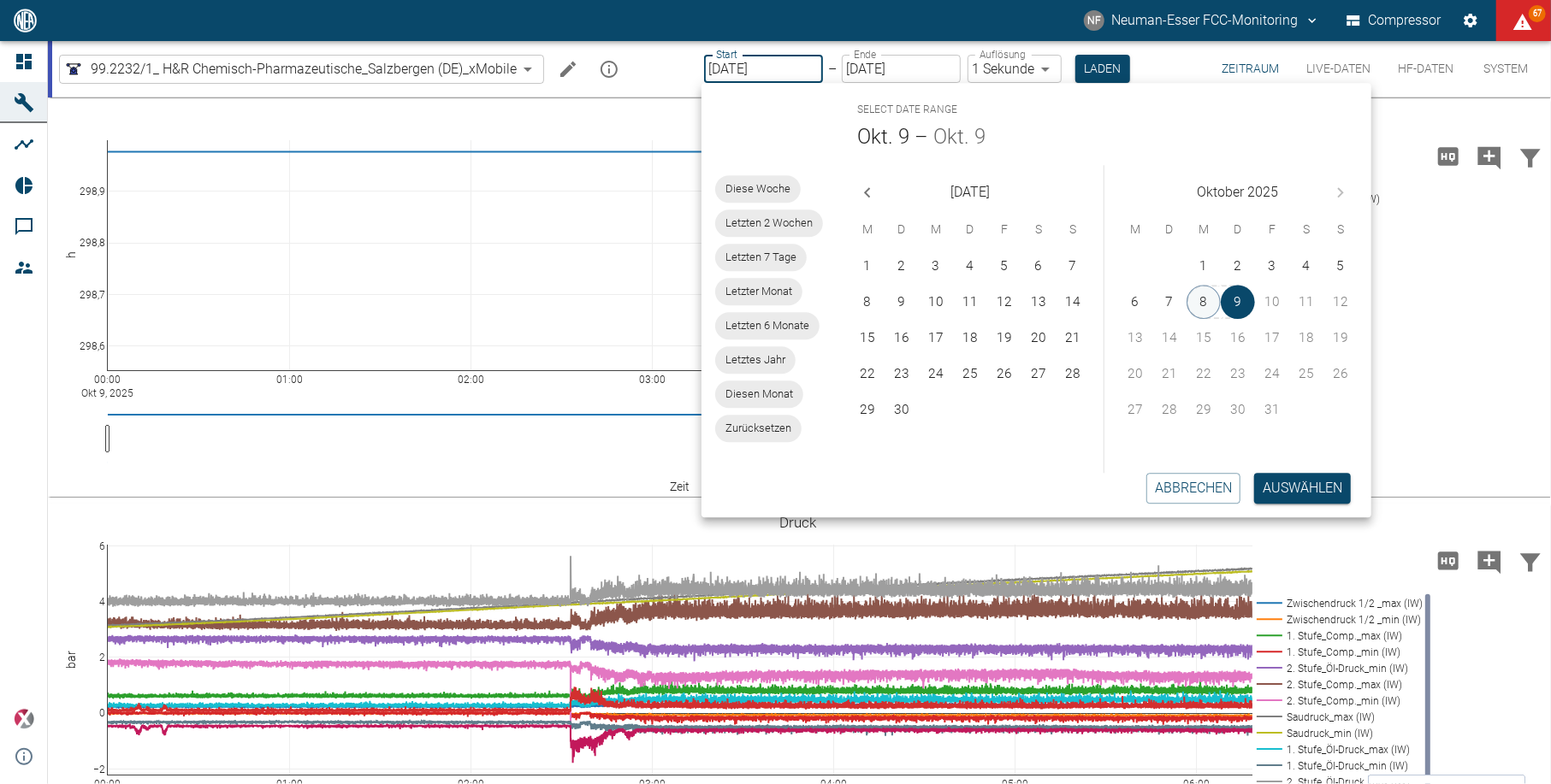
click at [1209, 295] on button "8" at bounding box center [1204, 301] width 34 height 34
type input "[DATE]"
type input "2min"
click at [1209, 295] on button "8" at bounding box center [1205, 301] width 34 height 34
type input "[DATE]"
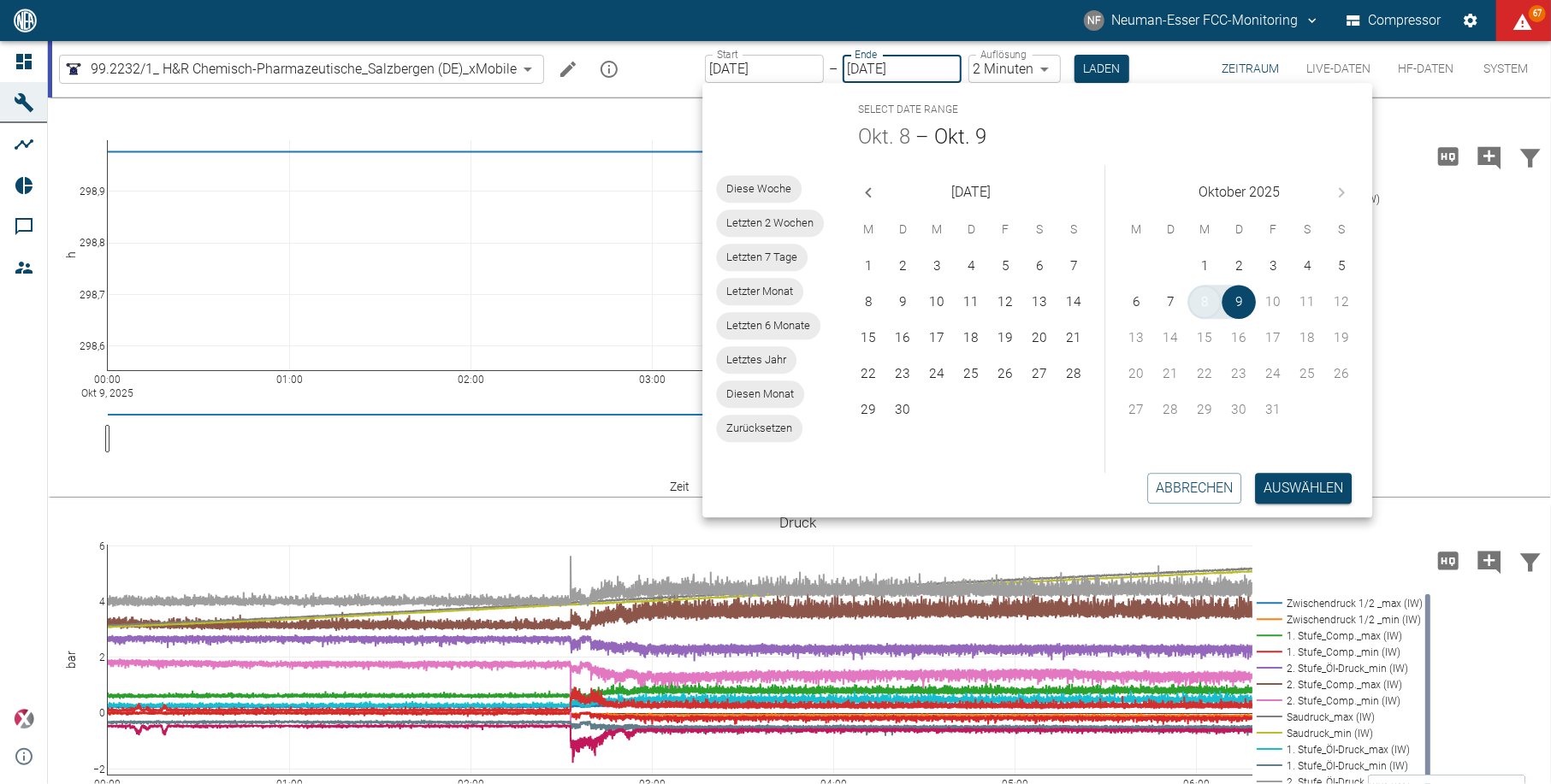
type input "1sec"
click at [1307, 489] on button "Auswählen" at bounding box center [1302, 488] width 97 height 31
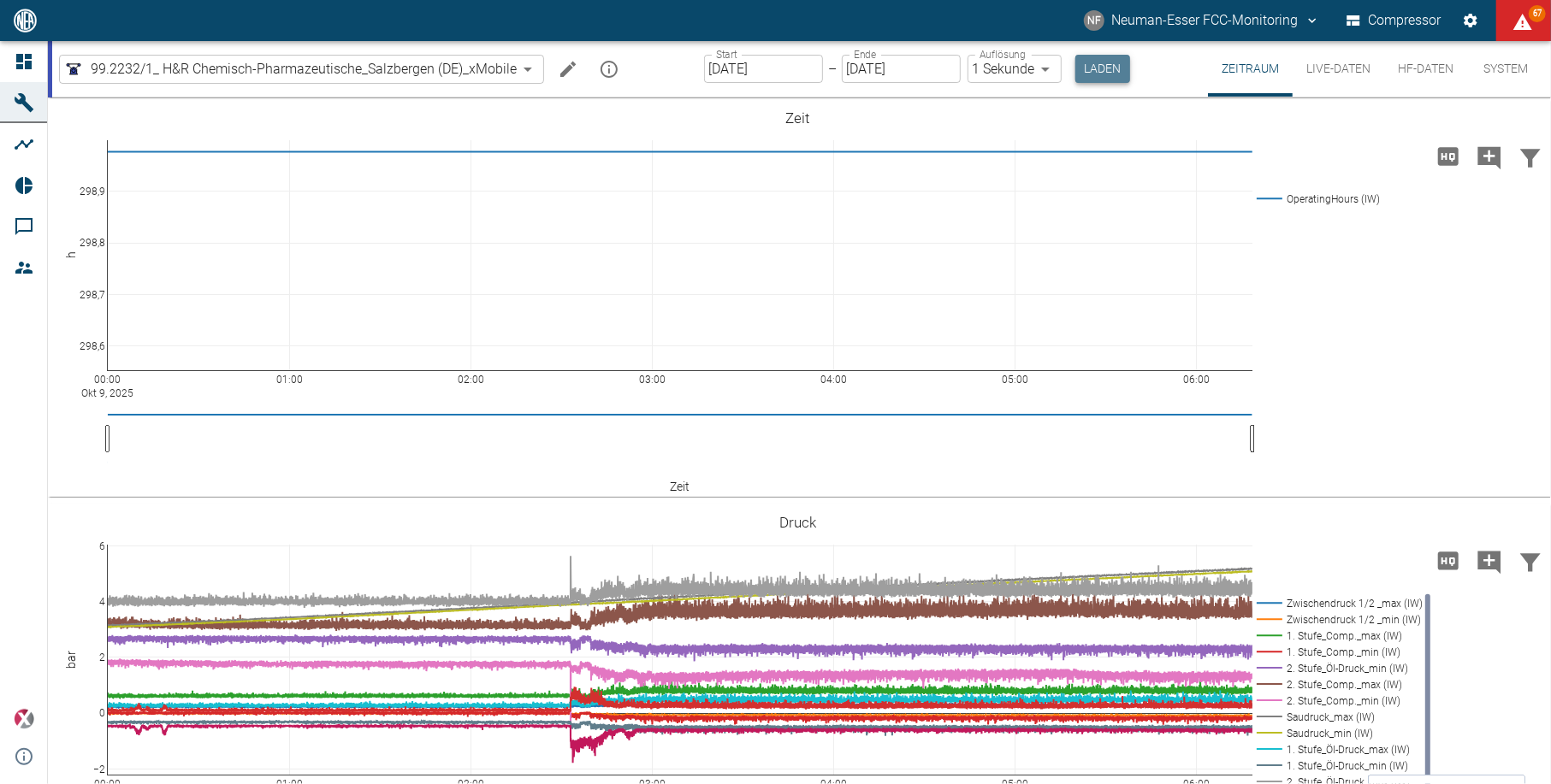
click at [1110, 67] on button "Laden" at bounding box center [1103, 69] width 55 height 28
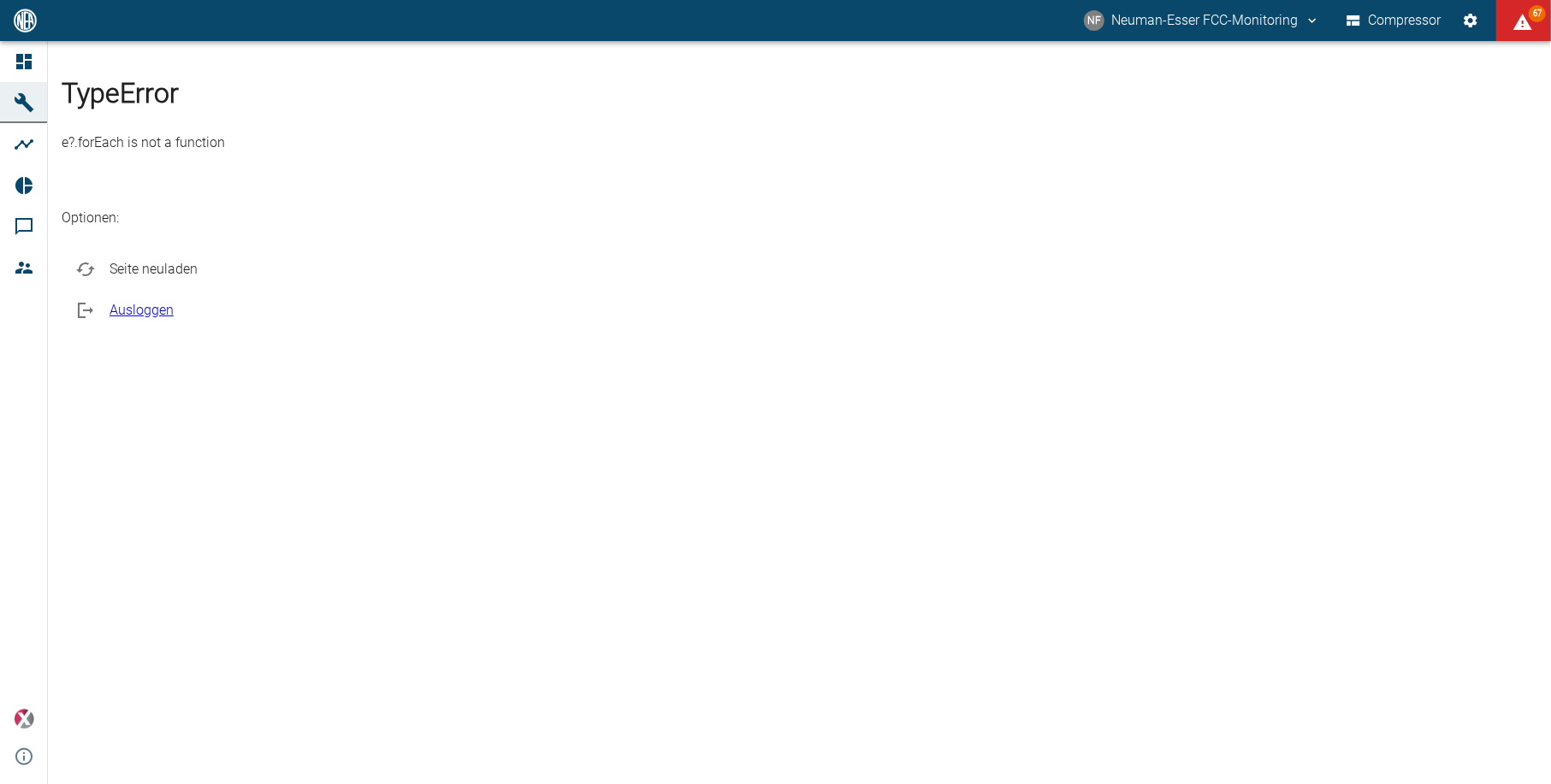
click at [705, 338] on ul "Seite neuladen Ausloggen" at bounding box center [799, 290] width 1476 height 96
click at [686, 280] on span "Seite neuladen" at bounding box center [816, 269] width 1414 height 21
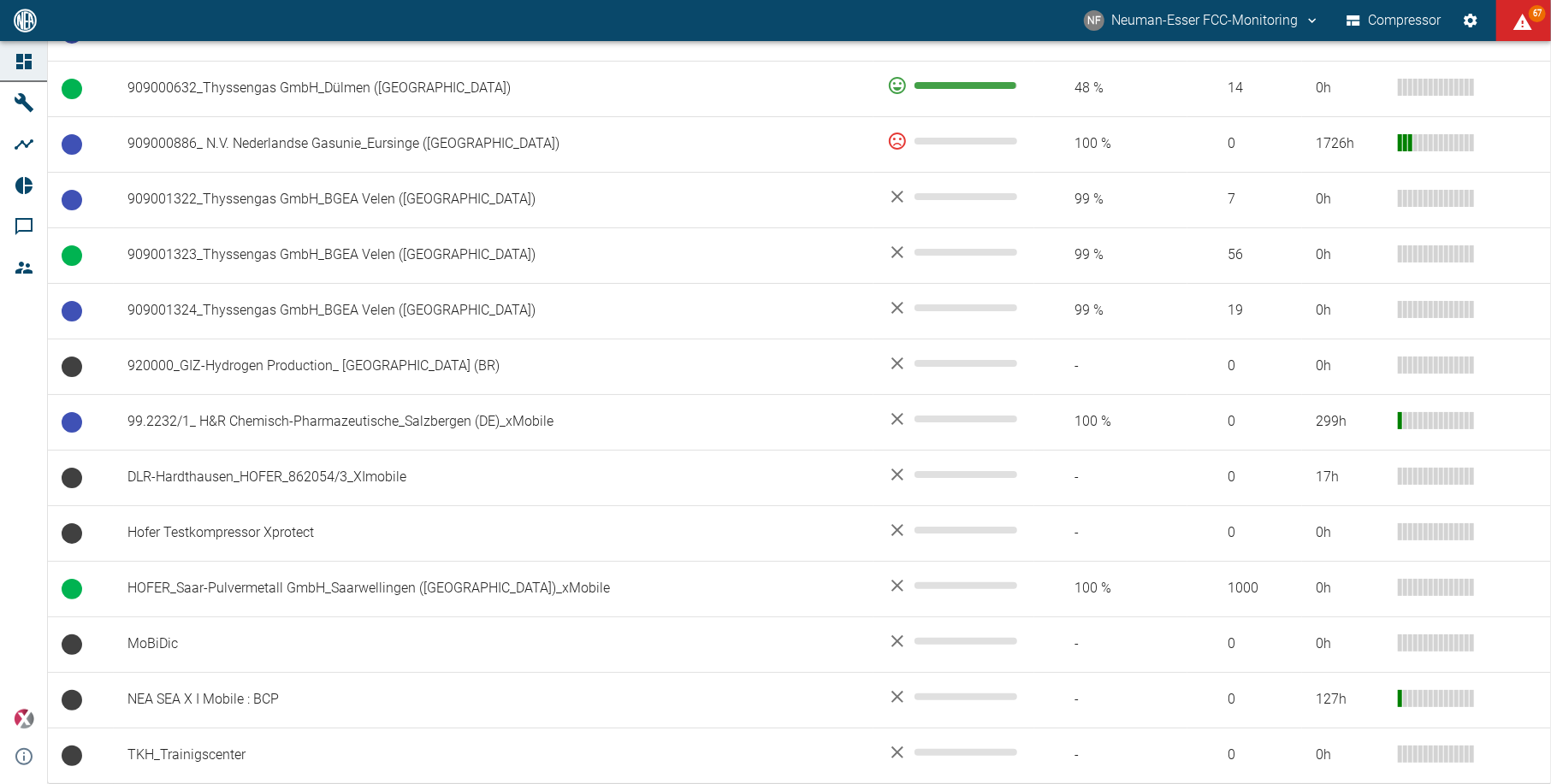
scroll to position [1537, 0]
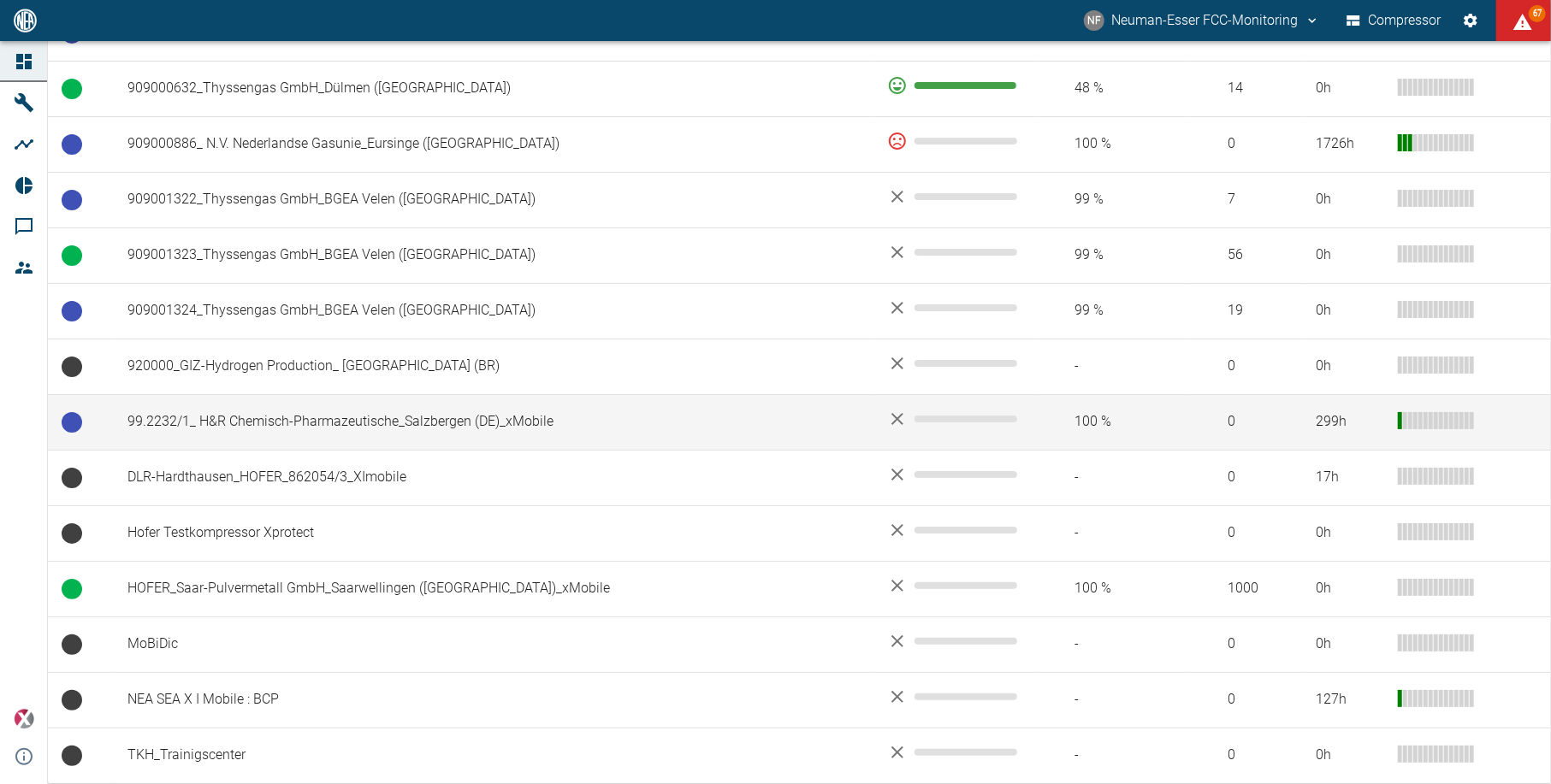
click at [306, 423] on td "99.2232/1_ H&R Chemisch-Pharmazeutische_Salzbergen (DE)_xMobile" at bounding box center [493, 422] width 760 height 56
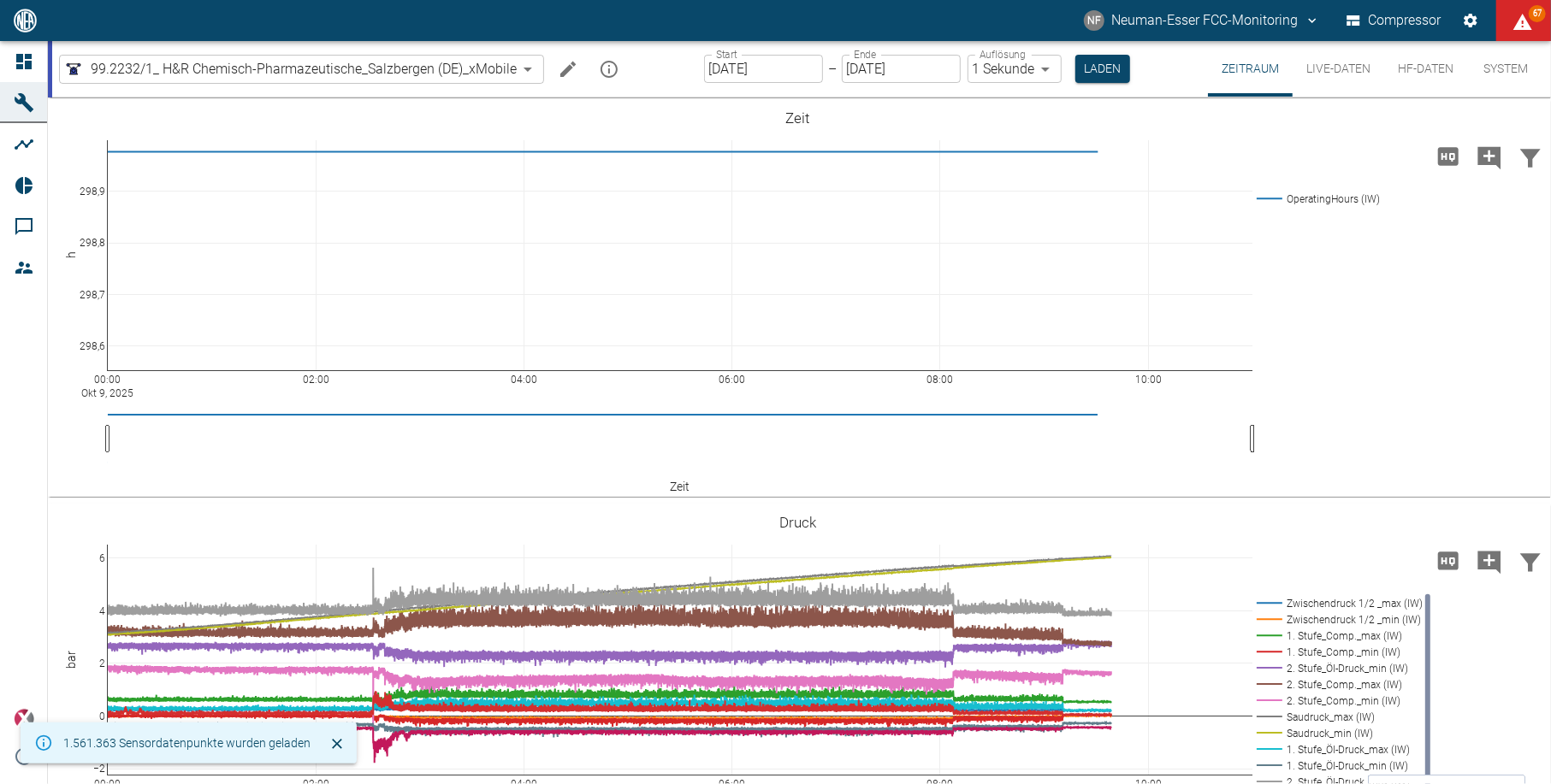
click at [769, 63] on input "[DATE]" at bounding box center [764, 69] width 119 height 28
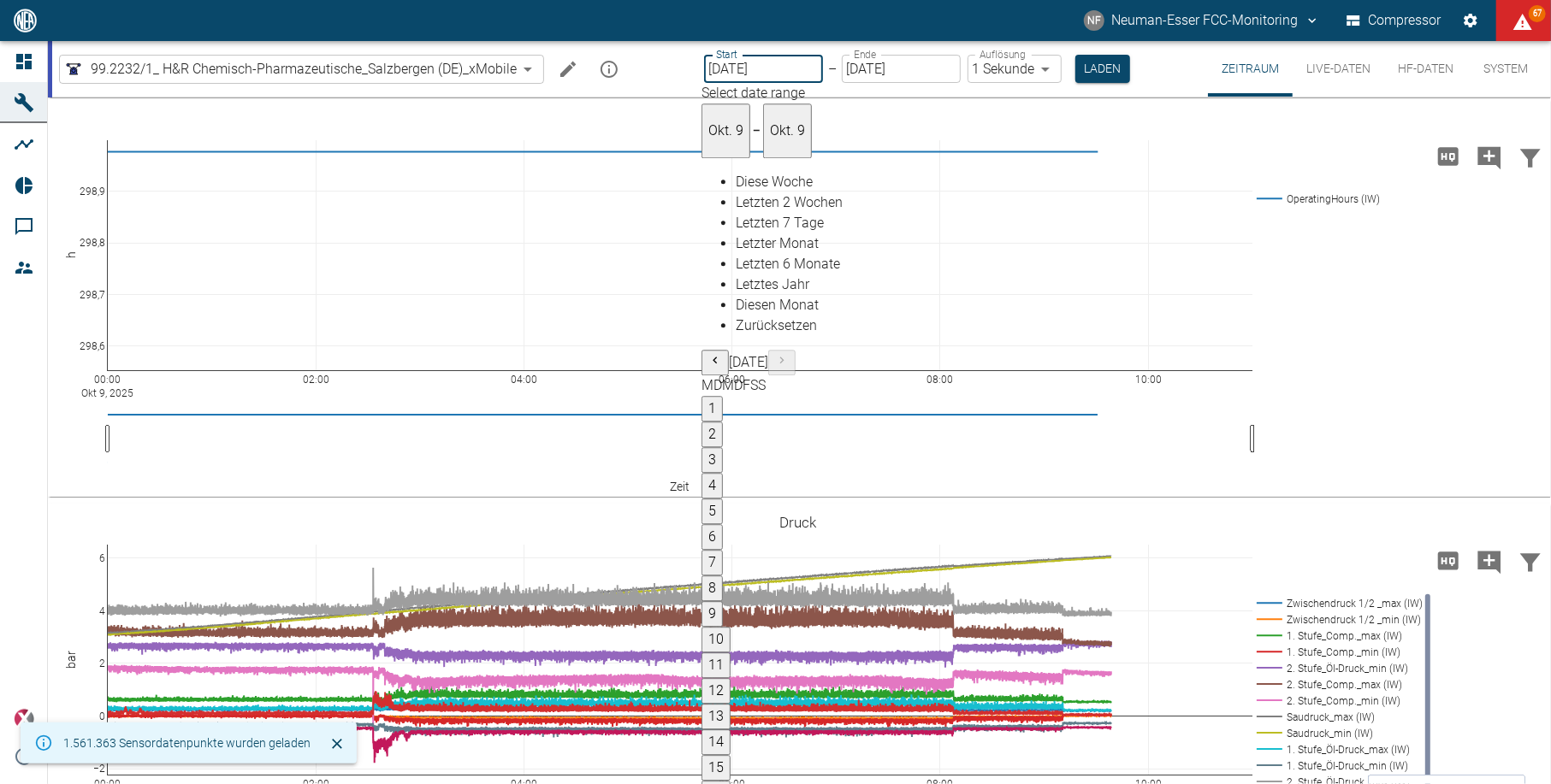
type input "08.10.2025"
click at [1090, 73] on button "Laden" at bounding box center [1103, 69] width 55 height 28
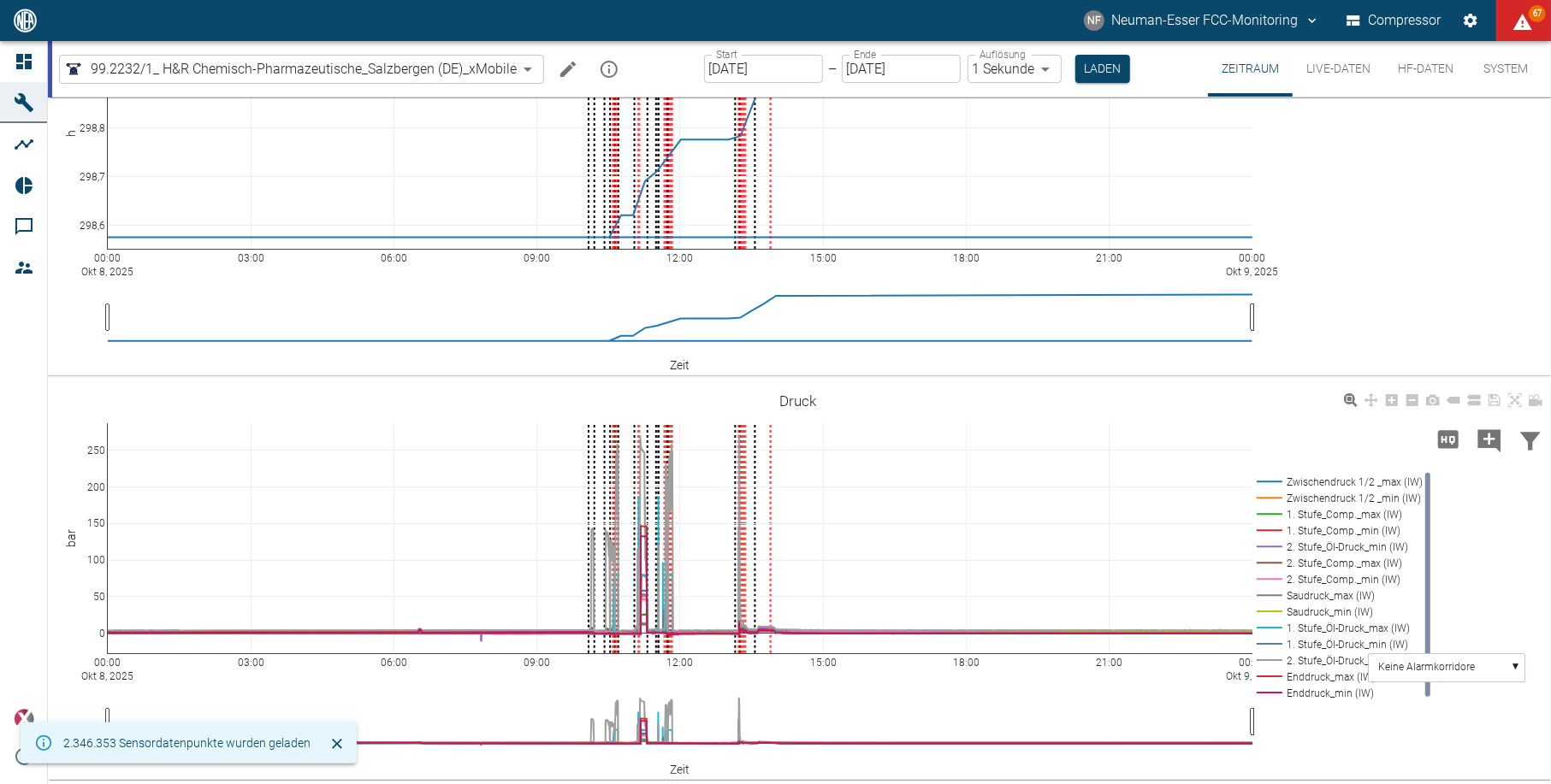
scroll to position [123, 0]
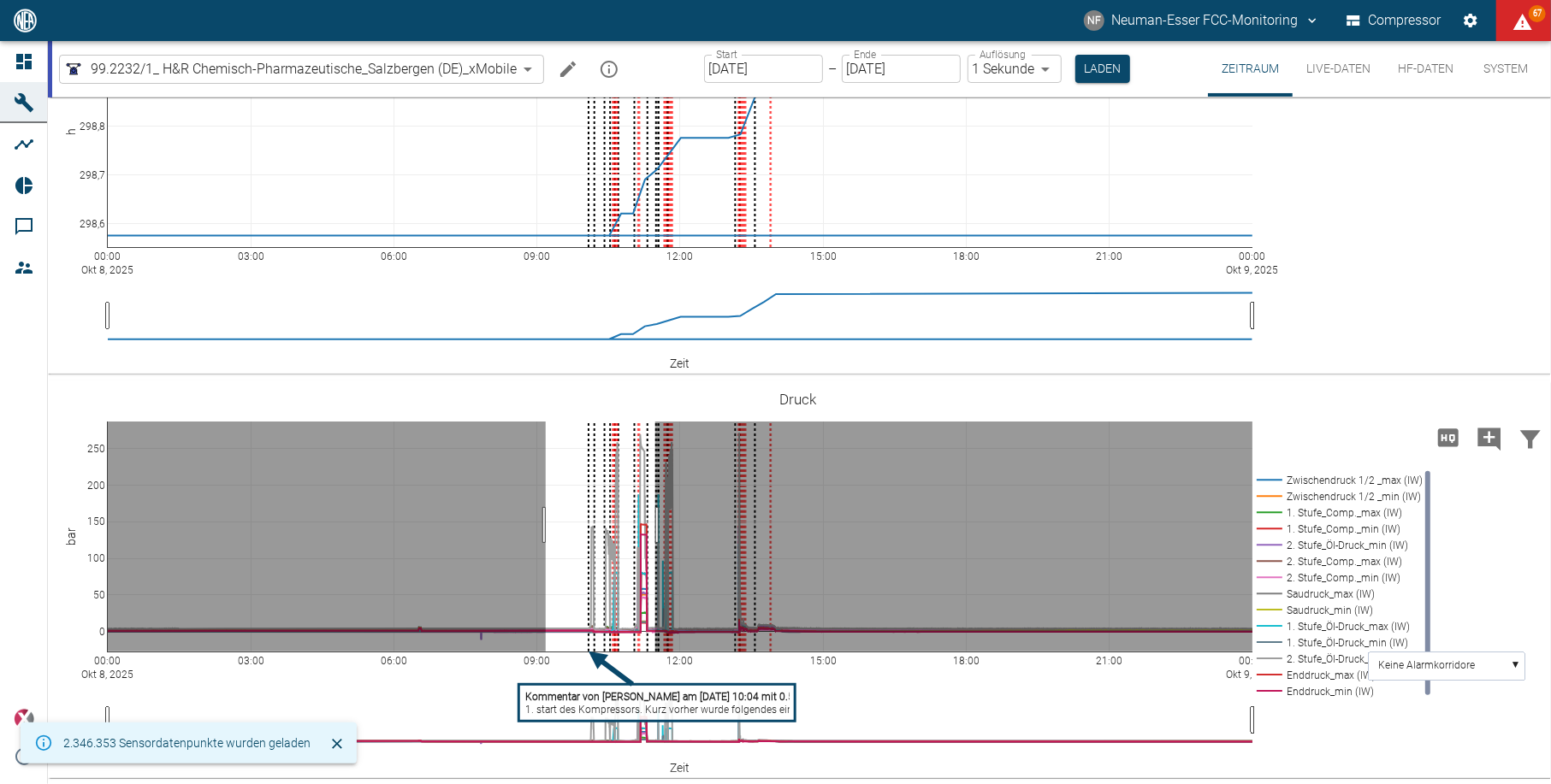
drag, startPoint x: 545, startPoint y: 525, endPoint x: 655, endPoint y: 528, distance: 110.0
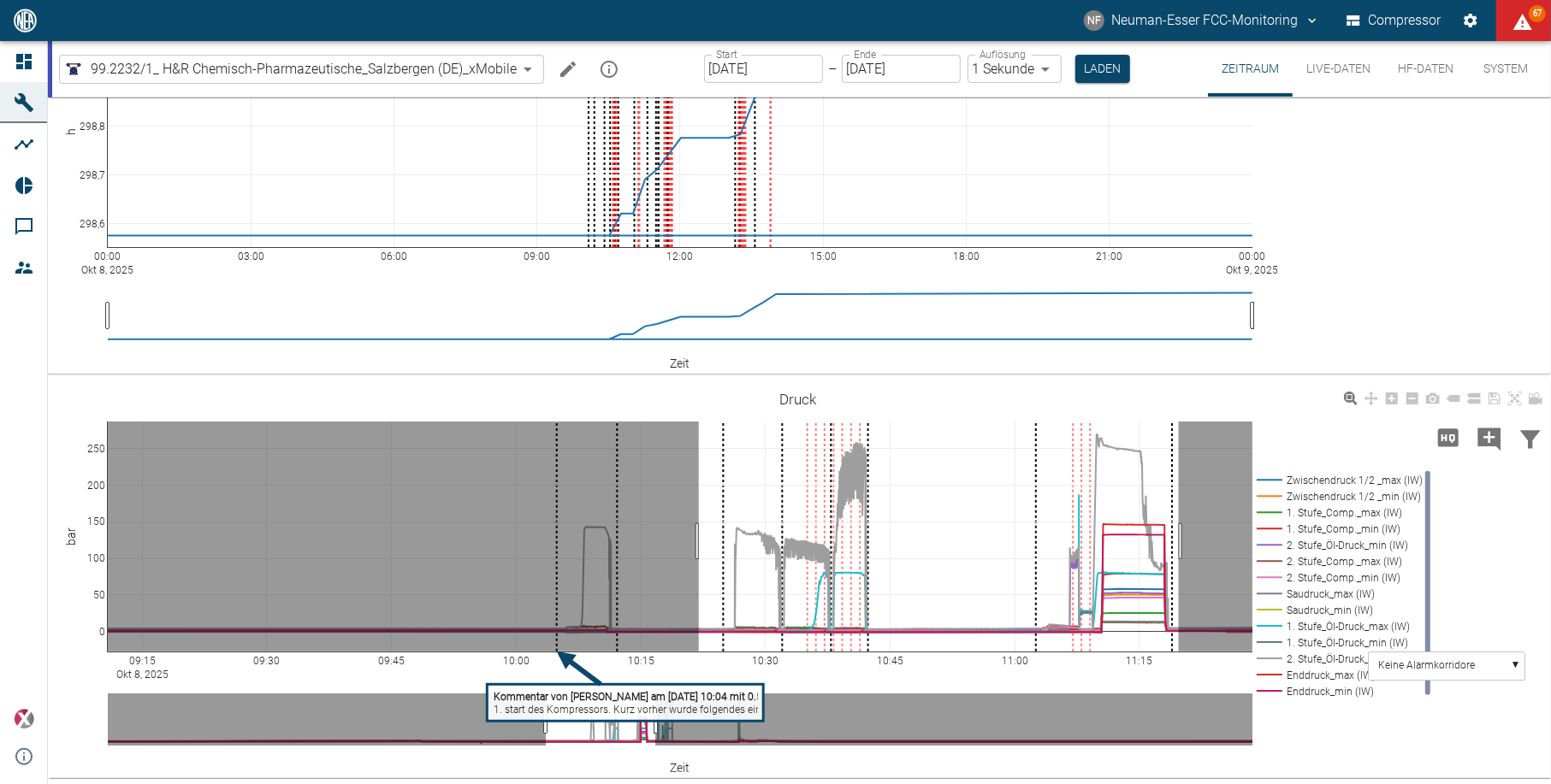
drag, startPoint x: 699, startPoint y: 541, endPoint x: 1178, endPoint y: 545, distance: 479.0
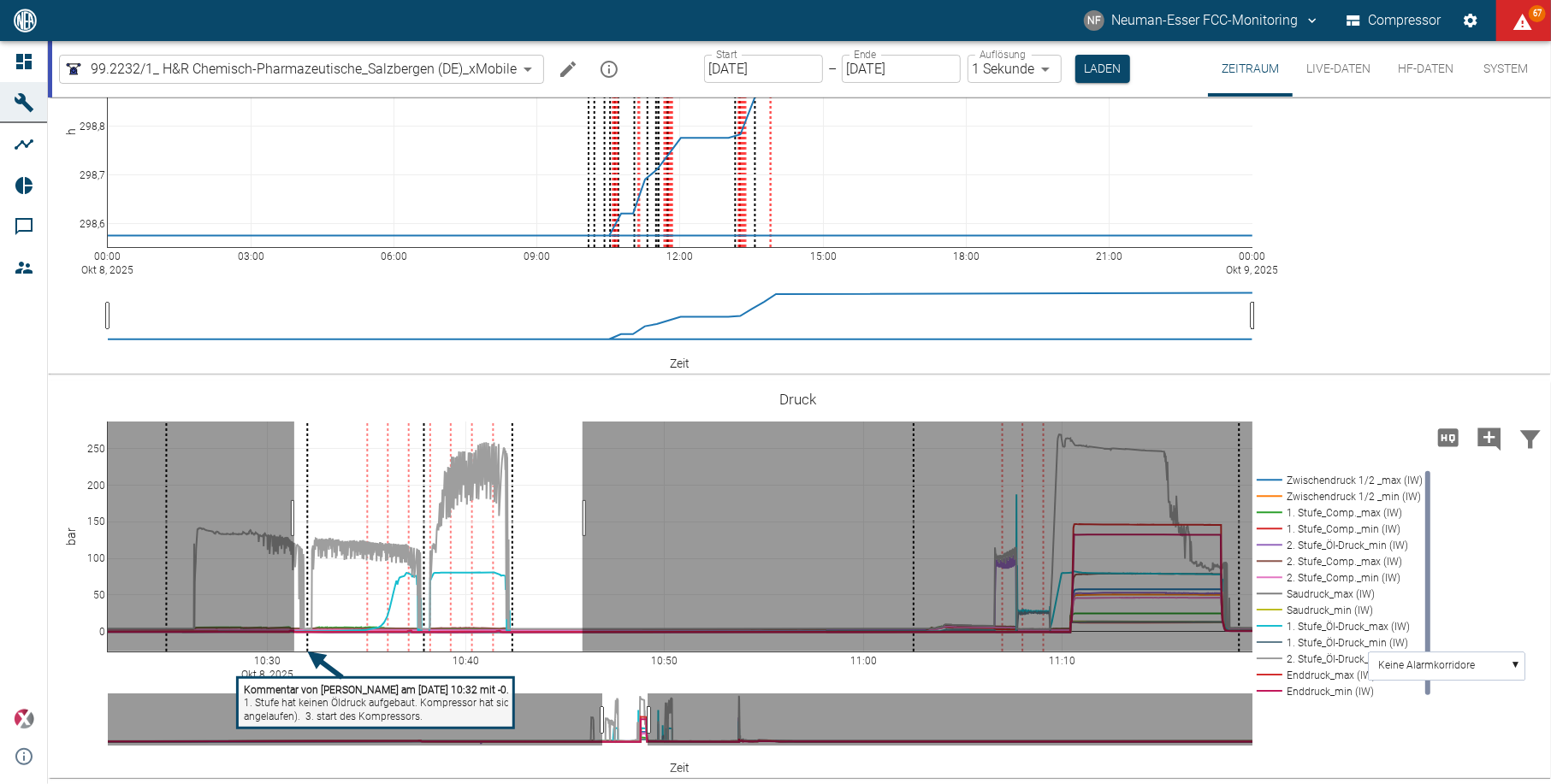
drag, startPoint x: 583, startPoint y: 518, endPoint x: 294, endPoint y: 527, distance: 289.1
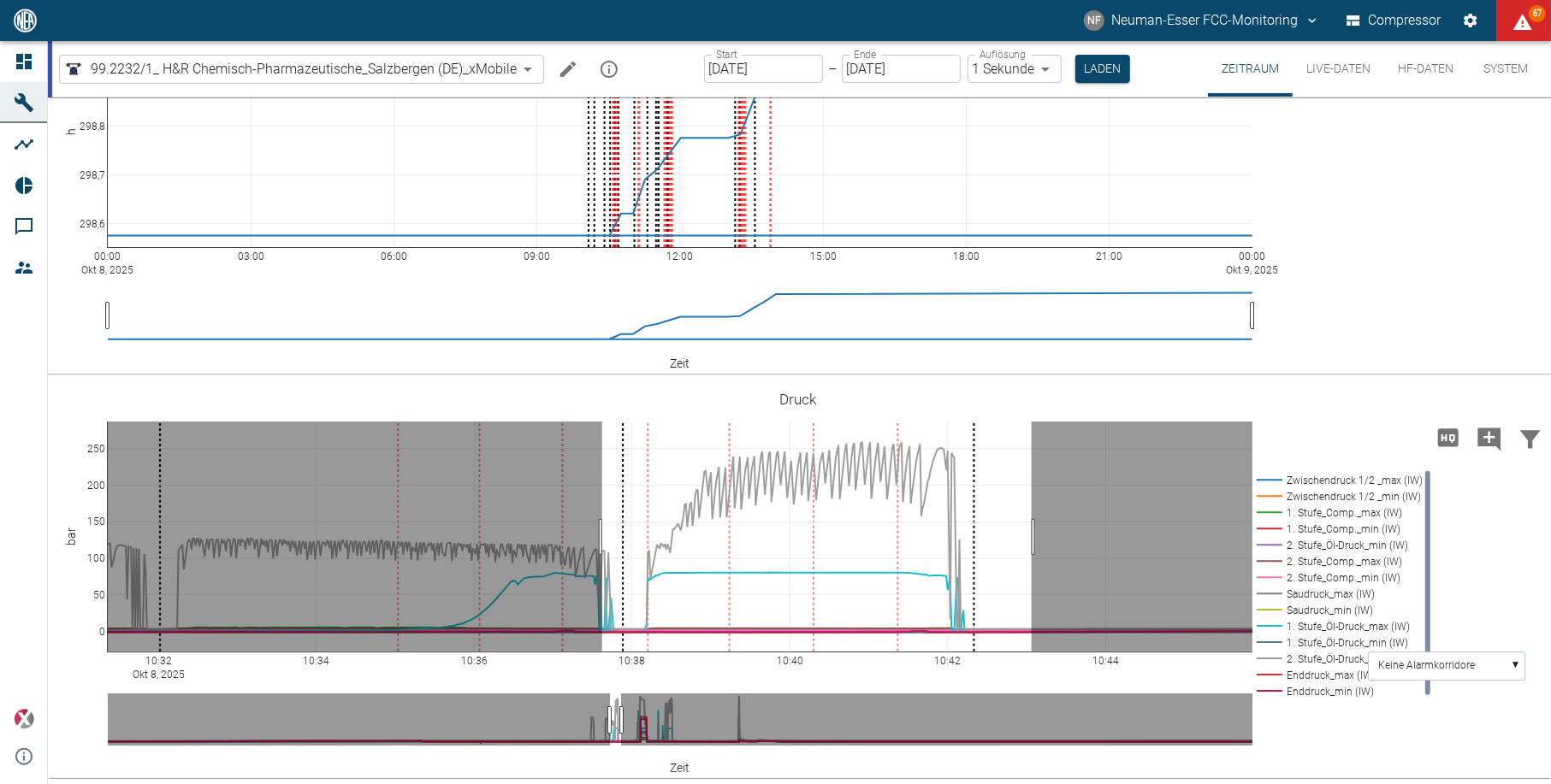
drag, startPoint x: 602, startPoint y: 536, endPoint x: 1031, endPoint y: 551, distance: 429.3
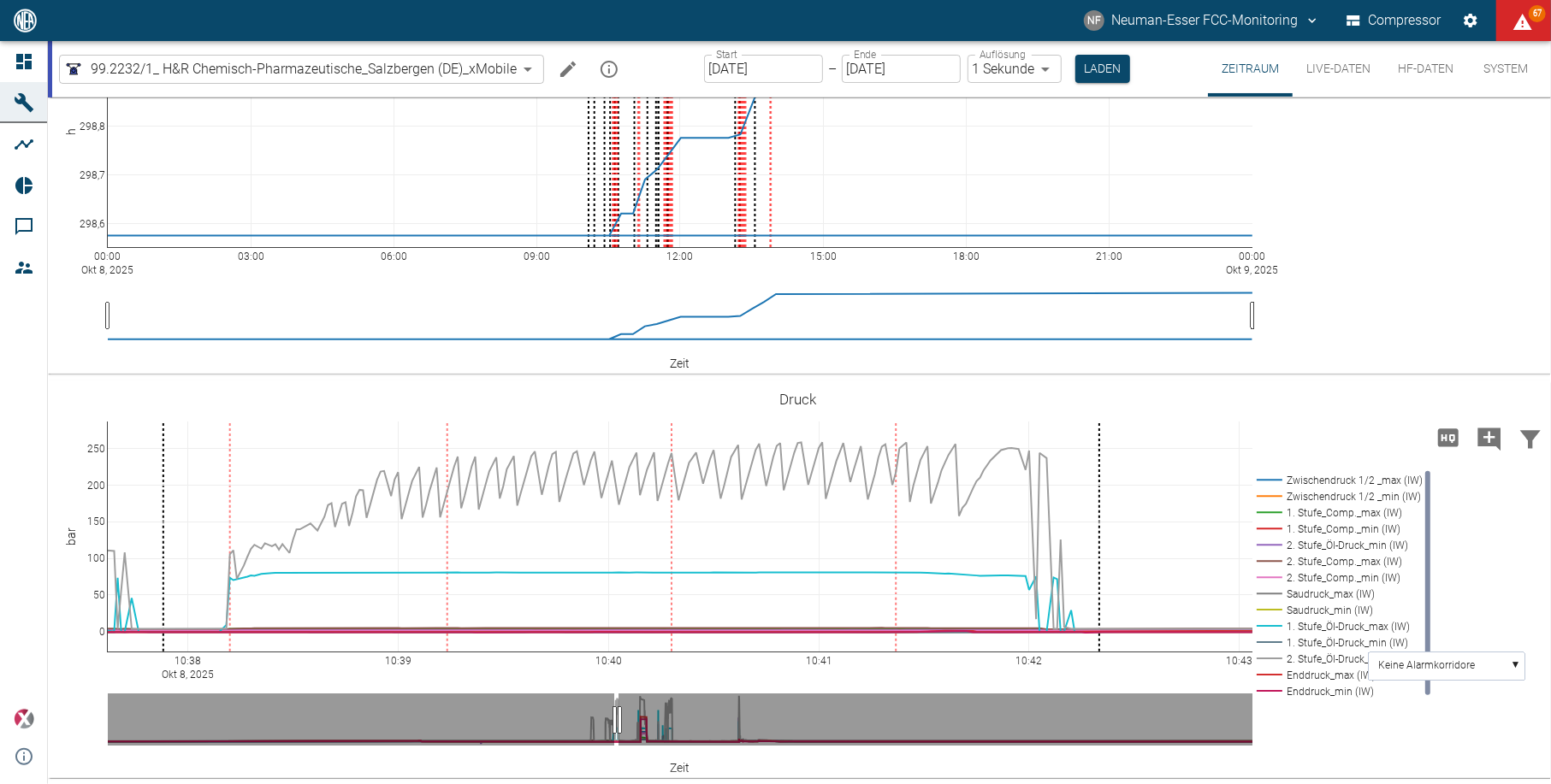
click at [1401, 67] on button "HF-Daten" at bounding box center [1426, 69] width 83 height 56
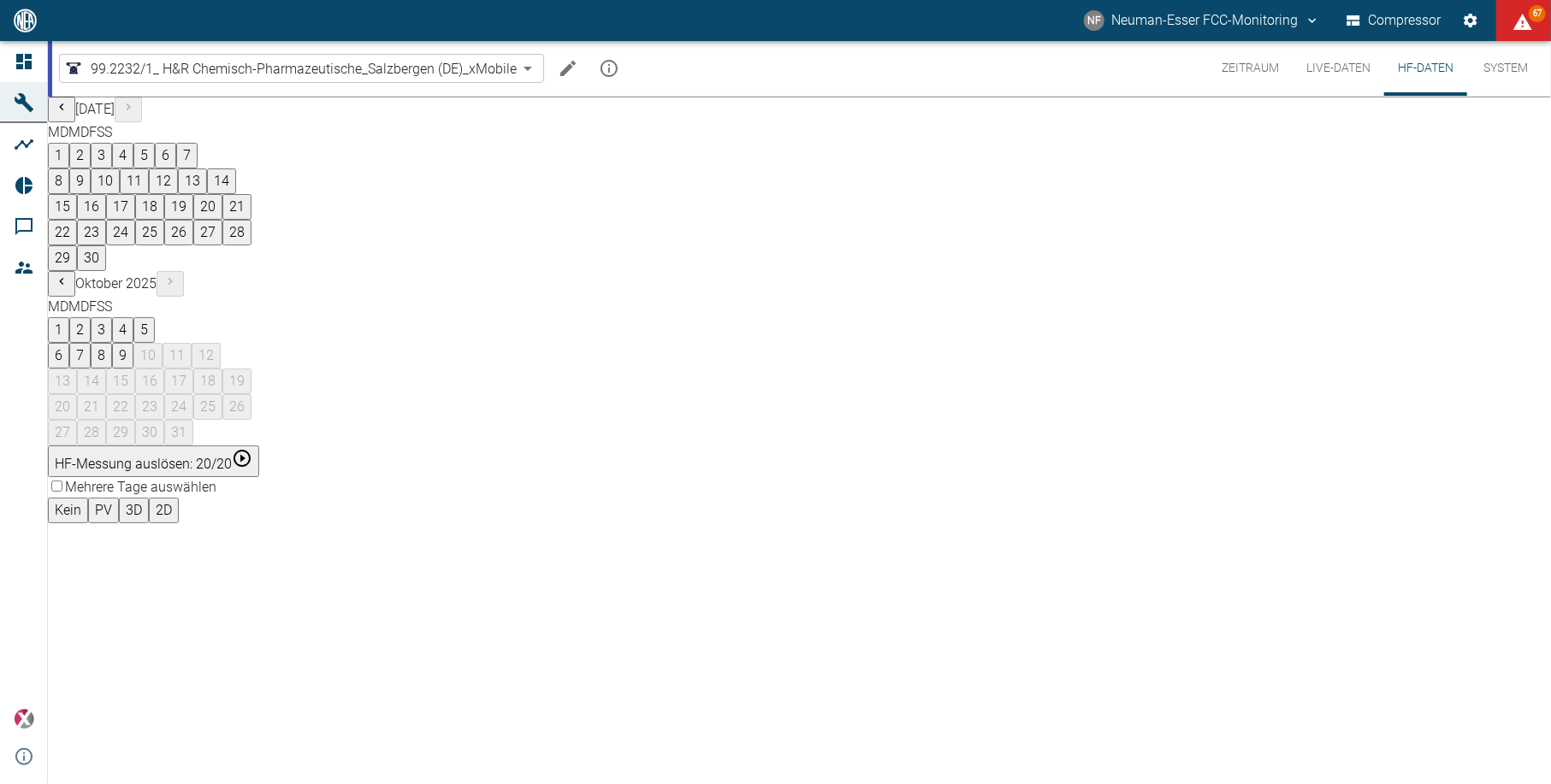
click at [112, 343] on button "8" at bounding box center [101, 355] width 22 height 25
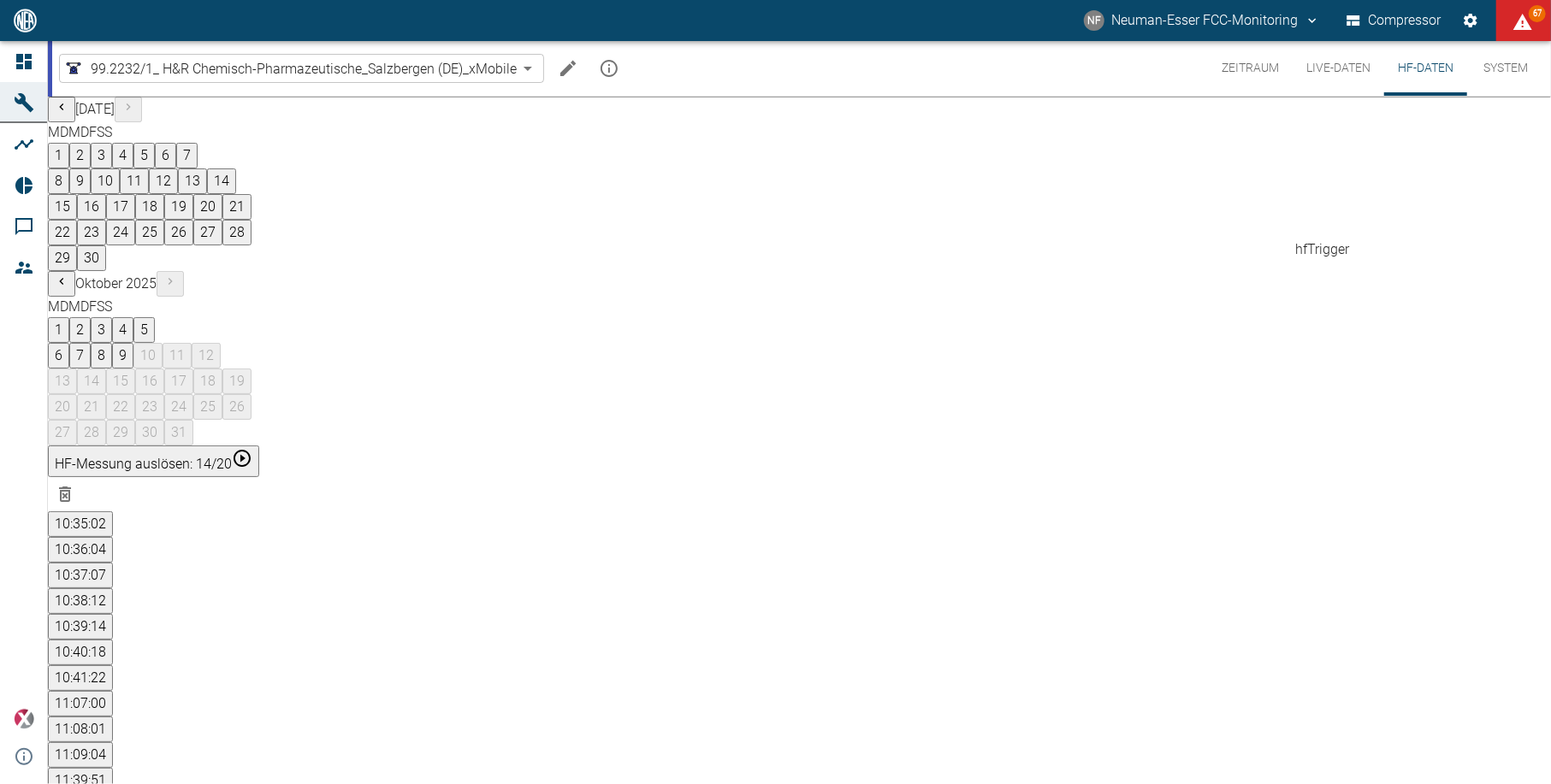
click at [113, 588] on button "10:38:12" at bounding box center [80, 600] width 65 height 25
click at [113, 511] on button "10:35:02" at bounding box center [80, 523] width 65 height 25
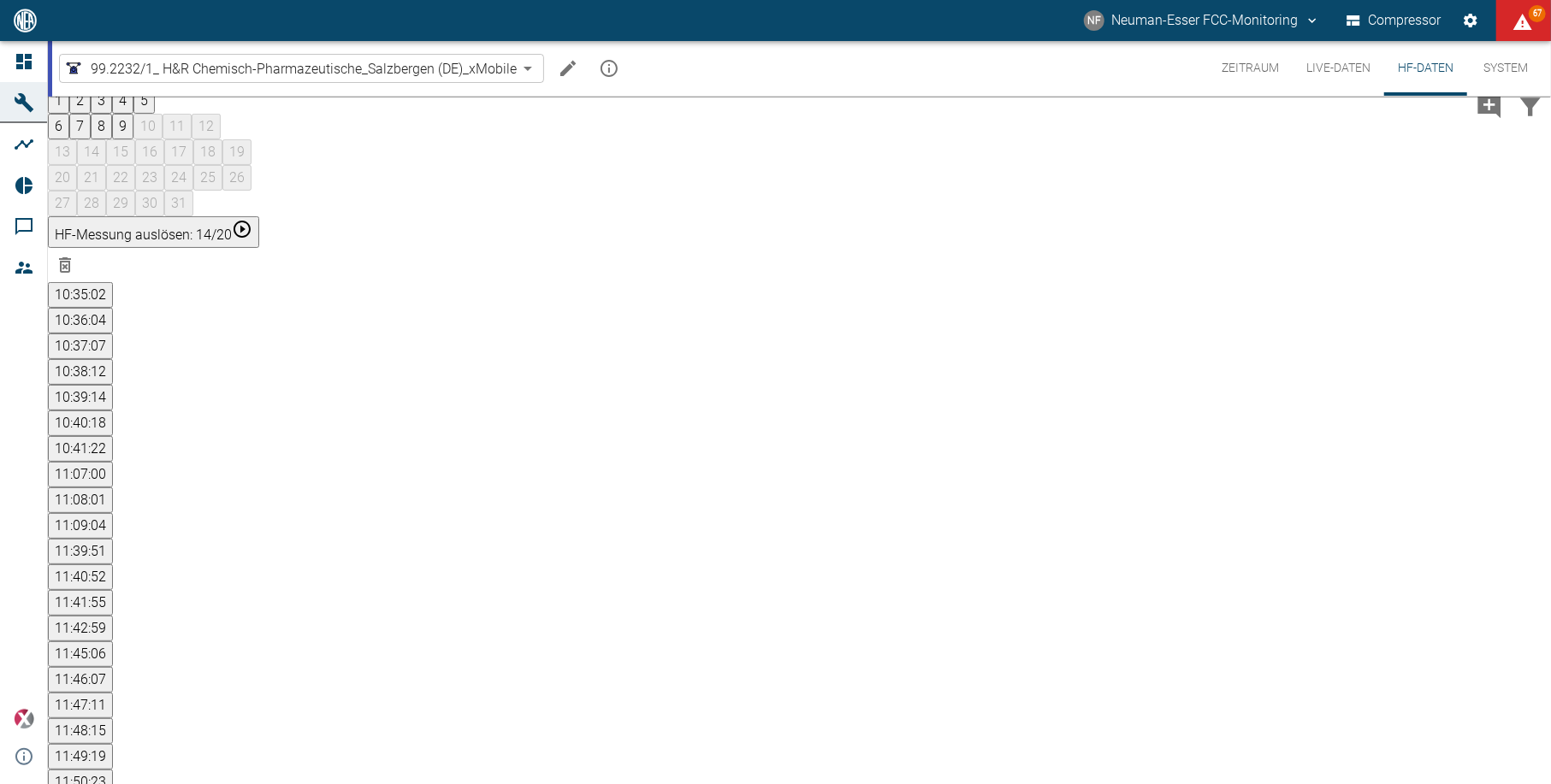
scroll to position [114, 0]
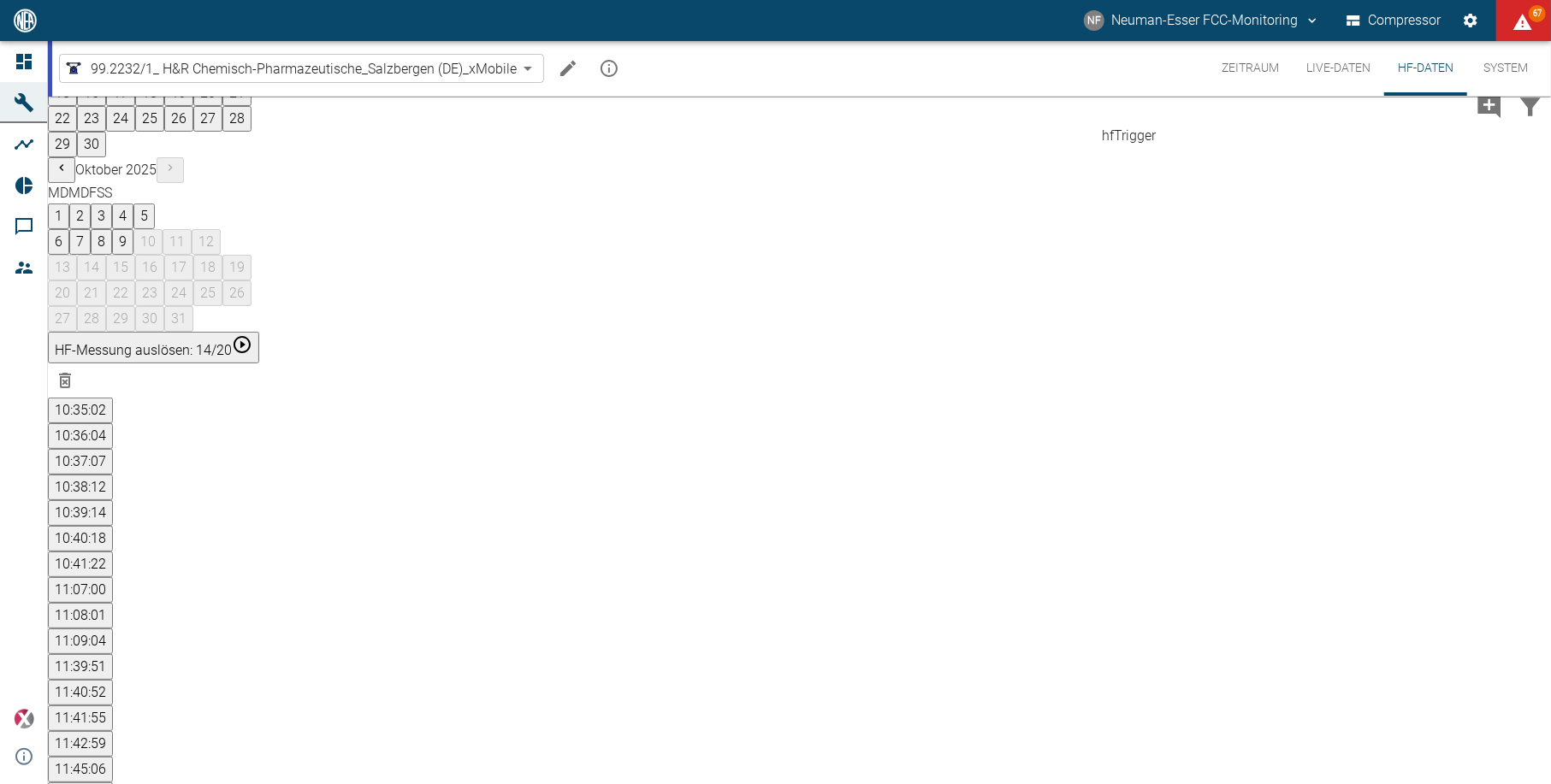
click at [113, 424] on button "10:36:04" at bounding box center [80, 436] width 65 height 25
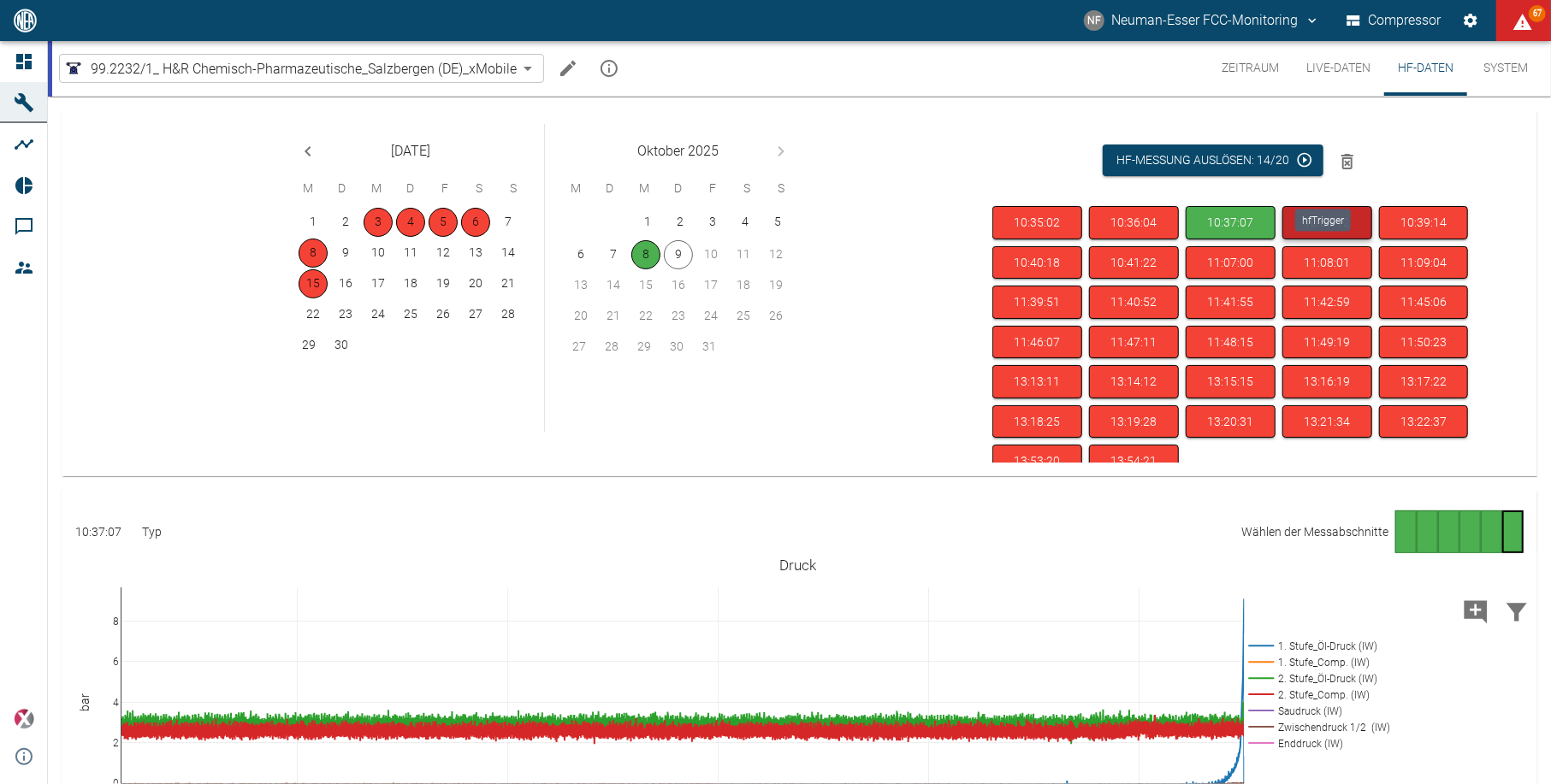
scroll to position [83, 0]
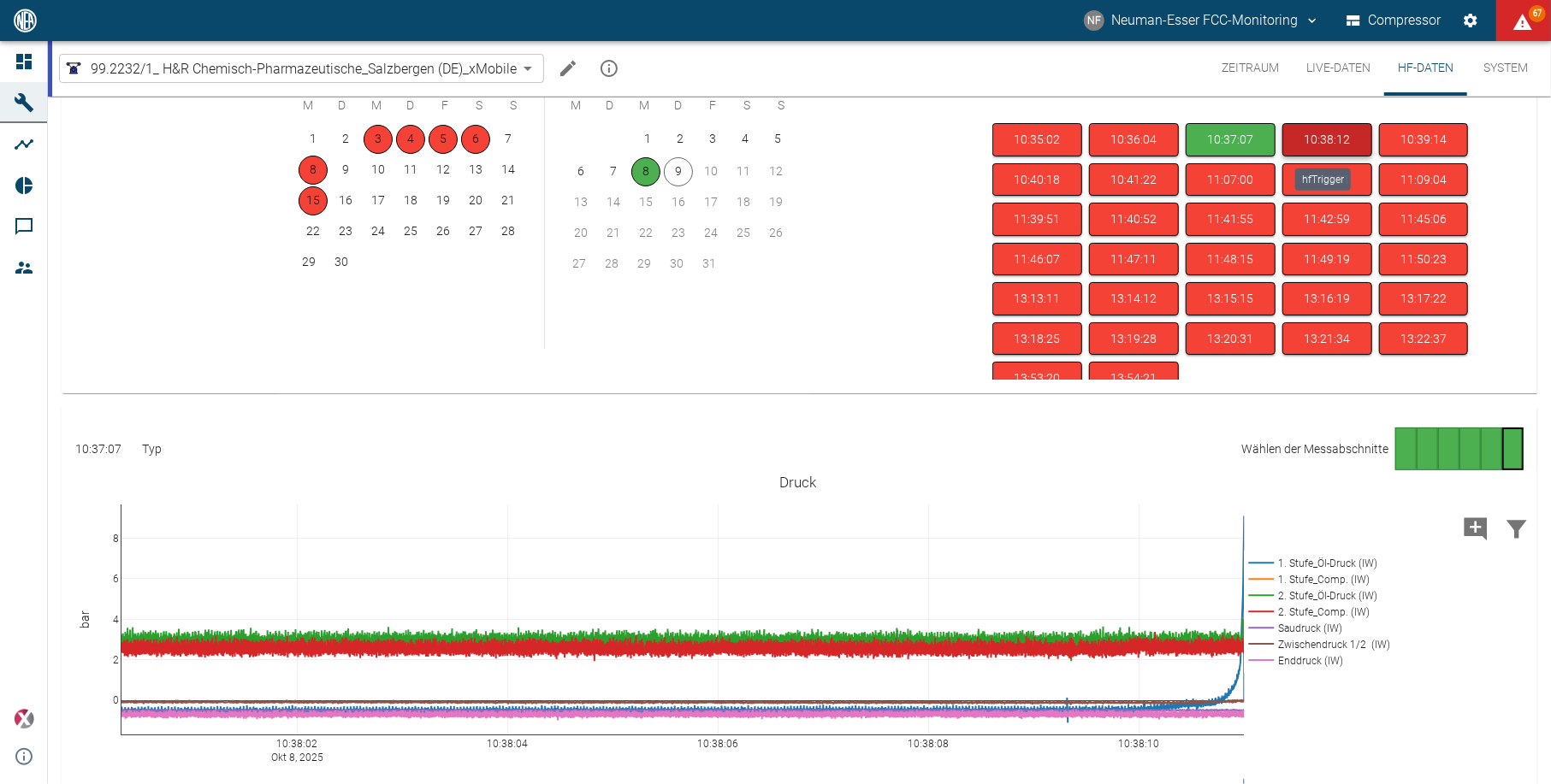
click at [1338, 138] on button "10:38:12" at bounding box center [1327, 139] width 89 height 33
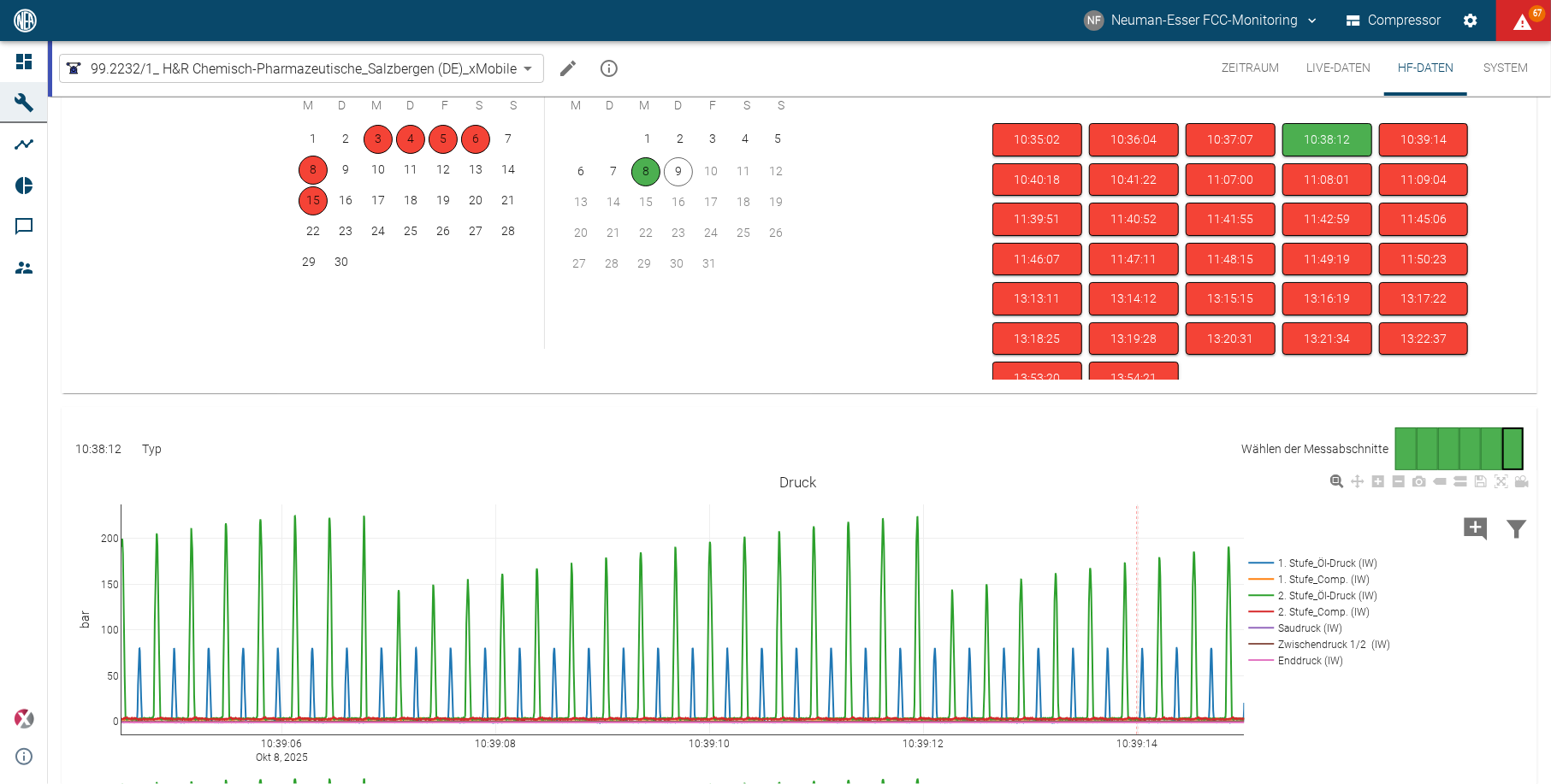
click at [1301, 665] on rect at bounding box center [1317, 660] width 144 height 16
click at [1304, 640] on rect at bounding box center [1317, 644] width 144 height 16
click at [1304, 626] on rect at bounding box center [1317, 628] width 144 height 16
click at [1310, 596] on rect at bounding box center [1317, 595] width 144 height 16
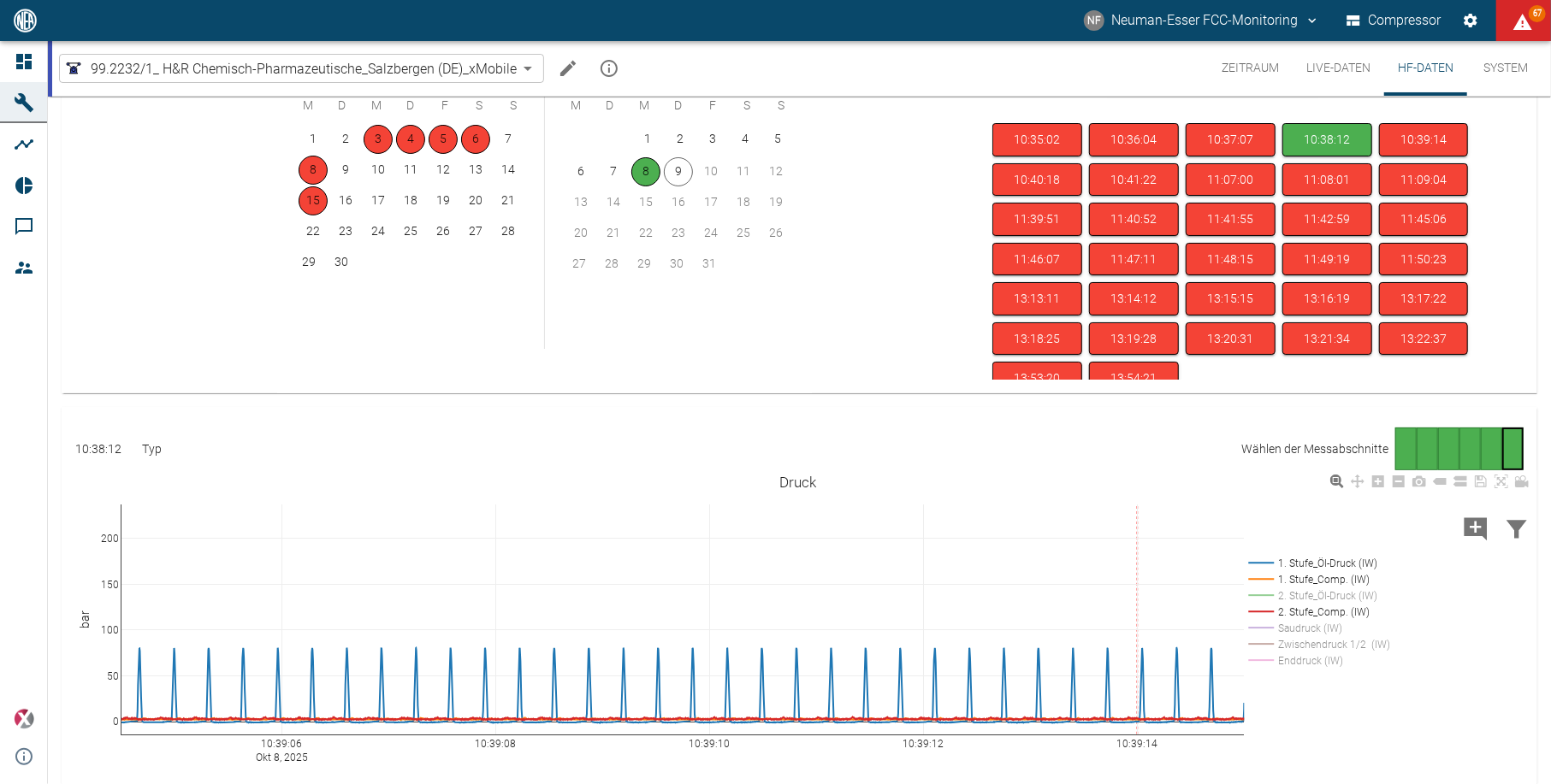
click at [1309, 558] on rect at bounding box center [1317, 562] width 144 height 16
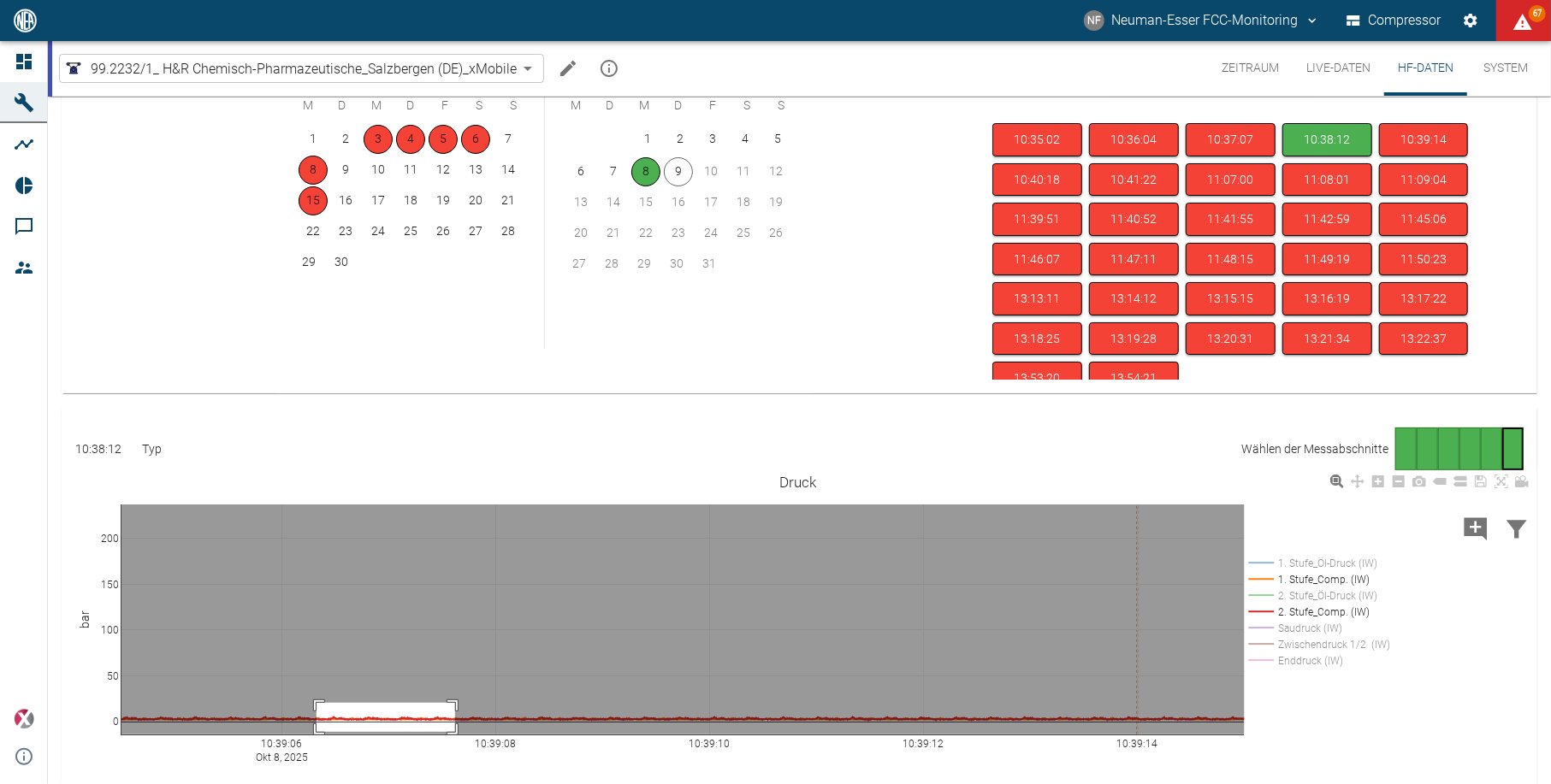
drag, startPoint x: 316, startPoint y: 703, endPoint x: 460, endPoint y: 732, distance: 146.9
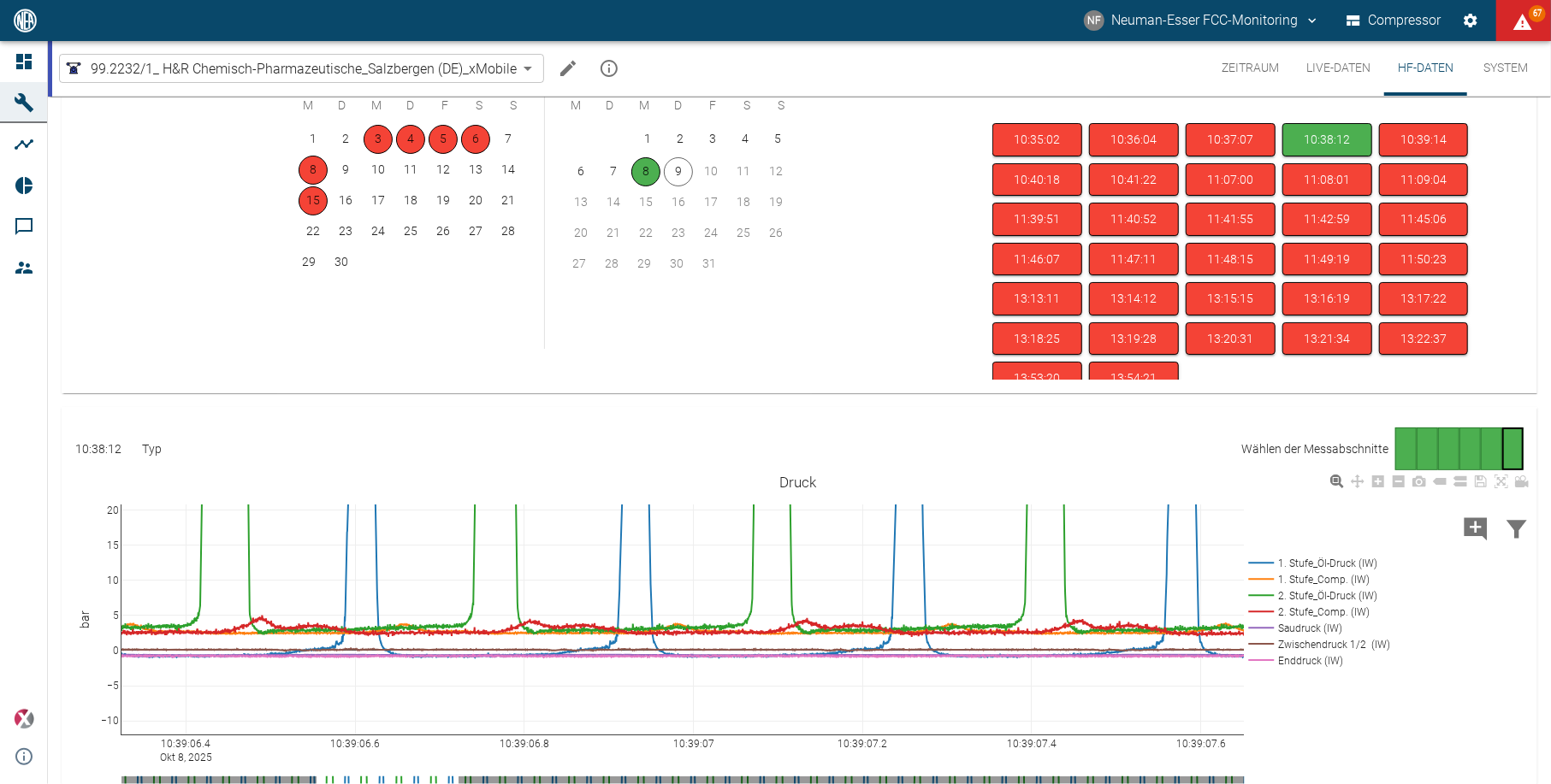
click at [1291, 662] on rect at bounding box center [1317, 660] width 144 height 16
click at [1294, 640] on rect at bounding box center [1317, 644] width 144 height 16
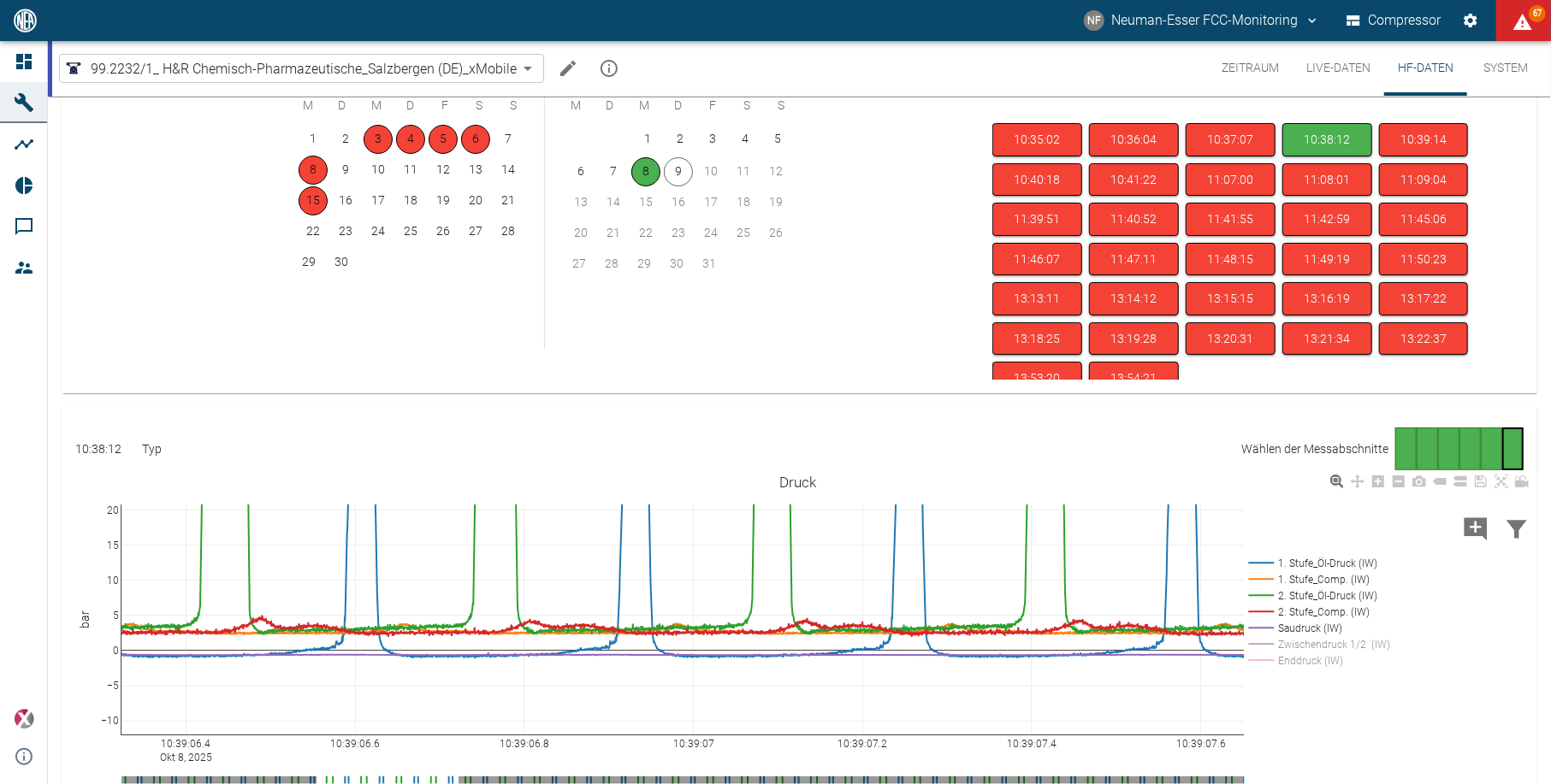
click at [1295, 624] on rect at bounding box center [1317, 628] width 144 height 16
click at [1297, 599] on rect at bounding box center [1317, 595] width 144 height 16
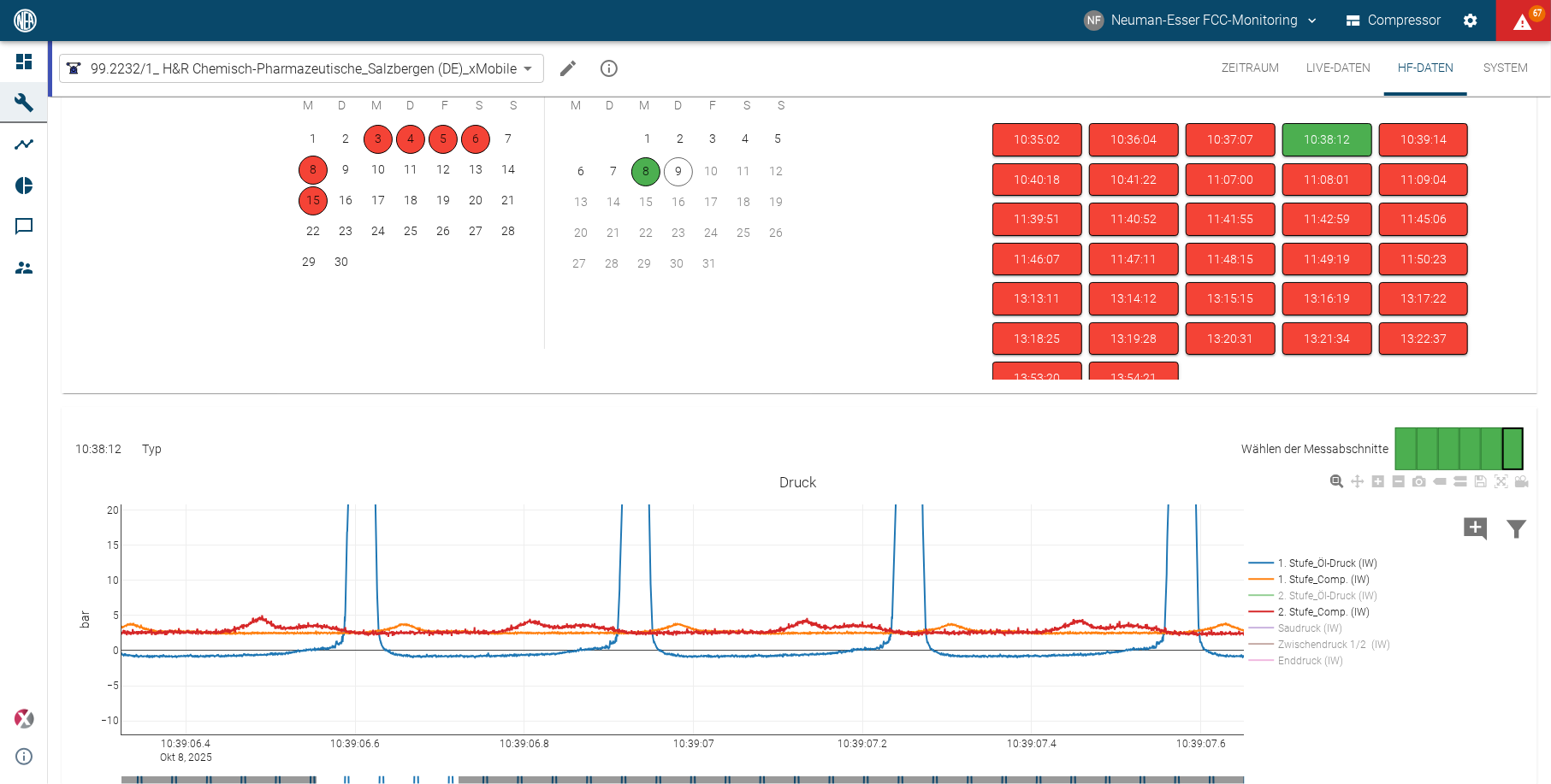
click at [1301, 564] on rect at bounding box center [1317, 562] width 144 height 16
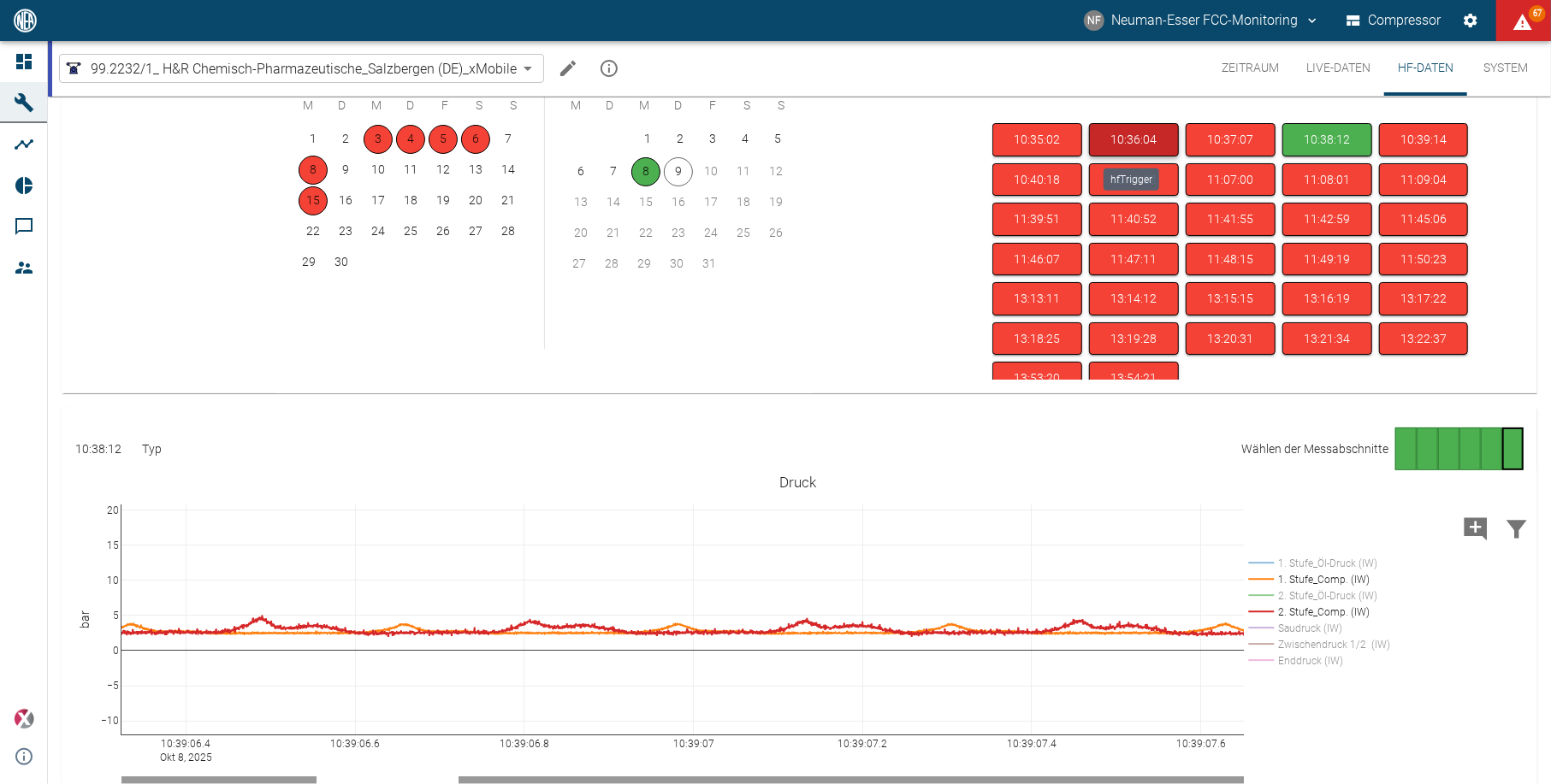
click at [1102, 132] on button "10:36:04" at bounding box center [1133, 139] width 89 height 33
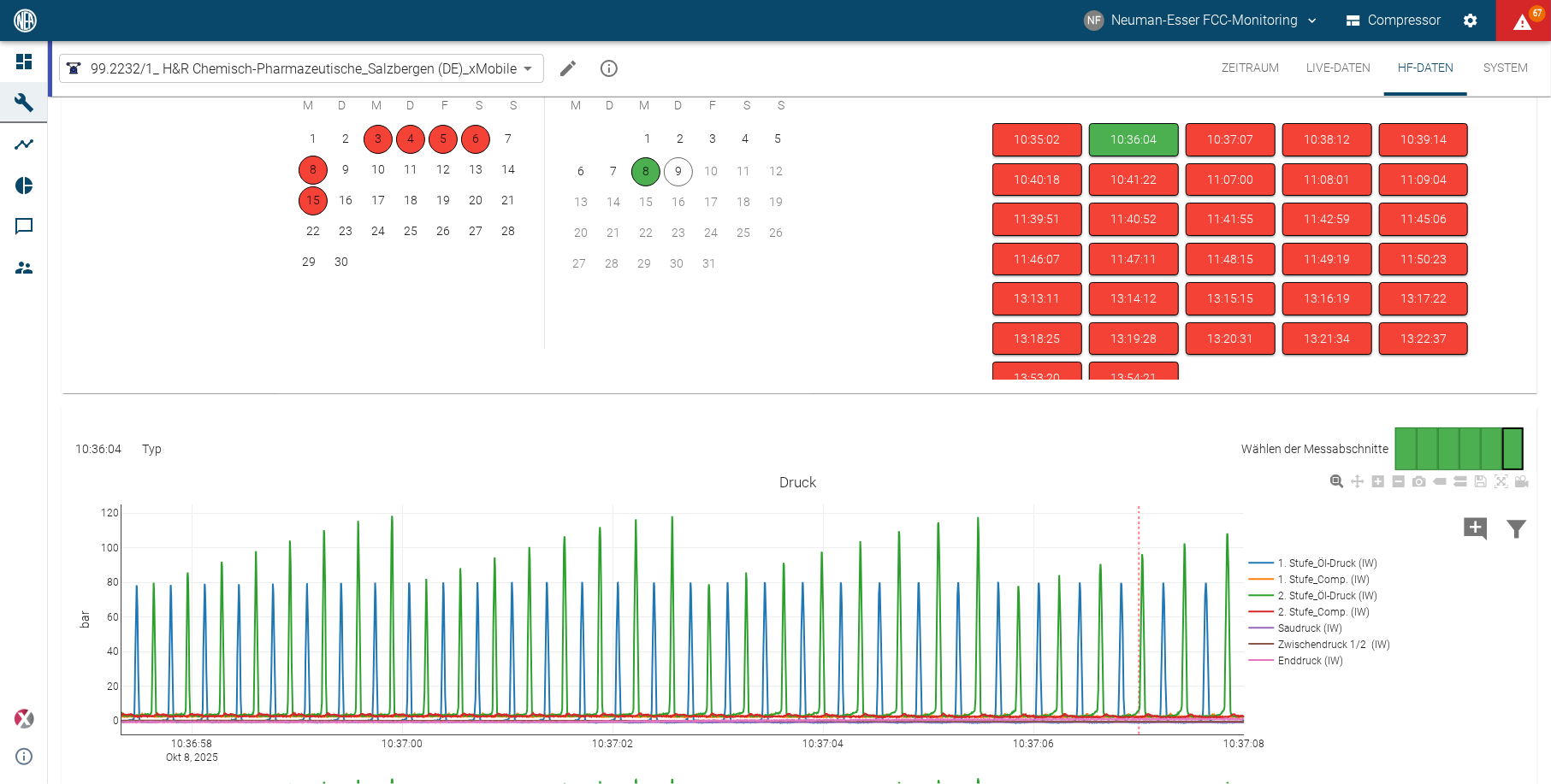
click at [1312, 664] on rect at bounding box center [1317, 660] width 144 height 16
click at [1322, 641] on rect at bounding box center [1317, 644] width 144 height 16
click at [1315, 627] on rect at bounding box center [1317, 628] width 144 height 16
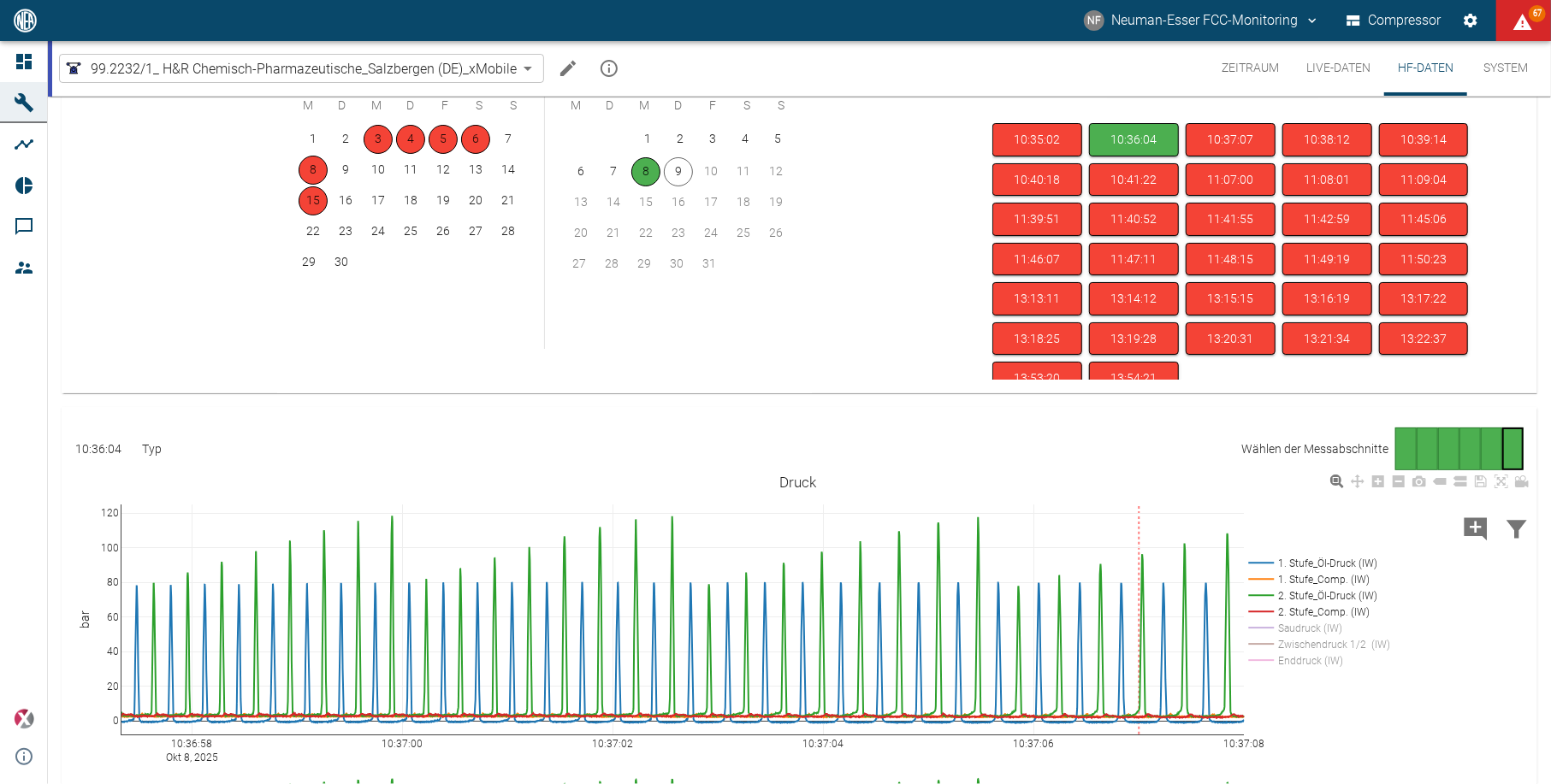
click at [1324, 586] on rect at bounding box center [1317, 579] width 144 height 16
click at [1329, 578] on rect at bounding box center [1317, 579] width 144 height 16
click at [1328, 600] on rect at bounding box center [1317, 595] width 144 height 16
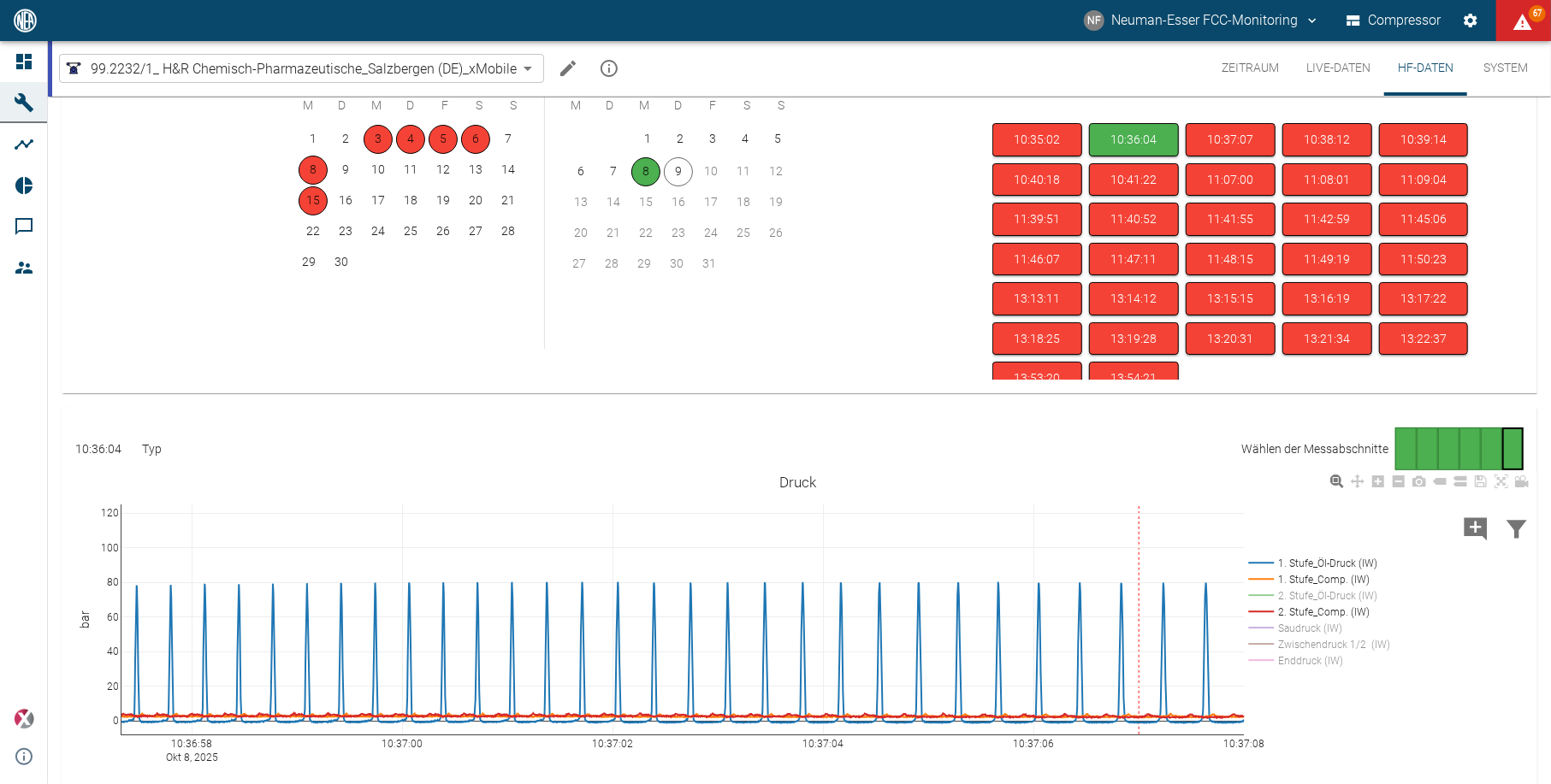
click at [1331, 552] on rect at bounding box center [1319, 612] width 149 height 122
click at [1331, 562] on rect at bounding box center [1317, 562] width 144 height 16
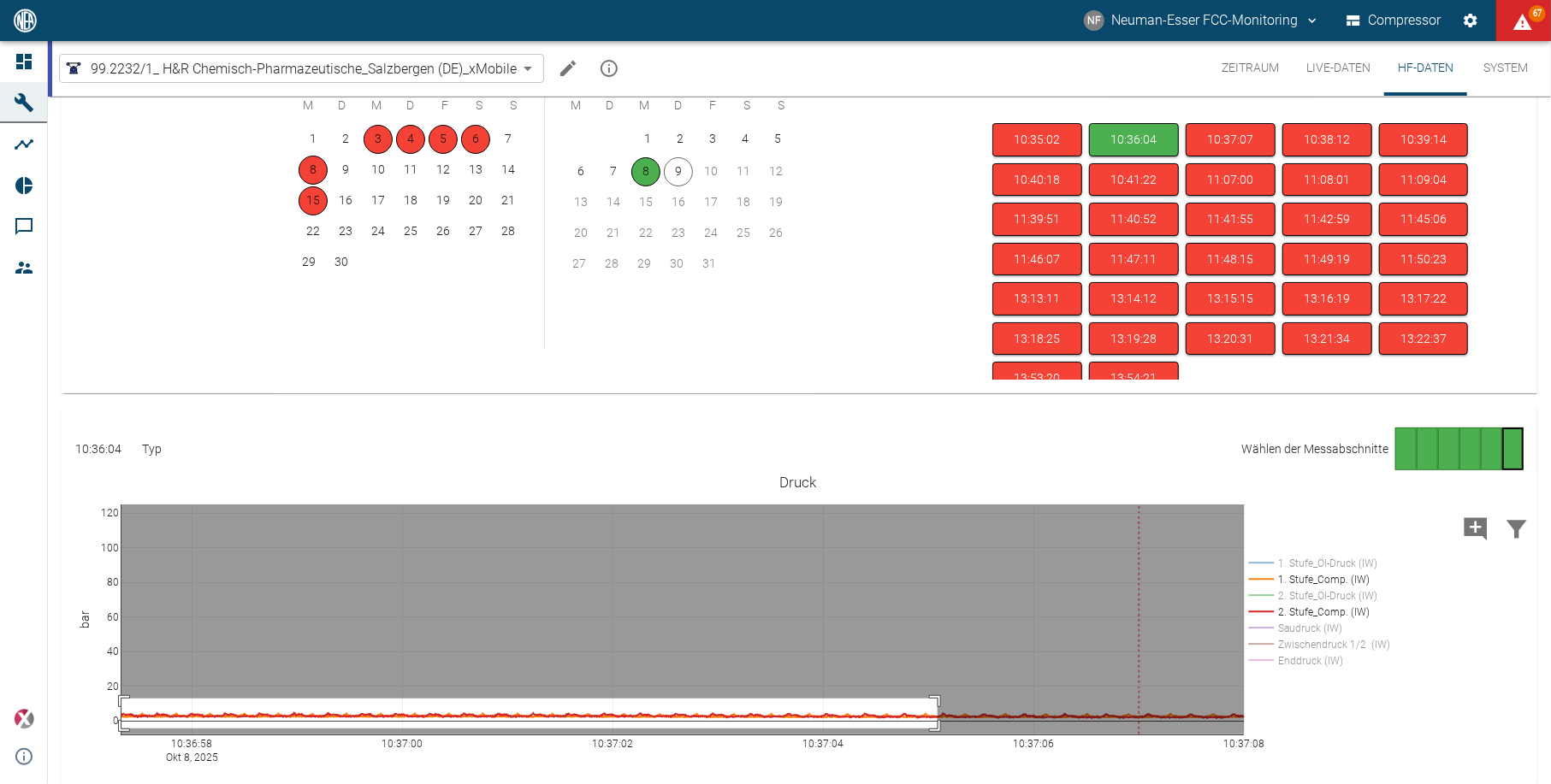
drag, startPoint x: 937, startPoint y: 728, endPoint x: 14, endPoint y: 698, distance: 923.5
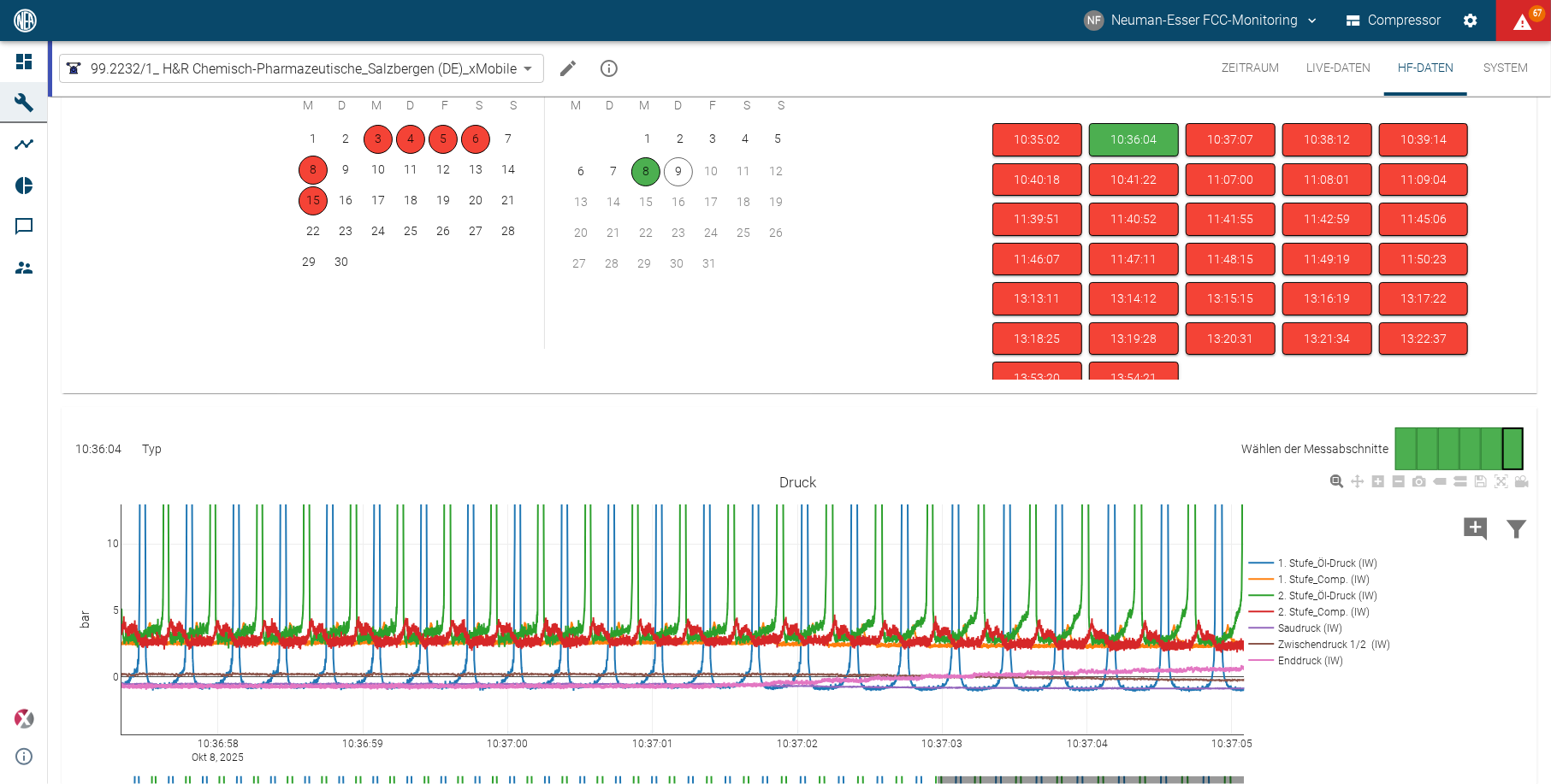
click at [1311, 668] on rect at bounding box center [1317, 660] width 144 height 16
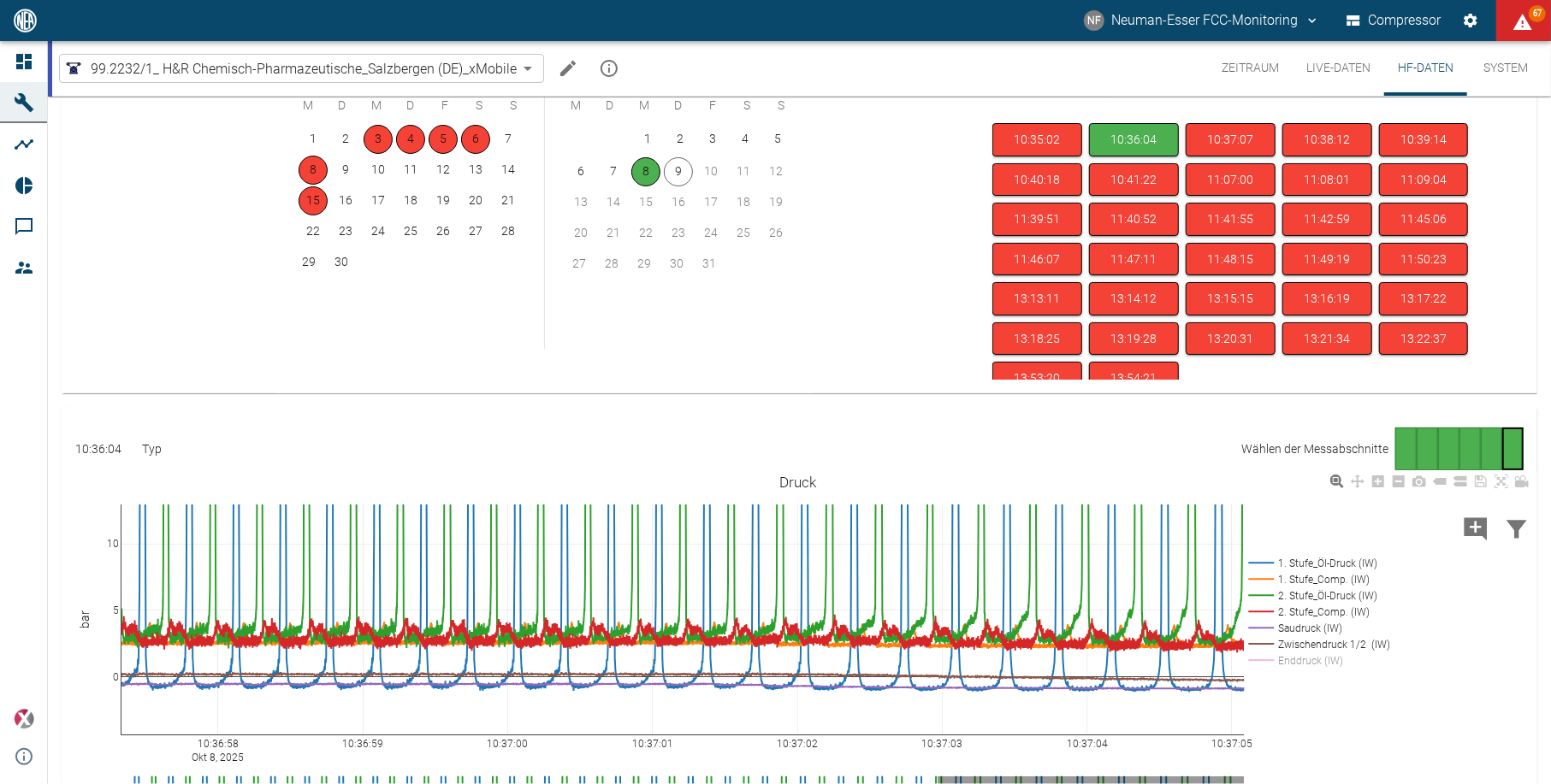
click at [1317, 648] on rect at bounding box center [1317, 644] width 144 height 16
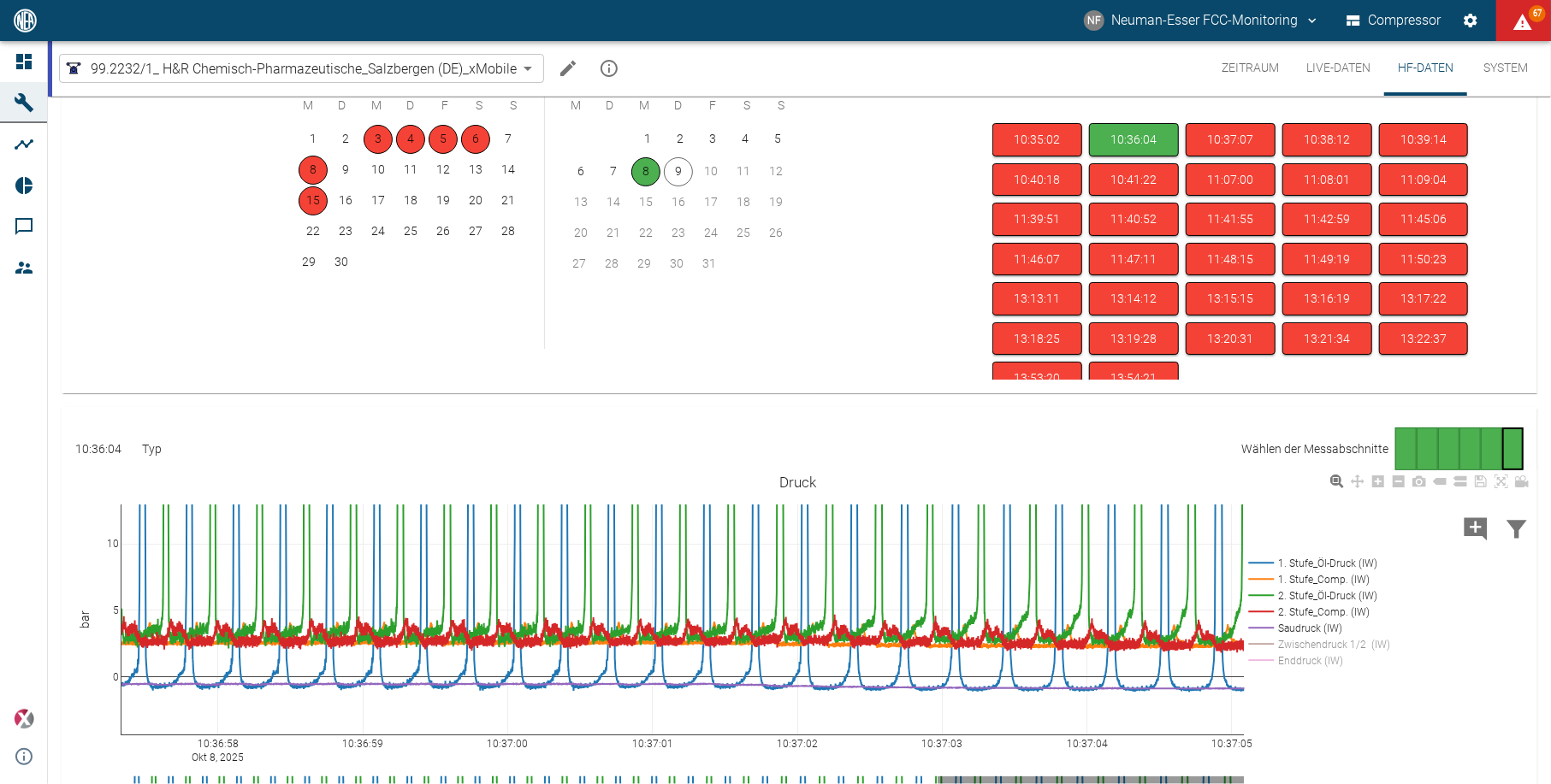
click at [1310, 632] on rect at bounding box center [1317, 628] width 144 height 16
click at [1315, 599] on rect at bounding box center [1317, 595] width 144 height 16
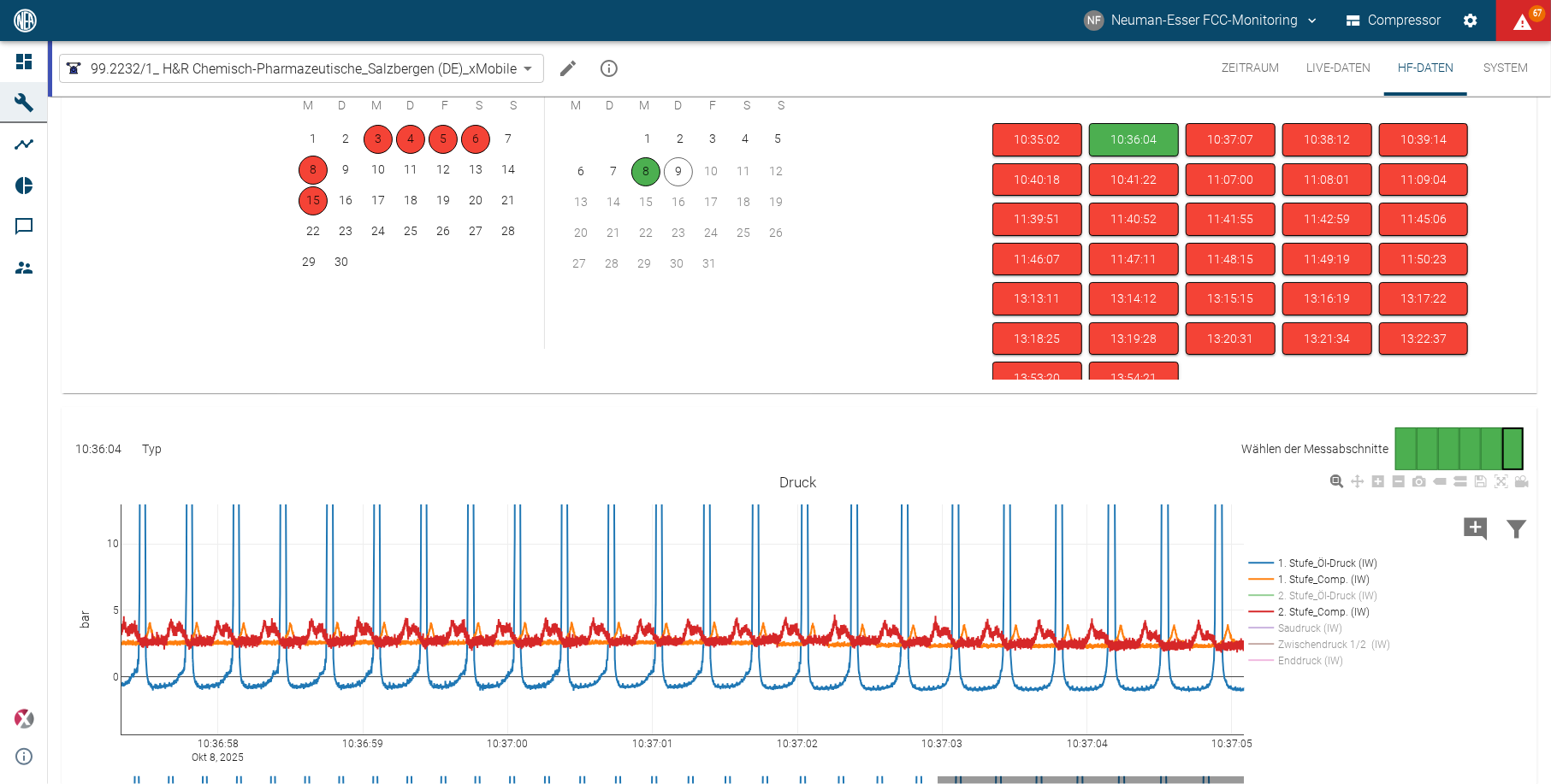
click at [1319, 563] on rect at bounding box center [1317, 562] width 144 height 16
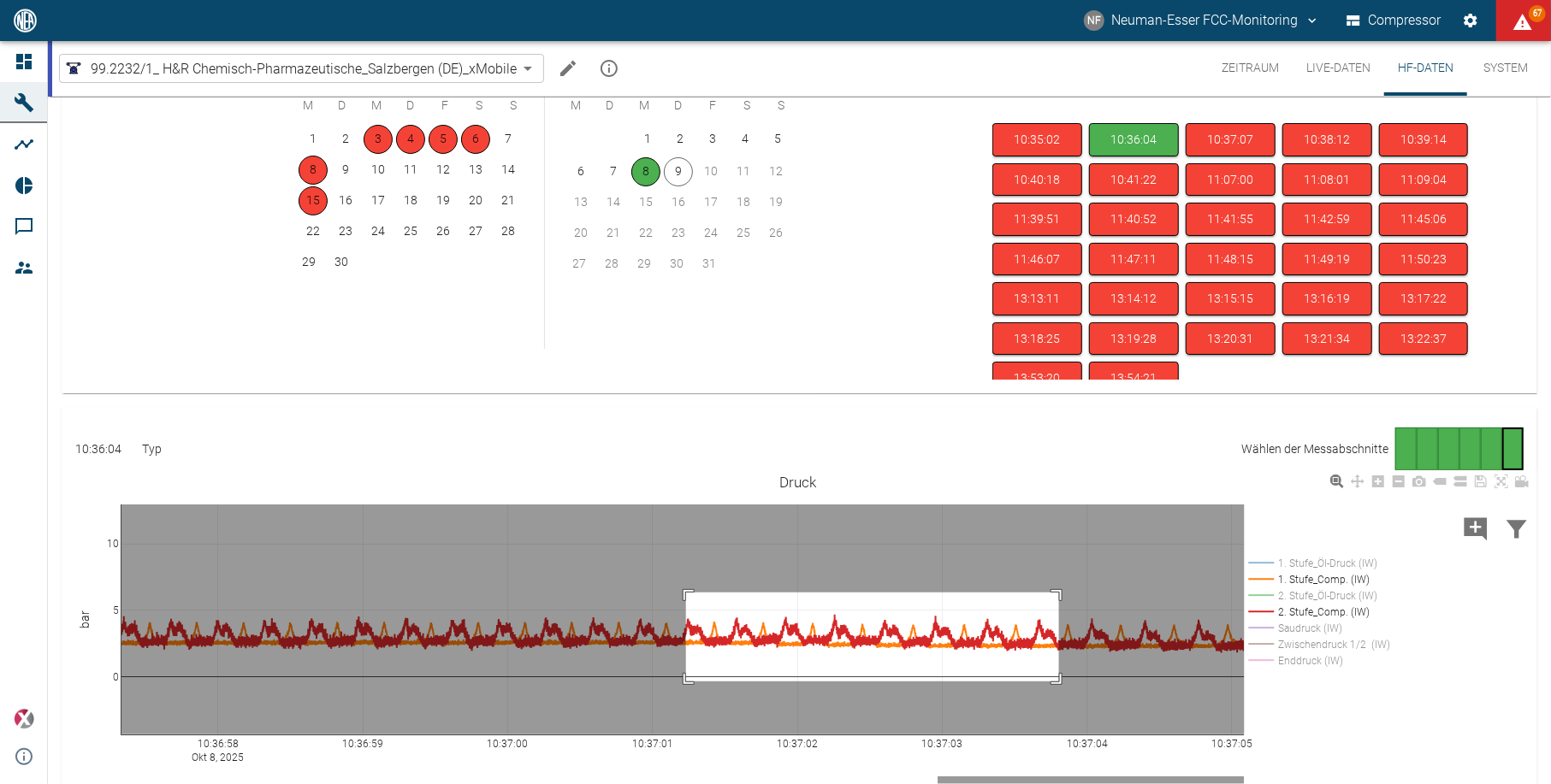
drag, startPoint x: 686, startPoint y: 592, endPoint x: 1069, endPoint y: 682, distance: 393.4
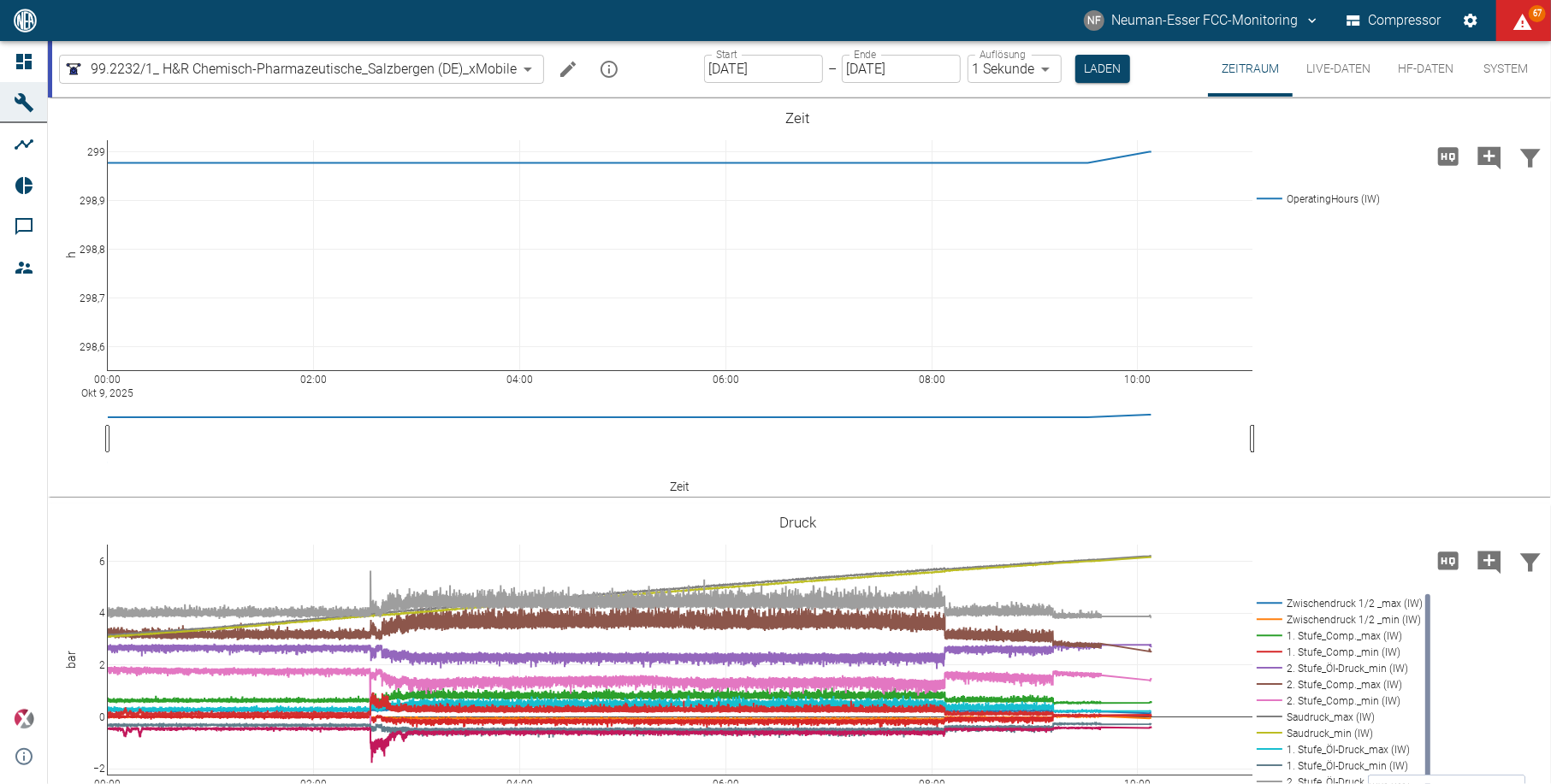
click at [733, 65] on input "[DATE]" at bounding box center [764, 69] width 119 height 28
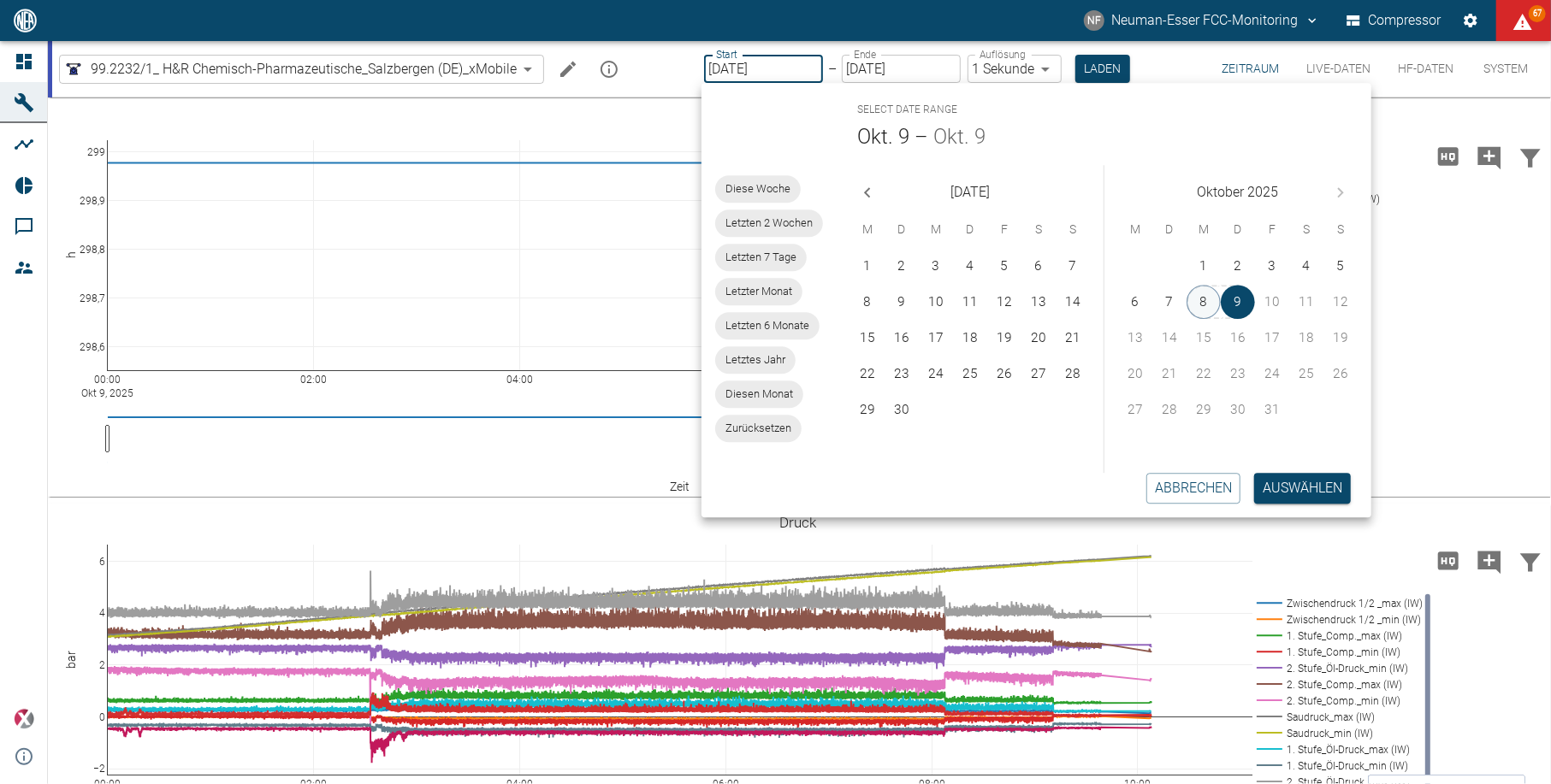
click at [1206, 303] on button "8" at bounding box center [1204, 301] width 34 height 34
type input "[DATE]"
type input "2min"
click at [1206, 303] on button "8" at bounding box center [1205, 301] width 34 height 34
type input "[DATE]"
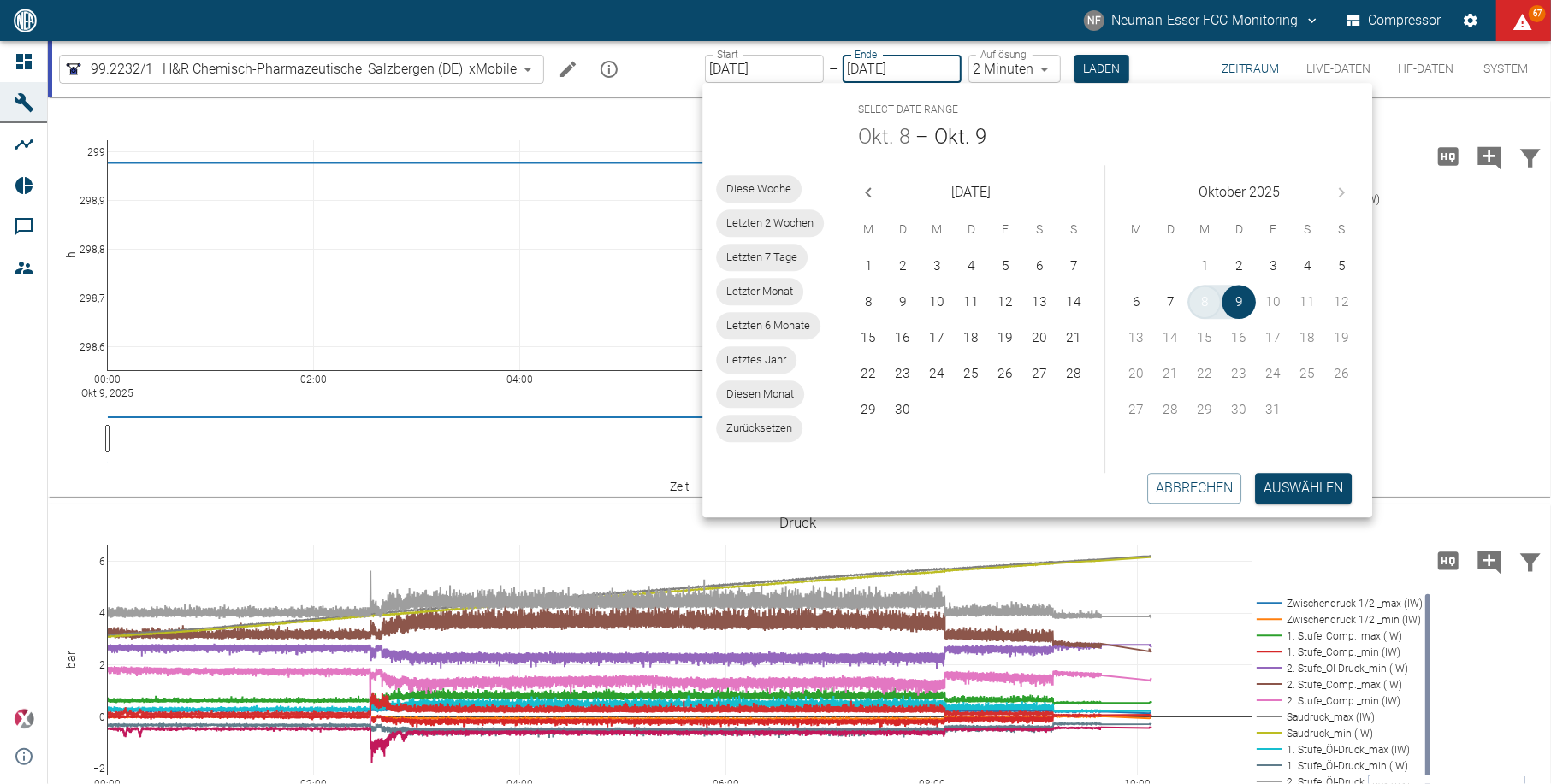
type input "1sec"
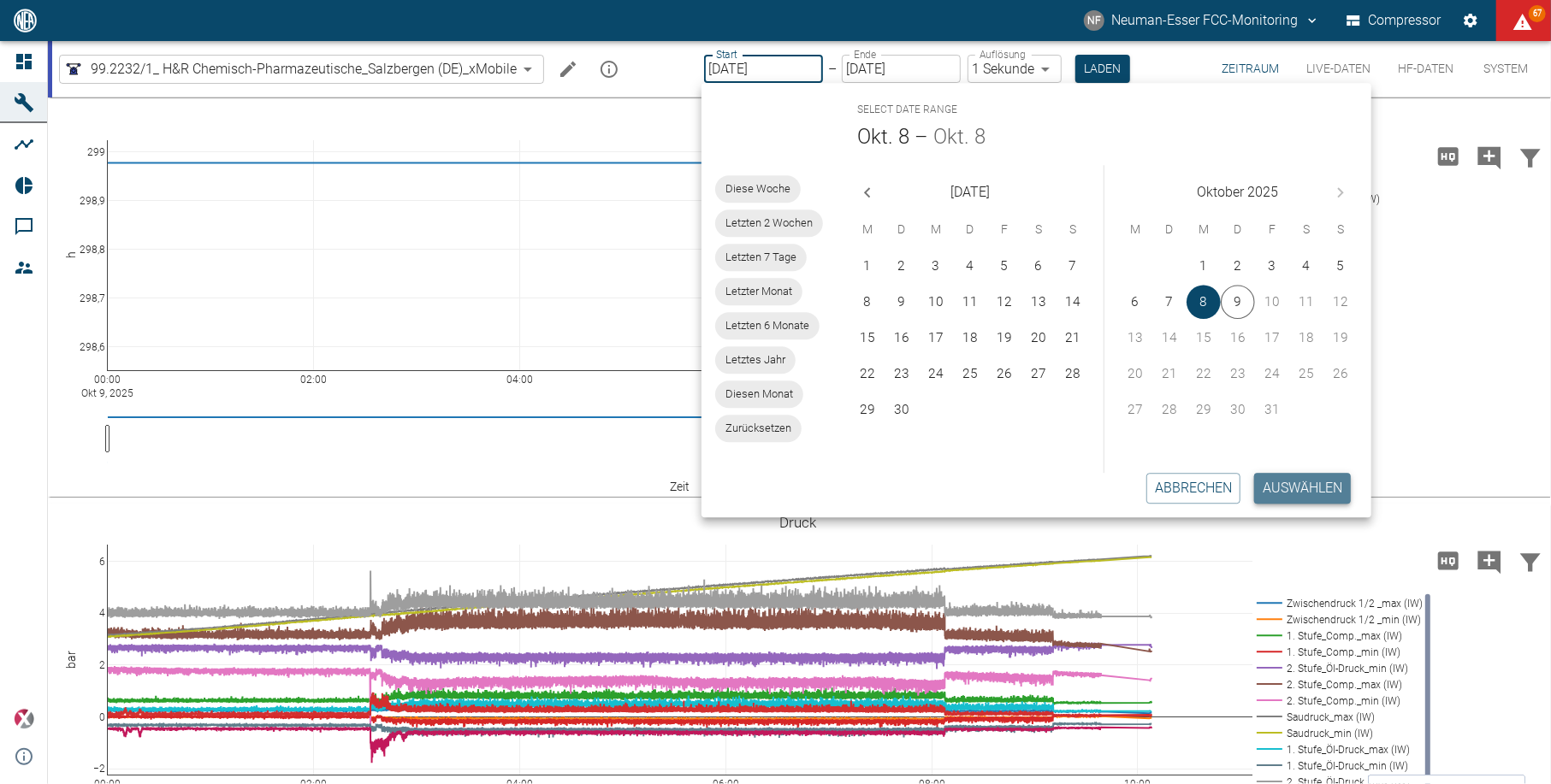
click at [1318, 487] on button "Auswählen" at bounding box center [1302, 488] width 97 height 31
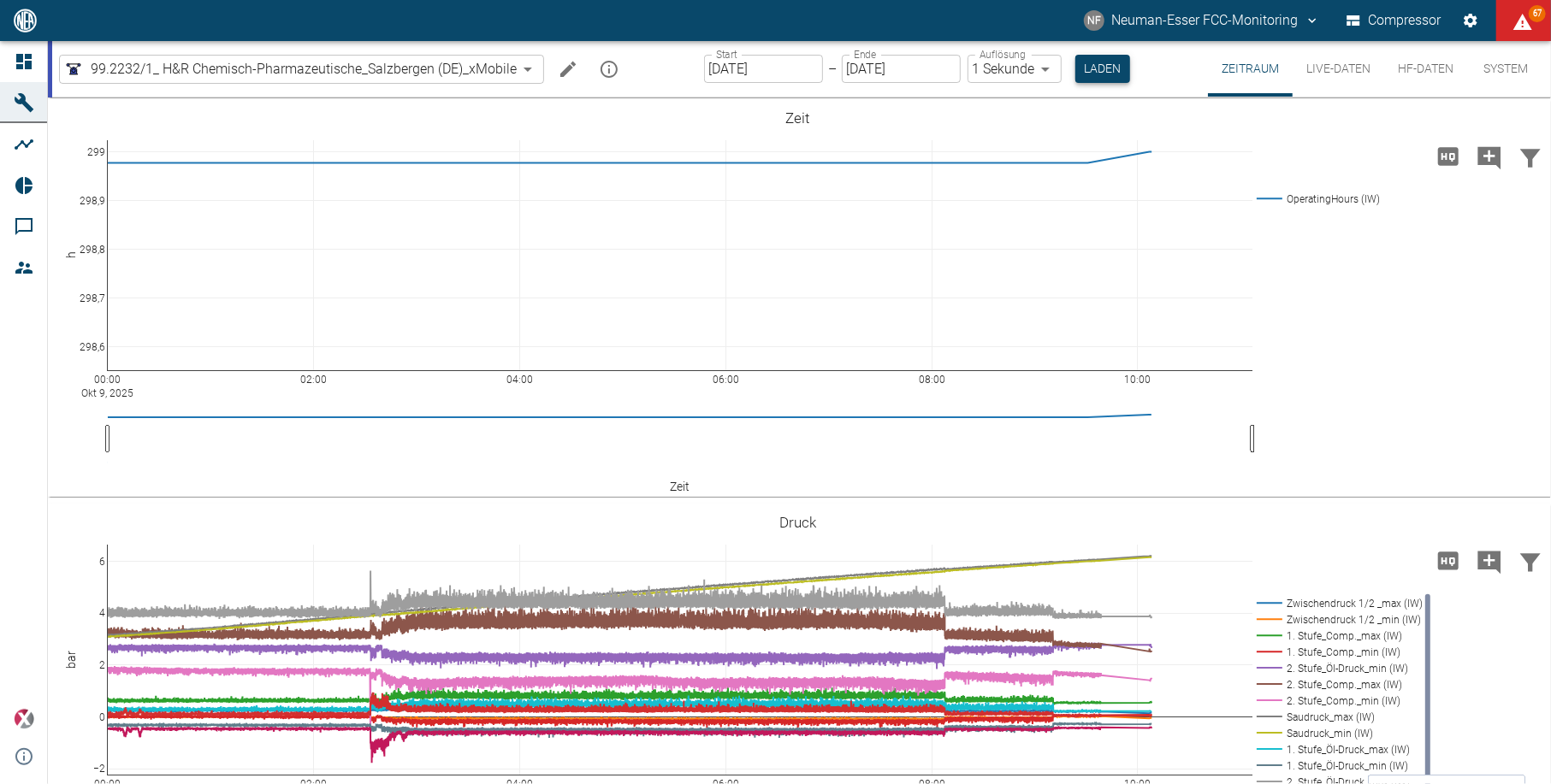
click at [1104, 75] on button "Laden" at bounding box center [1103, 69] width 55 height 28
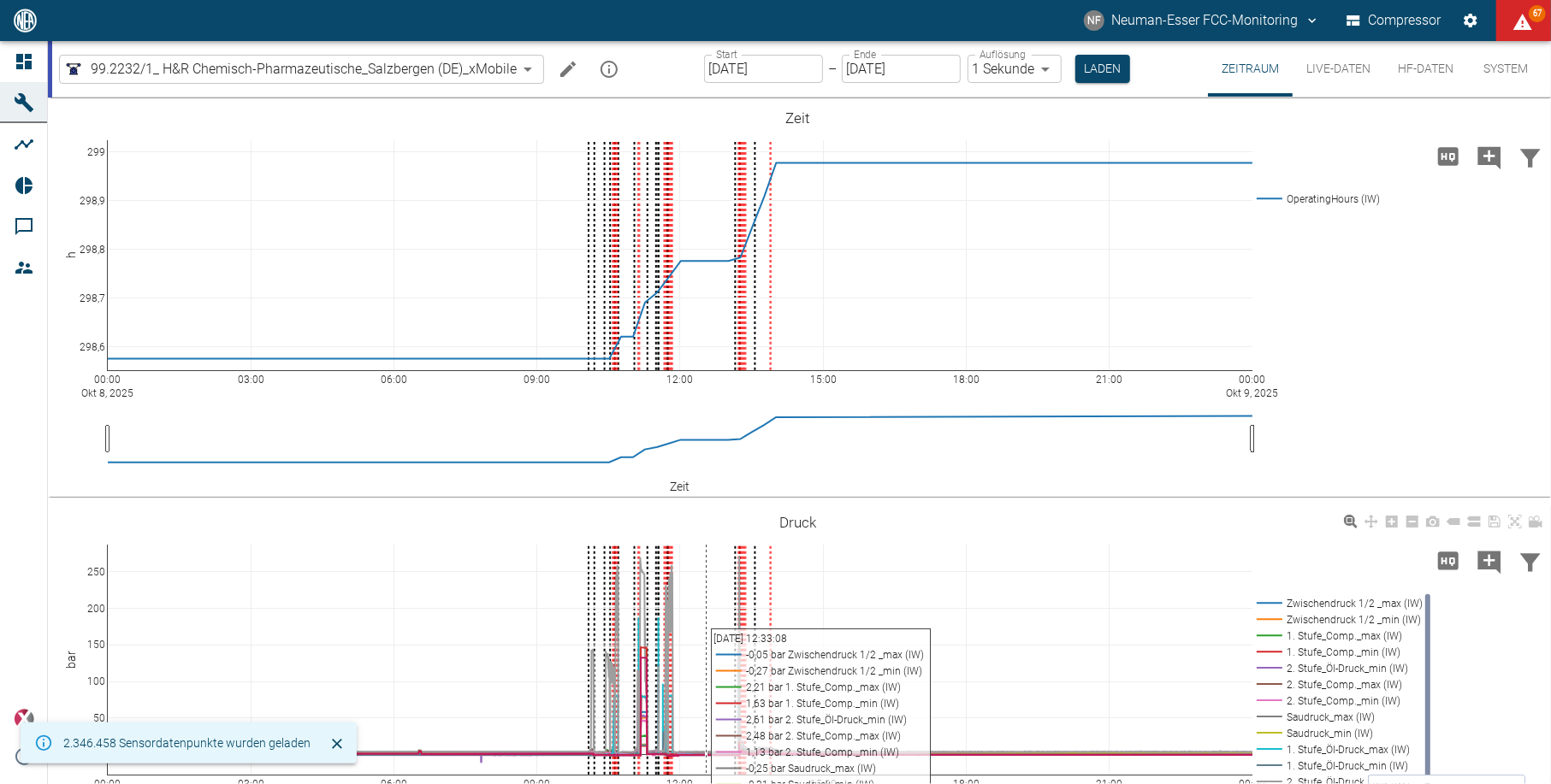
scroll to position [114, 0]
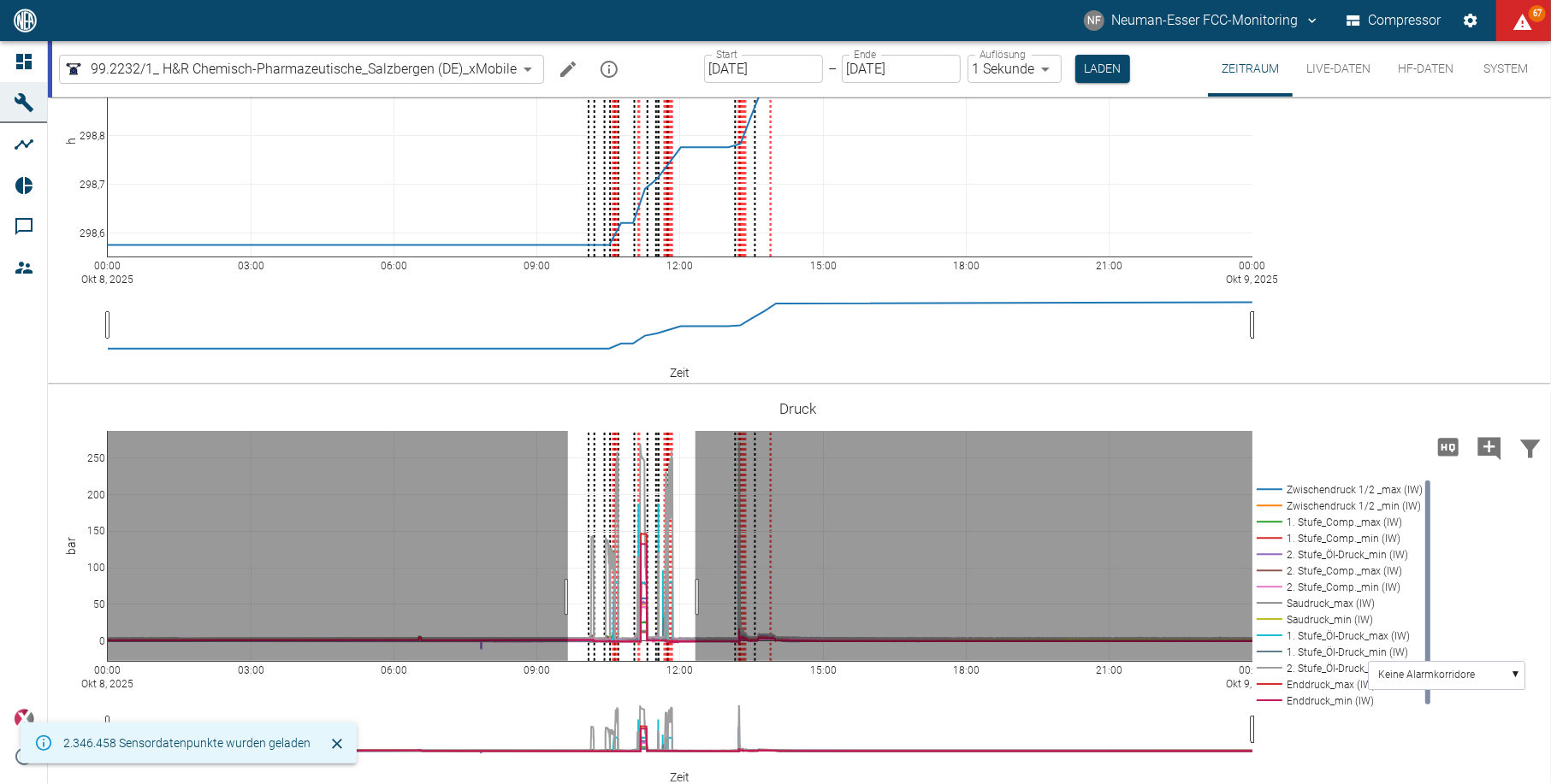
drag, startPoint x: 568, startPoint y: 597, endPoint x: 695, endPoint y: 601, distance: 127.1
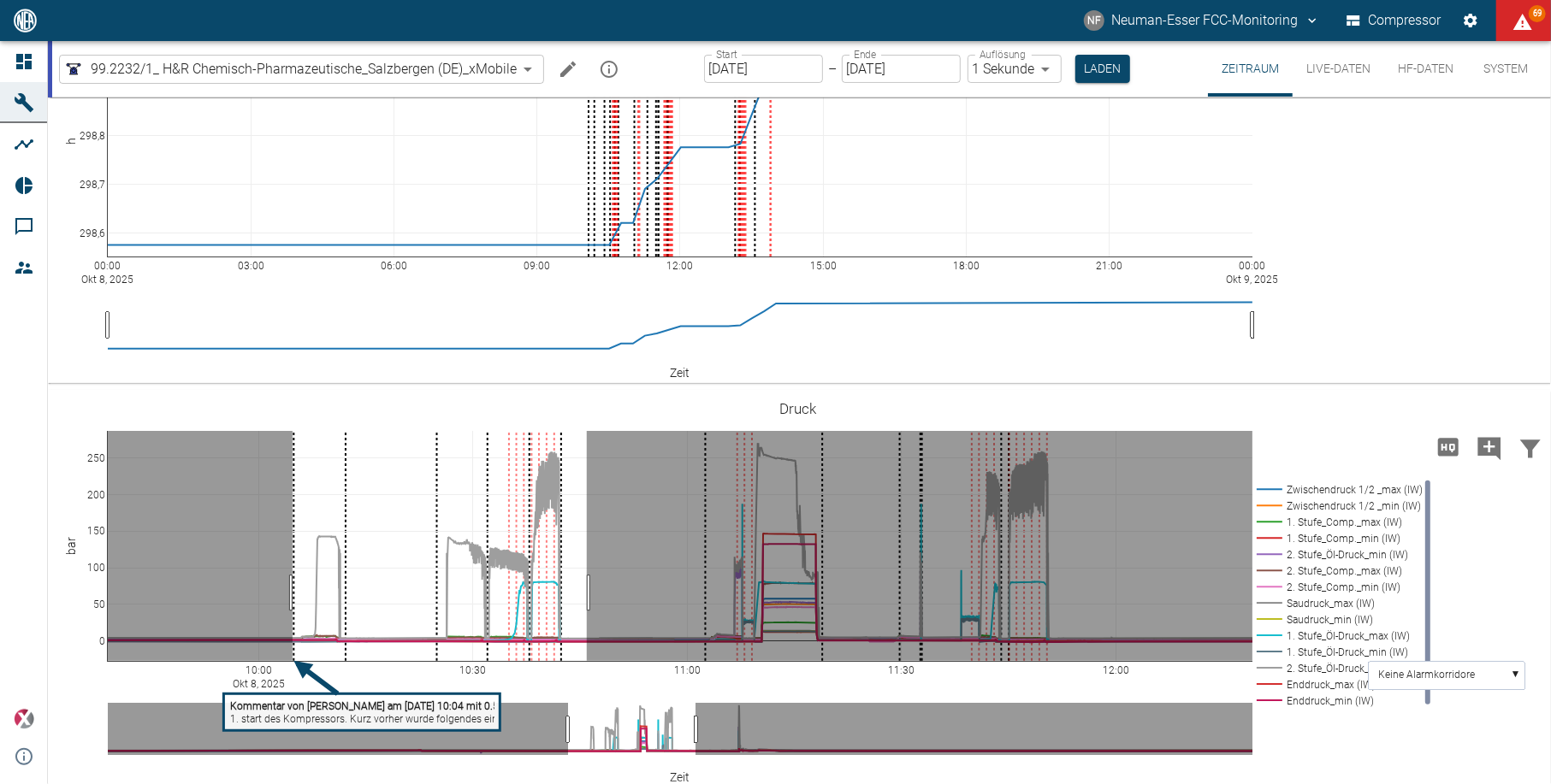
drag, startPoint x: 293, startPoint y: 592, endPoint x: 587, endPoint y: 592, distance: 294.0
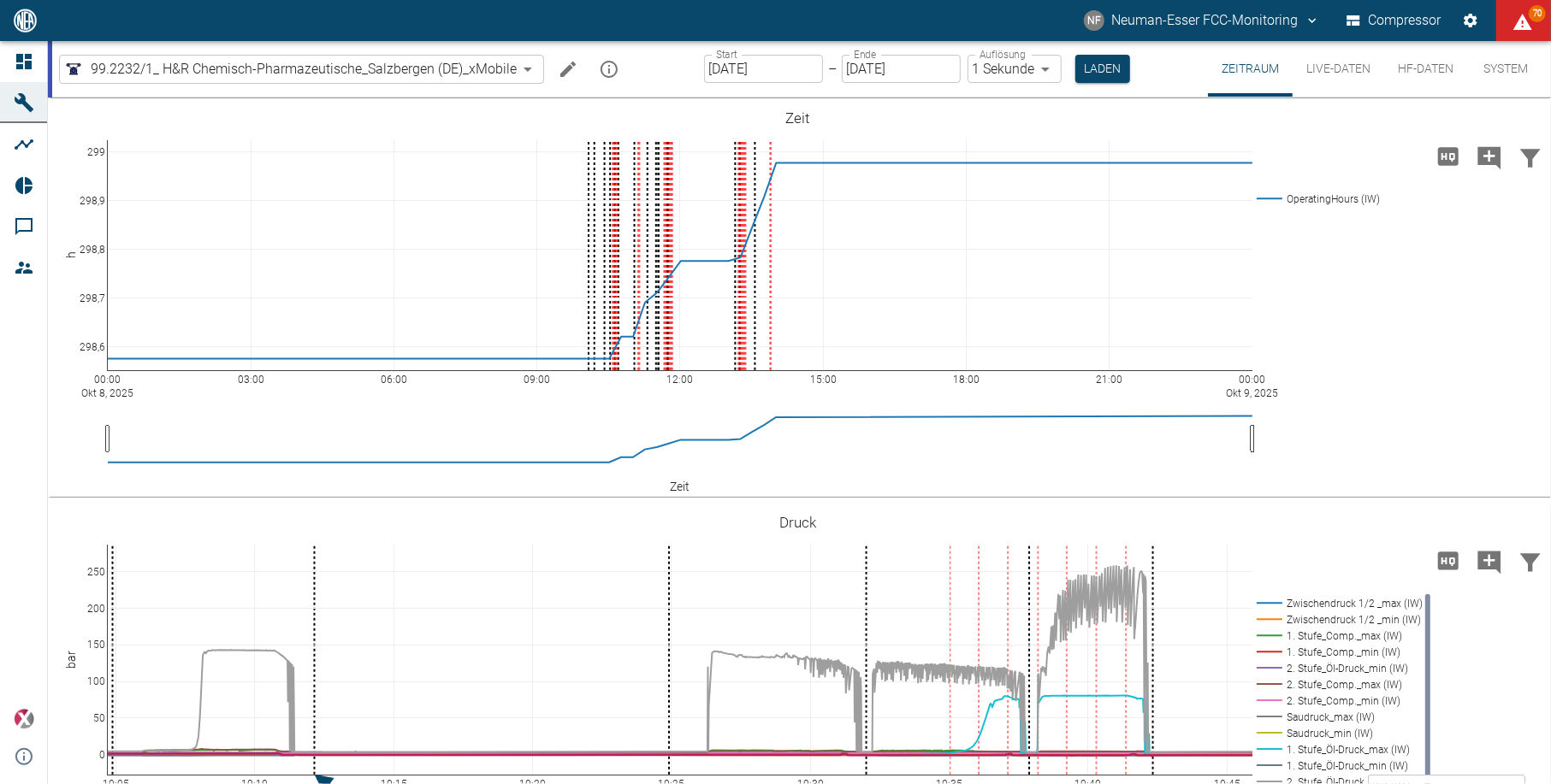
scroll to position [114, 0]
